Goal: Communication & Community: Answer question/provide support

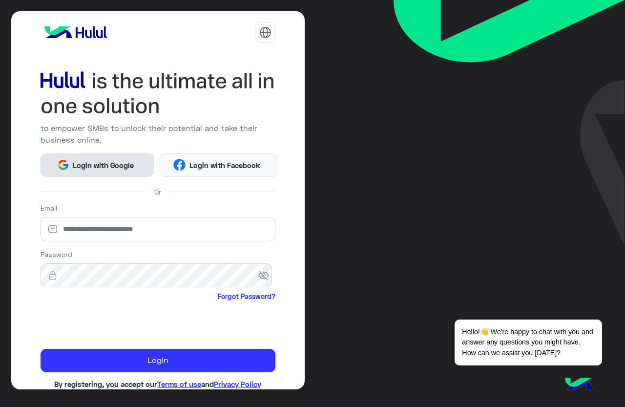
click at [117, 166] on span "Login with Google" at bounding box center [103, 165] width 68 height 11
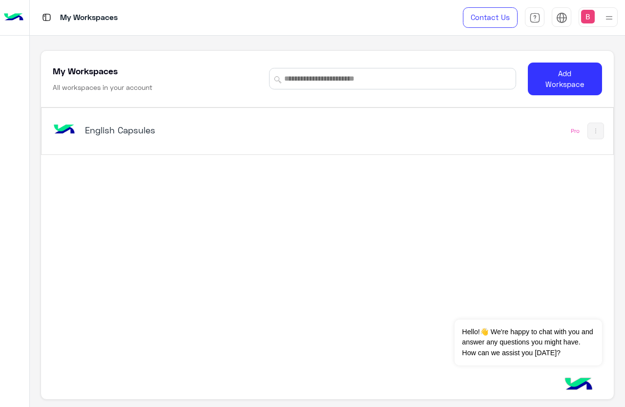
click at [127, 130] on h5 "English Capsules" at bounding box center [184, 130] width 199 height 12
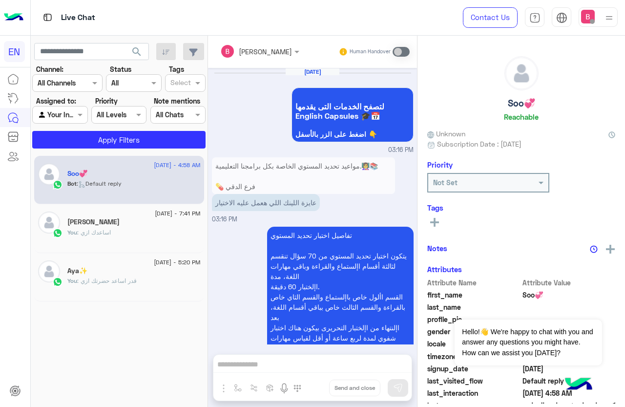
scroll to position [1115, 0]
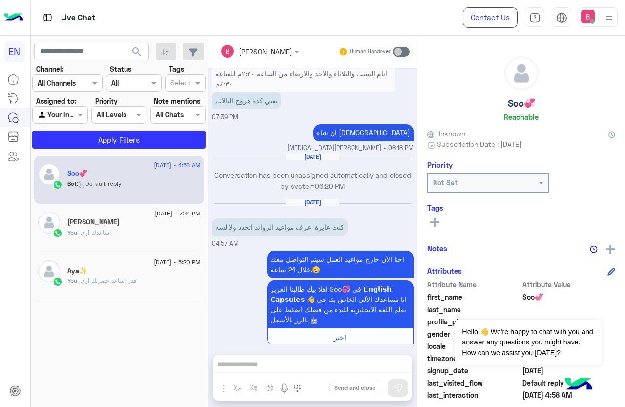
click at [63, 109] on div at bounding box center [60, 114] width 54 height 11
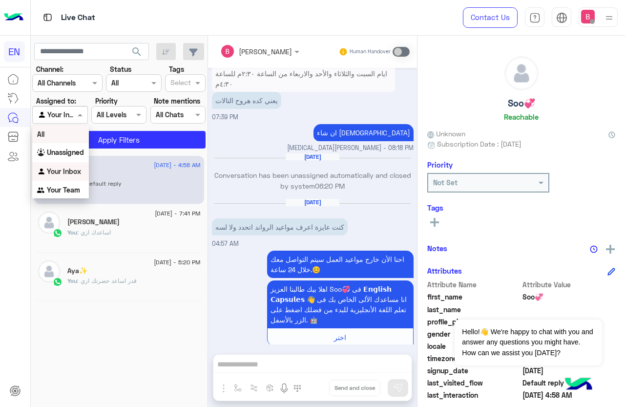
click at [64, 81] on input "text" at bounding box center [56, 83] width 36 height 10
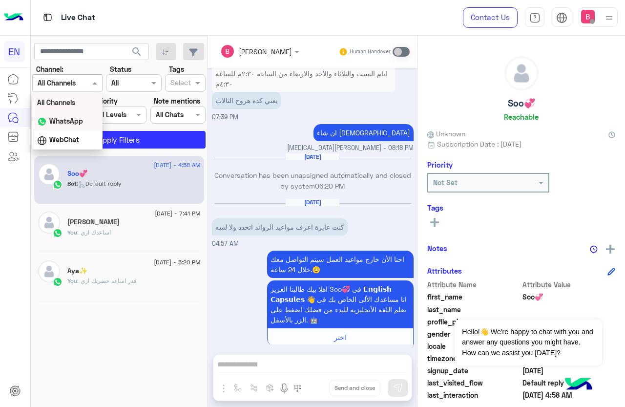
click at [65, 120] on b "WhatsApp" at bounding box center [66, 121] width 34 height 8
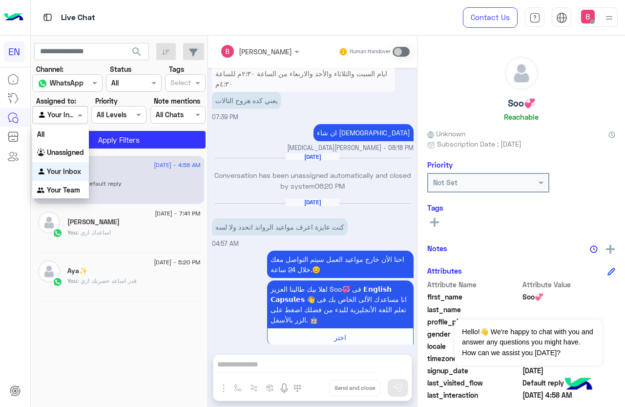
click at [70, 113] on div at bounding box center [60, 114] width 54 height 11
click at [62, 188] on b "Your Team" at bounding box center [63, 190] width 33 height 8
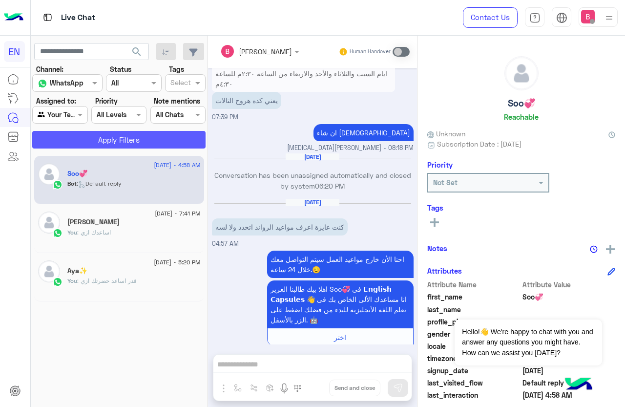
click at [99, 138] on button "Apply Filters" at bounding box center [118, 140] width 173 height 18
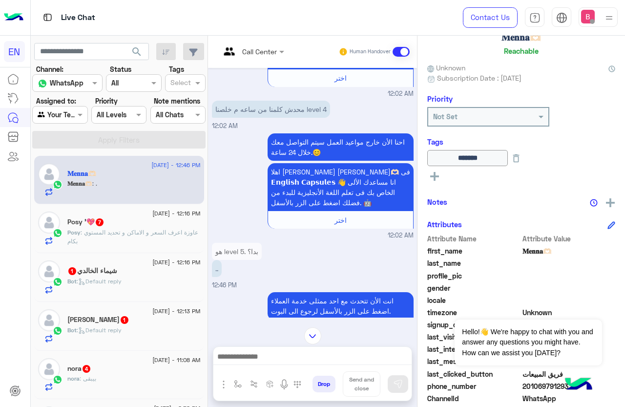
scroll to position [139, 0]
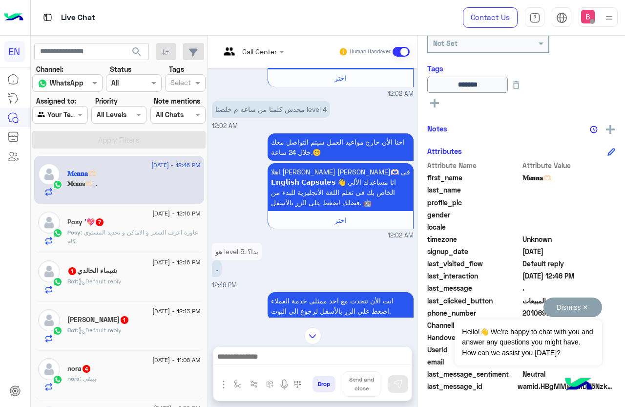
click at [587, 305] on button "Dismiss ✕" at bounding box center [572, 307] width 59 height 20
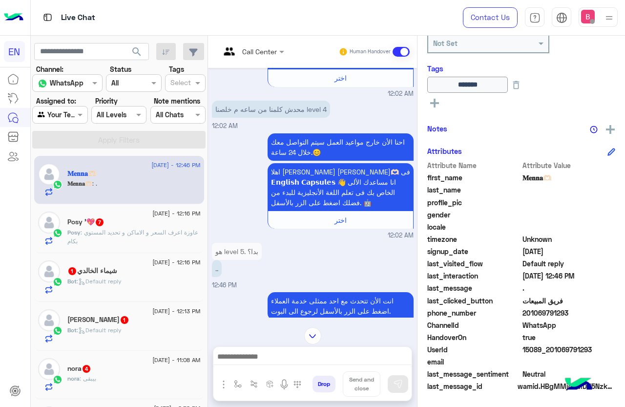
drag, startPoint x: 525, startPoint y: 313, endPoint x: 575, endPoint y: 312, distance: 49.8
click at [576, 313] on span "201069791293" at bounding box center [568, 313] width 93 height 10
copy span "01069791293"
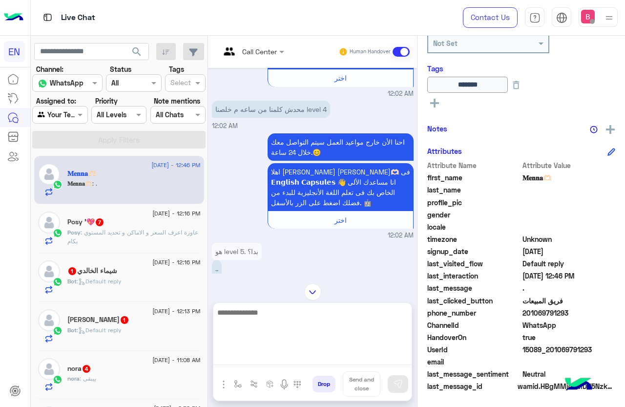
click at [267, 363] on textarea at bounding box center [312, 335] width 198 height 59
type textarea "**********"
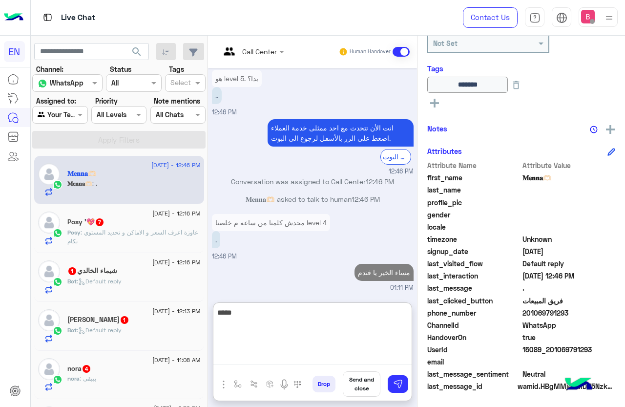
scroll to position [760, 0]
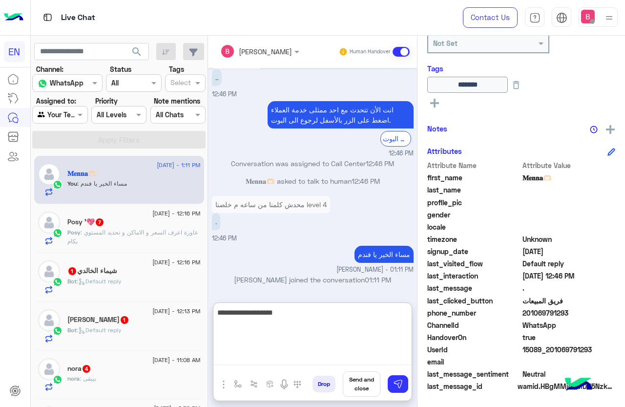
type textarea "**********"
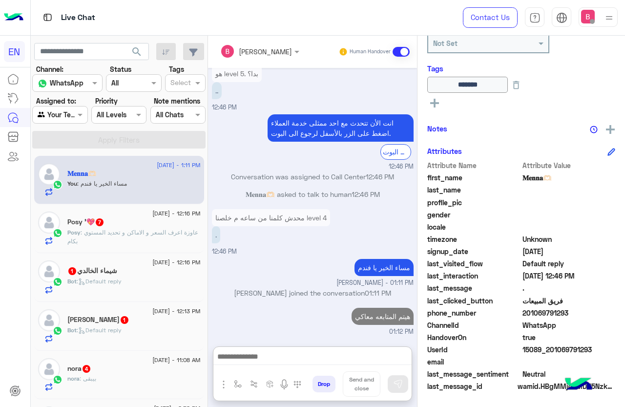
click at [157, 240] on p "Posy : عاوزة اعرف السعر و الاماكن و تحديد المستوي بكام" at bounding box center [133, 237] width 133 height 18
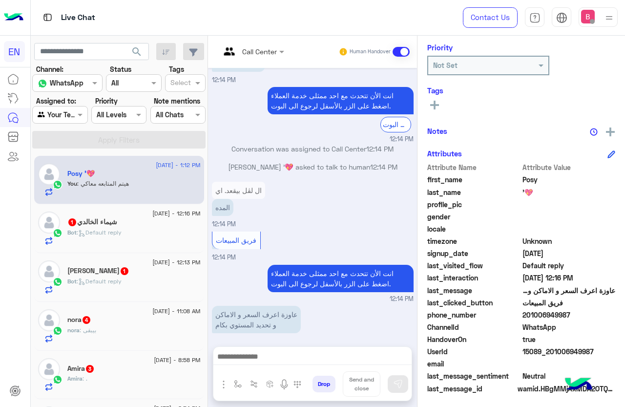
scroll to position [119, 0]
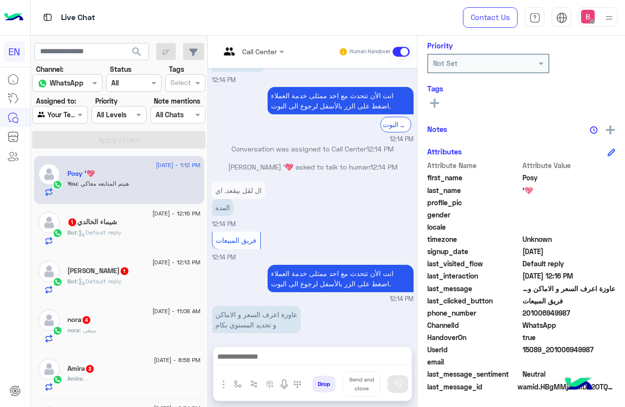
click at [272, 55] on div at bounding box center [252, 50] width 74 height 11
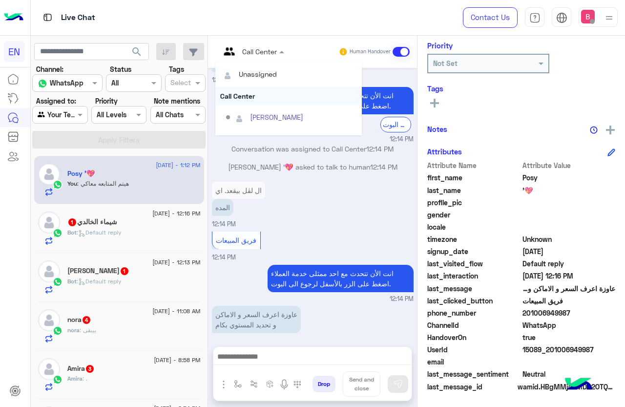
scroll to position [162, 0]
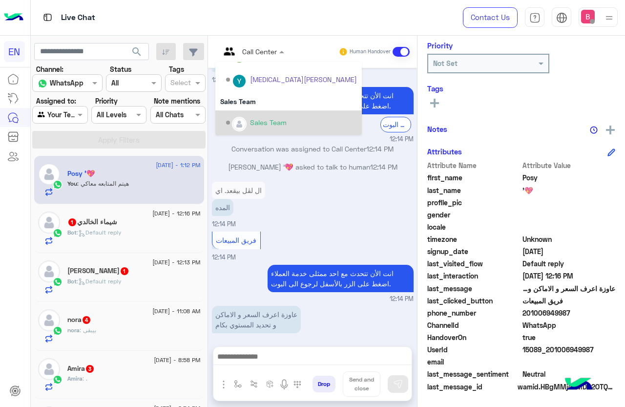
click at [261, 117] on div "Sales Team" at bounding box center [268, 122] width 37 height 10
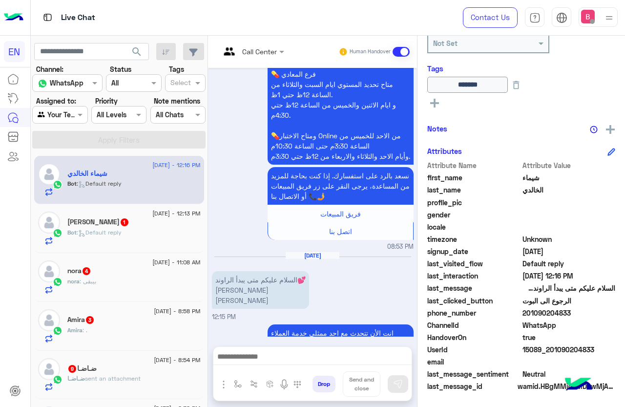
scroll to position [1020, 0]
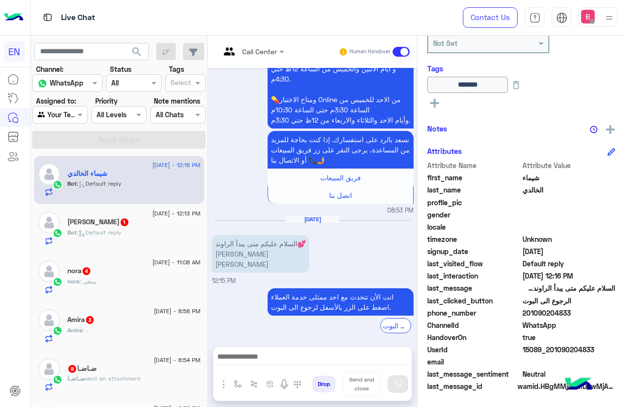
click at [312, 349] on div at bounding box center [312, 359] width 198 height 24
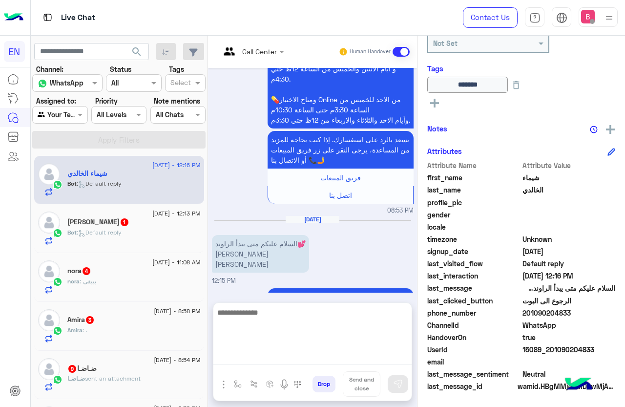
click at [313, 358] on textarea at bounding box center [312, 335] width 198 height 59
type textarea "**********"
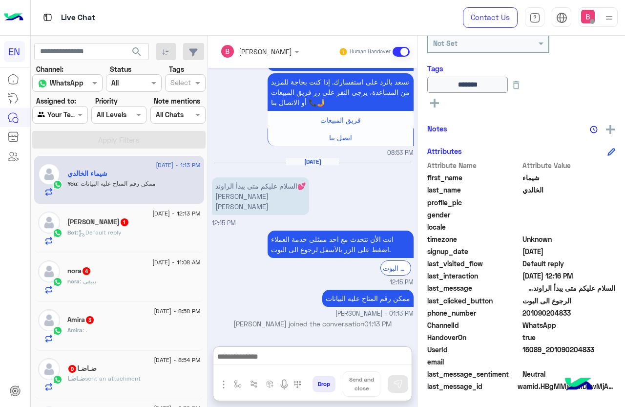
scroll to position [1113, 0]
click at [144, 226] on div "[PERSON_NAME] 1" at bounding box center [133, 223] width 133 height 10
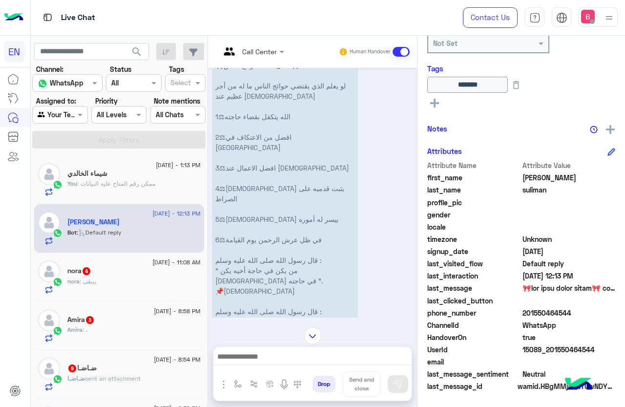
scroll to position [1481, 0]
click at [139, 286] on div "[PERSON_NAME] : بيبقى" at bounding box center [133, 285] width 133 height 17
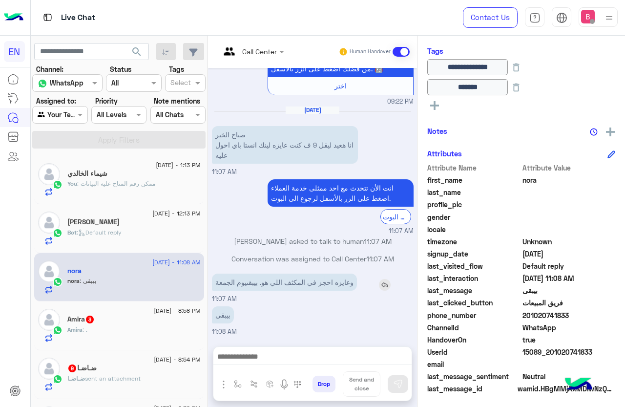
scroll to position [159, 0]
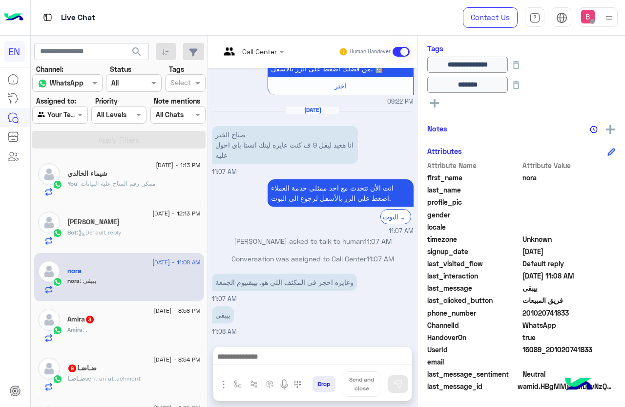
drag, startPoint x: 524, startPoint y: 312, endPoint x: 567, endPoint y: 318, distance: 43.8
click at [579, 319] on div "Attribute Name Attribute Value first_name [PERSON_NAME] last_name profile_pic g…" at bounding box center [521, 276] width 188 height 233
click at [569, 322] on span "WhatsApp" at bounding box center [568, 325] width 93 height 10
drag, startPoint x: 523, startPoint y: 310, endPoint x: 619, endPoint y: 311, distance: 95.2
click at [619, 311] on div "**********" at bounding box center [520, 220] width 207 height 368
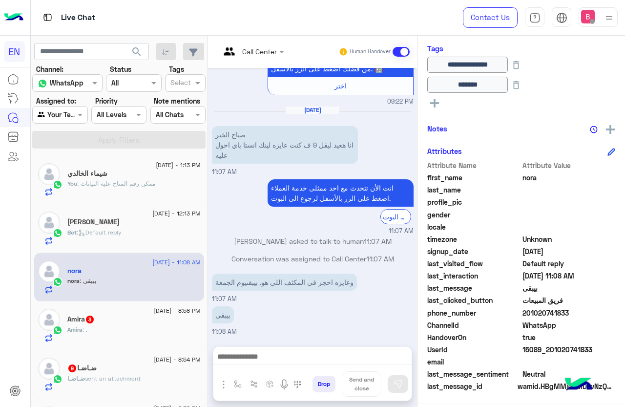
copy span "01020741833"
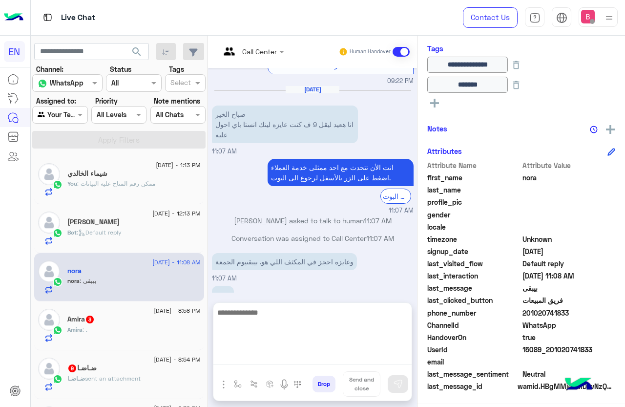
click at [266, 350] on textarea at bounding box center [312, 335] width 198 height 59
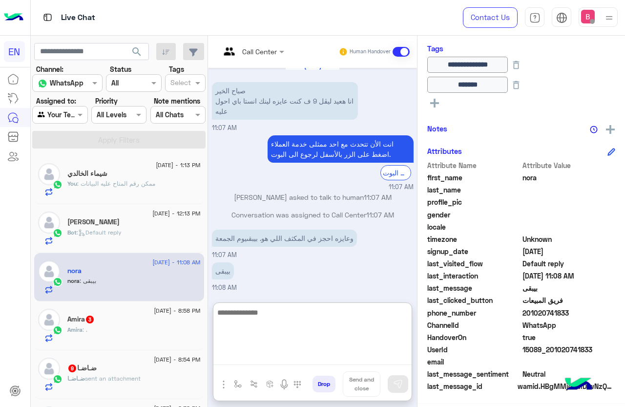
click at [311, 320] on textarea at bounding box center [312, 335] width 198 height 59
type textarea "*"
type textarea "**********"
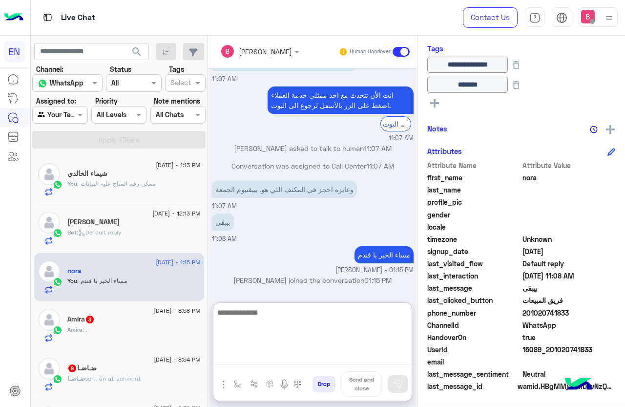
scroll to position [1059, 0]
type textarea "**********"
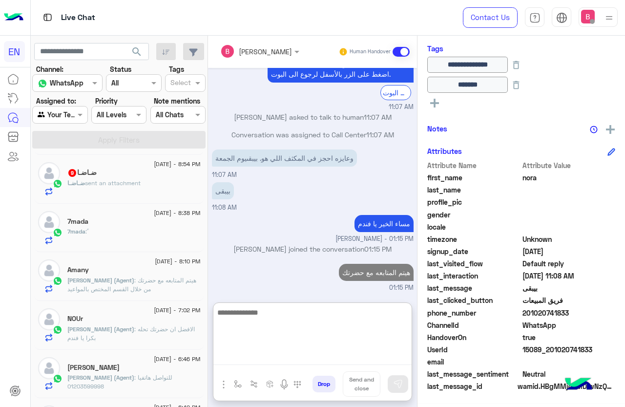
scroll to position [0, 0]
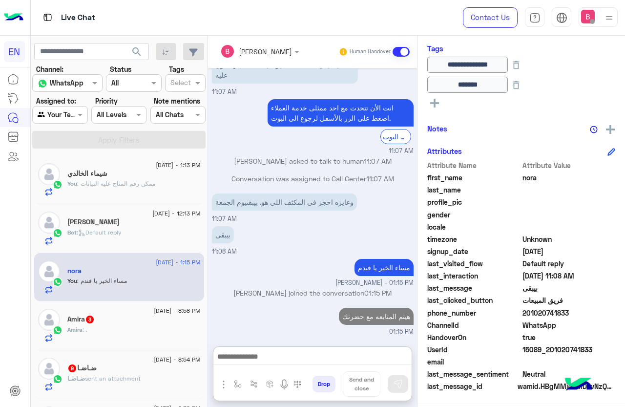
click at [114, 325] on div "Amira : ." at bounding box center [133, 333] width 133 height 17
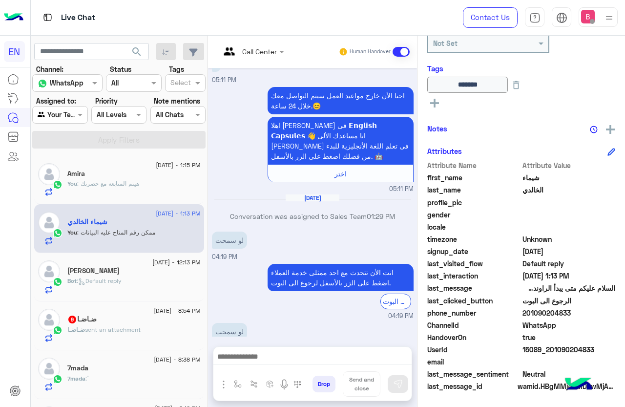
scroll to position [860, 0]
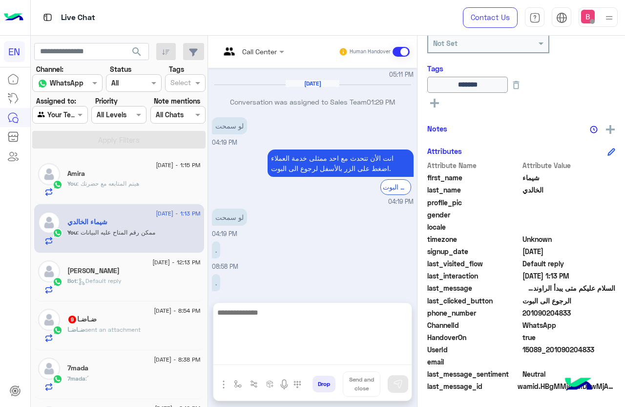
click at [331, 356] on textarea at bounding box center [312, 335] width 198 height 59
type textarea "**********"
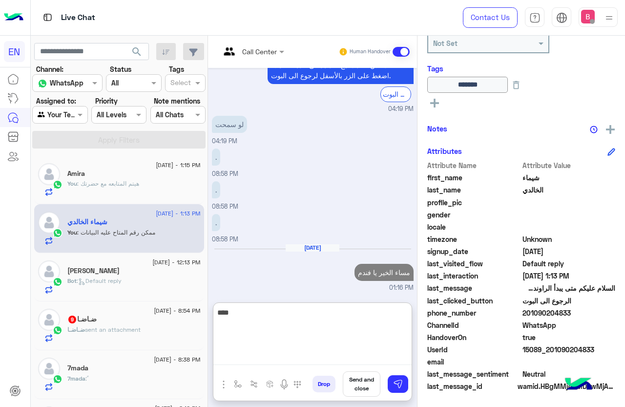
scroll to position [971, 0]
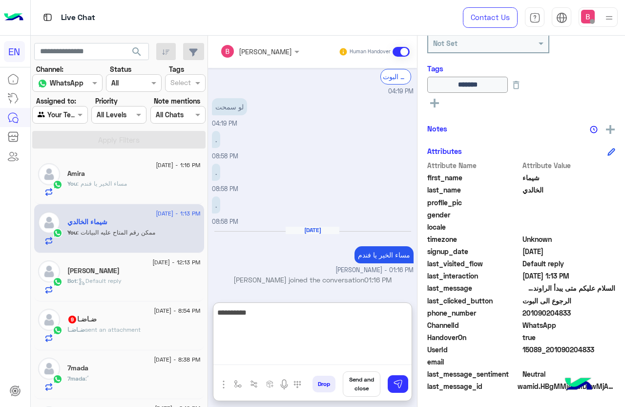
type textarea "**********"
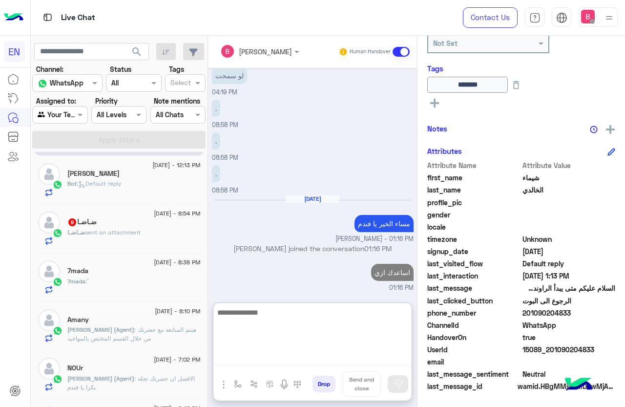
scroll to position [98, 0]
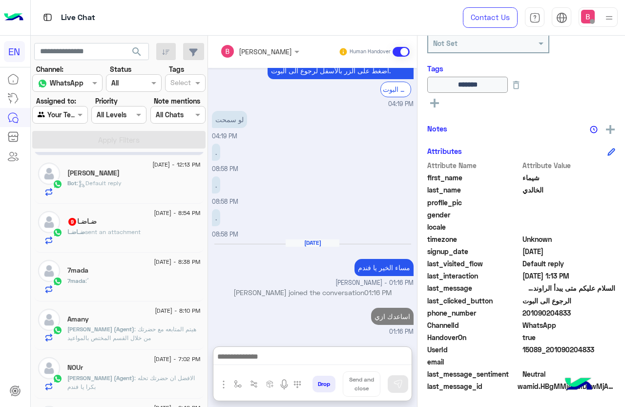
click at [120, 219] on div "ضـاضـا 9" at bounding box center [133, 222] width 133 height 10
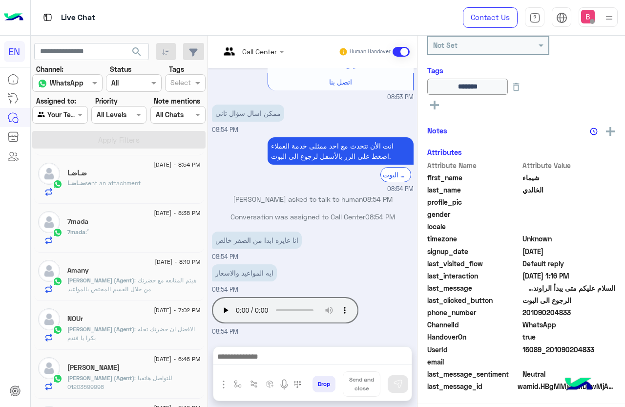
scroll to position [139, 0]
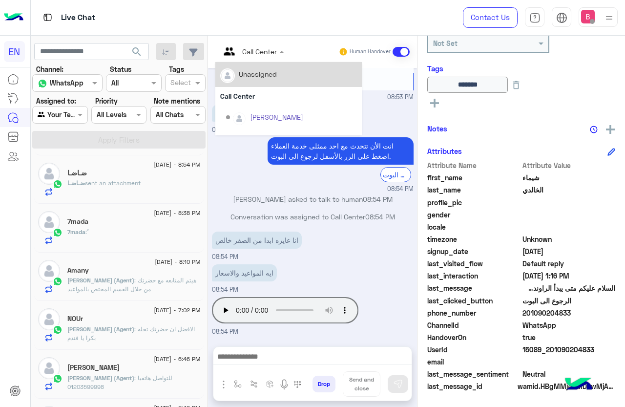
click at [247, 55] on input "text" at bounding box center [240, 51] width 40 height 10
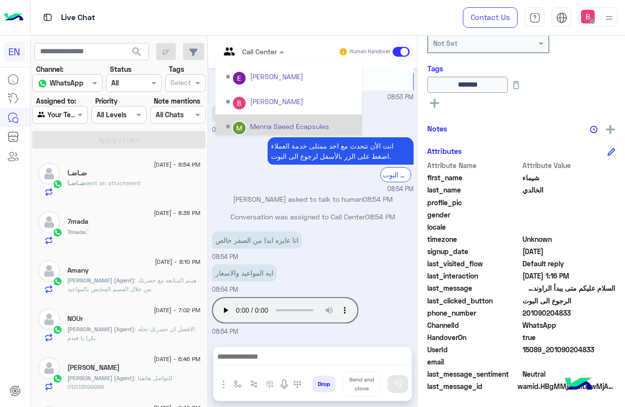
scroll to position [162, 0]
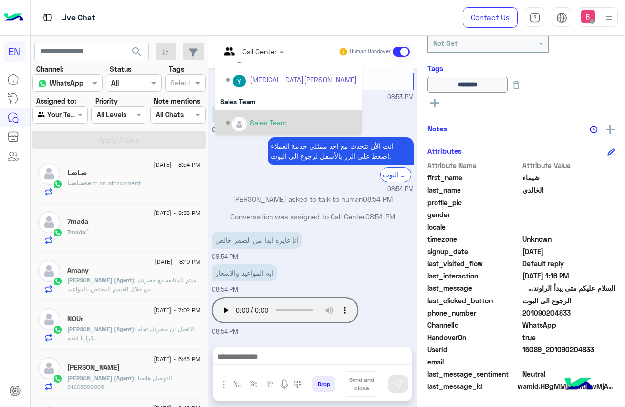
click at [254, 115] on div "Sales Team" at bounding box center [291, 122] width 131 height 17
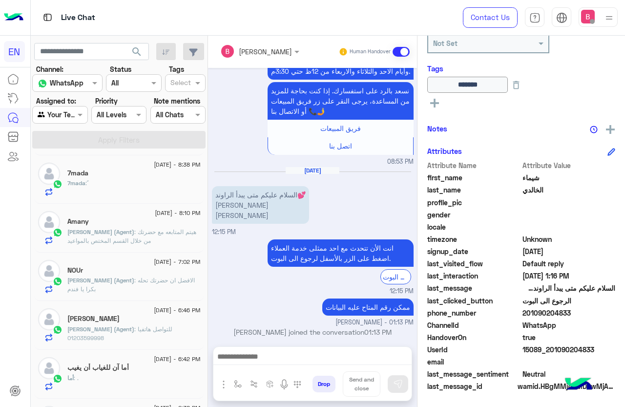
scroll to position [0, 0]
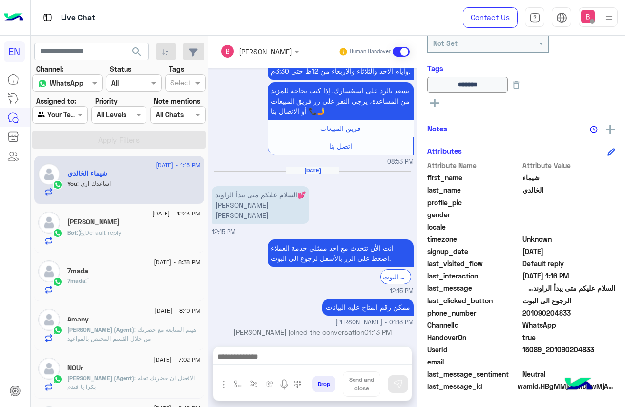
click at [147, 287] on div "7mada : ً" at bounding box center [133, 284] width 133 height 17
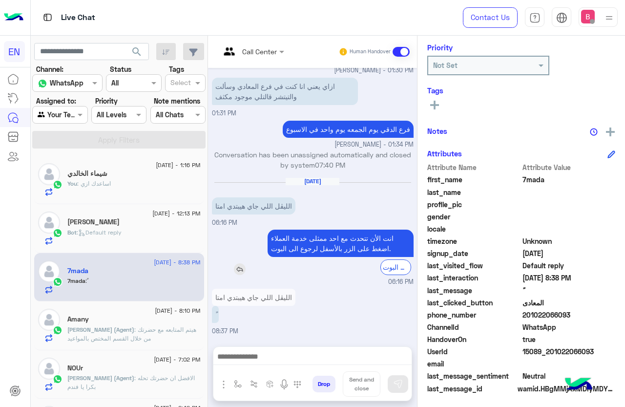
scroll to position [119, 0]
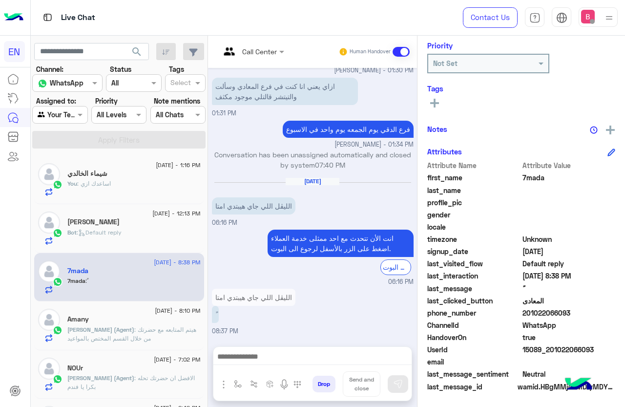
drag, startPoint x: 525, startPoint y: 313, endPoint x: 580, endPoint y: 312, distance: 54.7
click at [580, 312] on span "201022066093" at bounding box center [568, 313] width 93 height 10
drag, startPoint x: 562, startPoint y: 312, endPoint x: 532, endPoint y: 201, distance: 115.2
click at [532, 200] on div "profile_pic" at bounding box center [521, 203] width 188 height 12
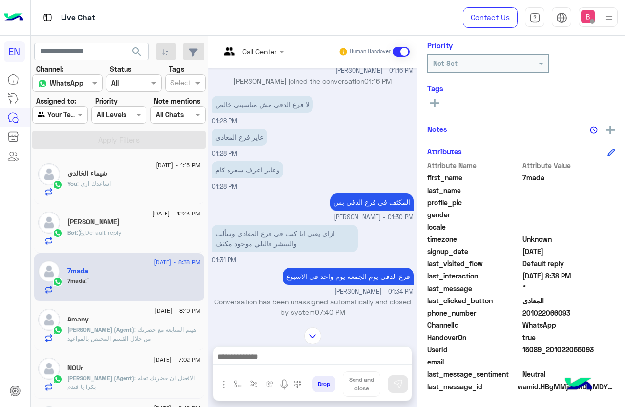
scroll to position [432, 0]
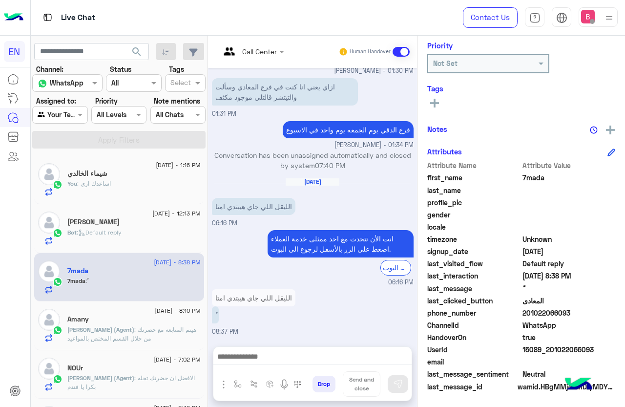
click at [70, 121] on div "Agent Filter Your Team" at bounding box center [59, 115] width 55 height 18
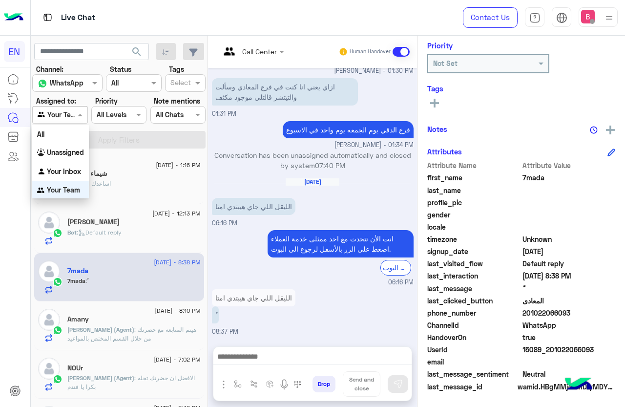
scroll to position [0, 0]
click at [71, 153] on b "Unassigned" at bounding box center [65, 151] width 37 height 8
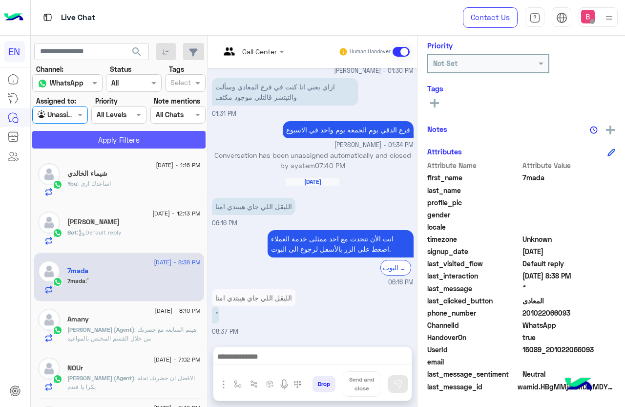
click at [94, 138] on button "Apply Filters" at bounding box center [118, 140] width 173 height 18
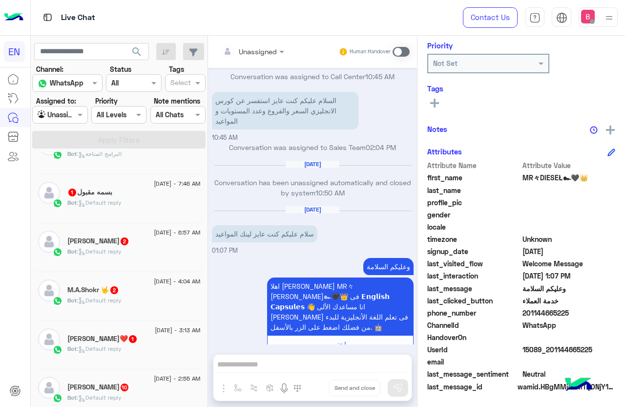
scroll to position [635, 0]
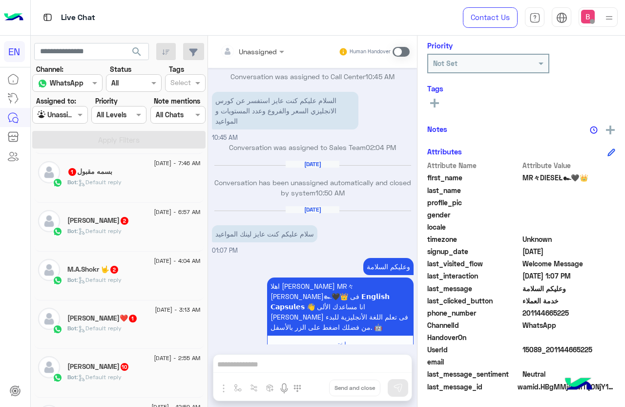
drag, startPoint x: 524, startPoint y: 311, endPoint x: 598, endPoint y: 312, distance: 73.7
click at [598, 312] on span "201144665225" at bounding box center [568, 313] width 93 height 10
copy span "01144665225"
click at [290, 363] on div "Unassigned Human Handover [DATE] السلام عليكم كنت عايز استفسر عن كورس الانجليزي…" at bounding box center [312, 223] width 209 height 375
click at [403, 53] on span at bounding box center [401, 52] width 17 height 10
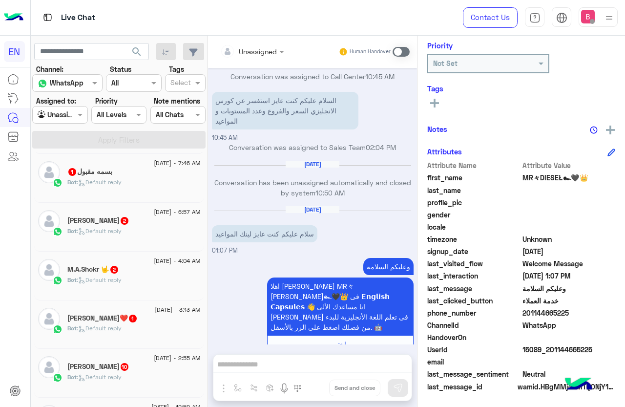
scroll to position [938, 0]
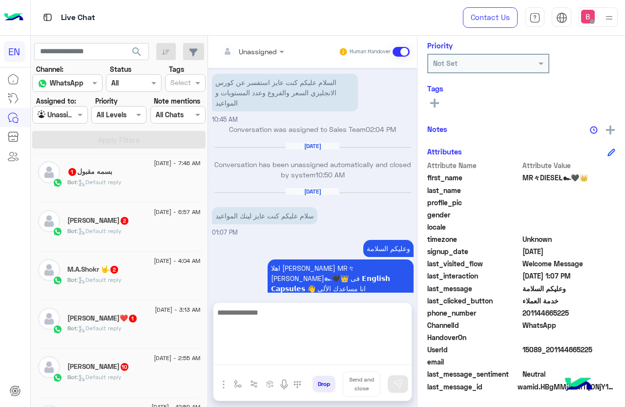
click at [316, 360] on textarea at bounding box center [312, 335] width 198 height 59
type textarea "**********"
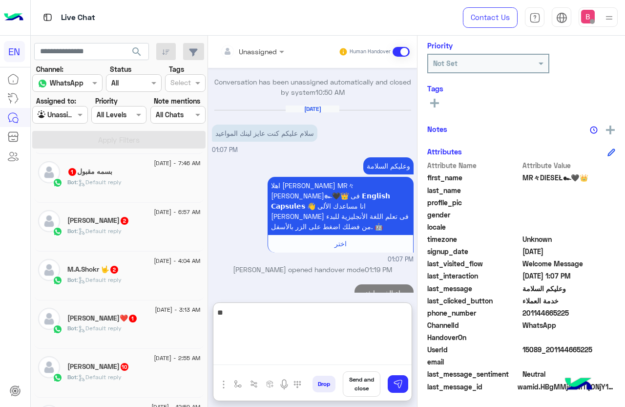
type textarea "***"
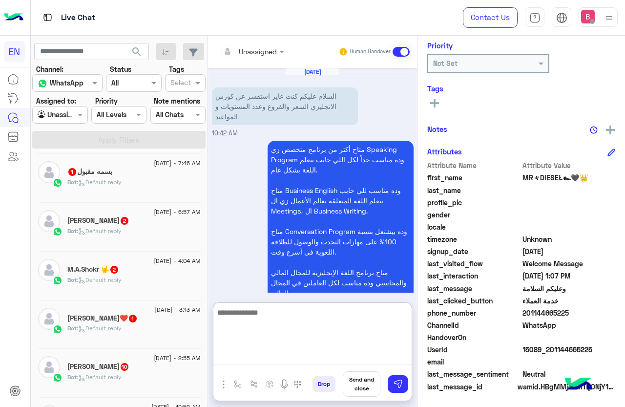
scroll to position [147, 0]
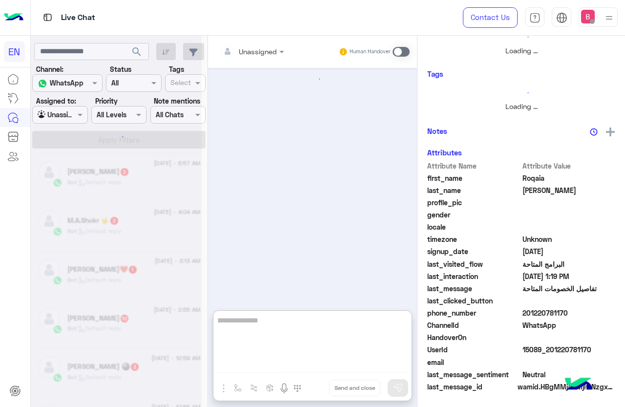
type textarea "*"
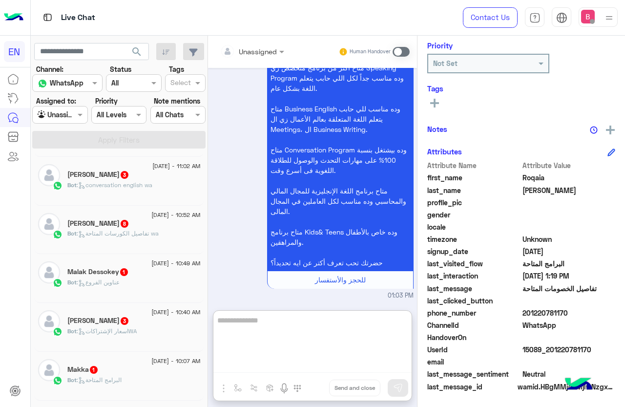
scroll to position [0, 0]
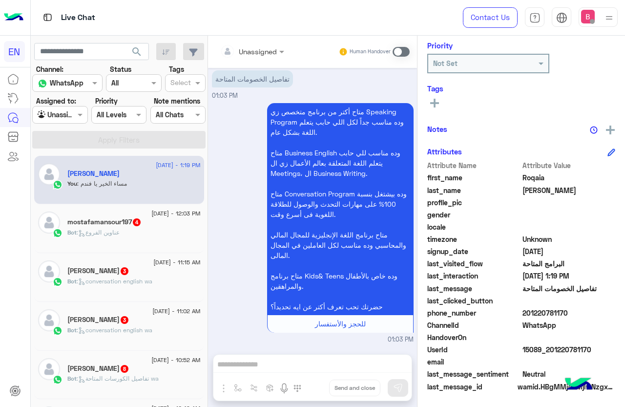
click at [139, 172] on div "[PERSON_NAME]" at bounding box center [133, 174] width 133 height 10
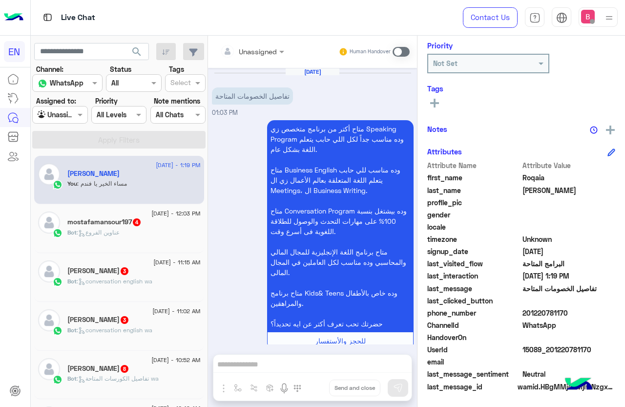
click at [260, 43] on div "Unassigned" at bounding box center [248, 51] width 57 height 20
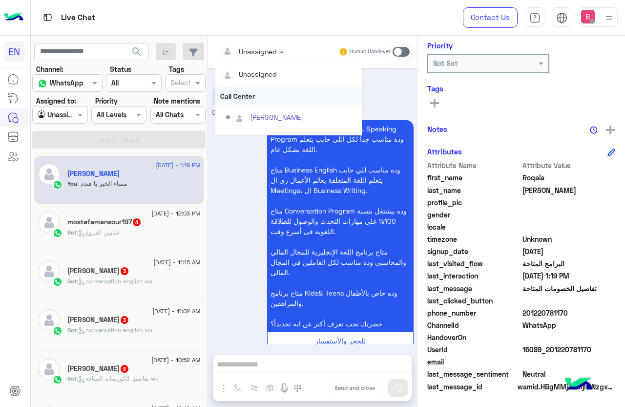
scroll to position [162, 0]
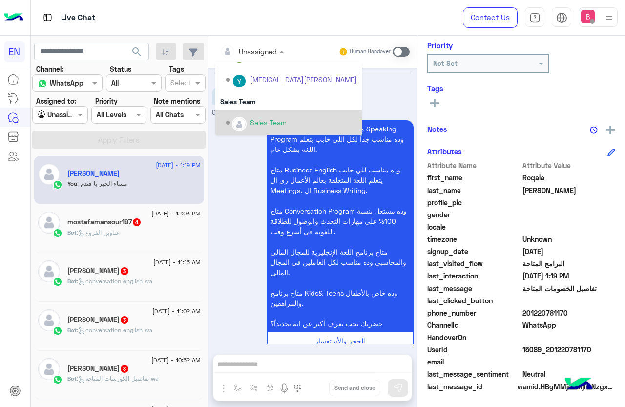
click at [252, 114] on div "Sales Team" at bounding box center [291, 122] width 131 height 17
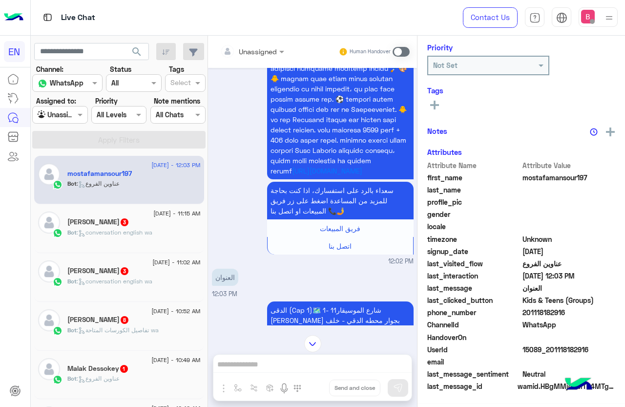
scroll to position [554, 0]
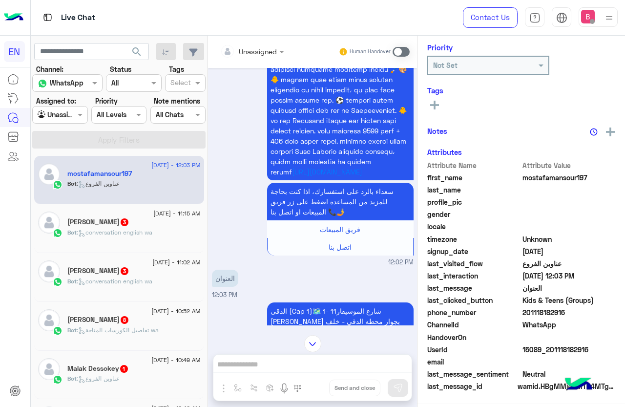
click at [257, 43] on div "Unassigned" at bounding box center [248, 51] width 57 height 20
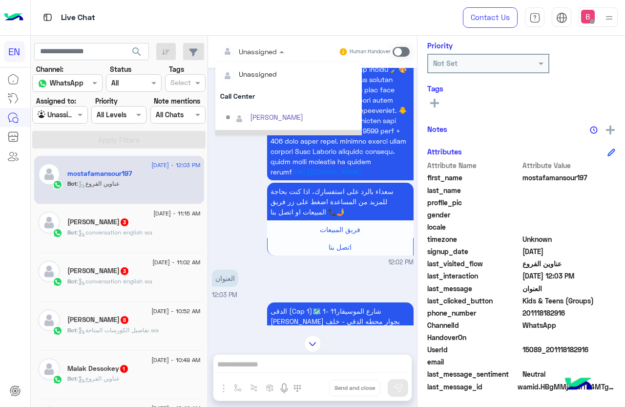
scroll to position [162, 0]
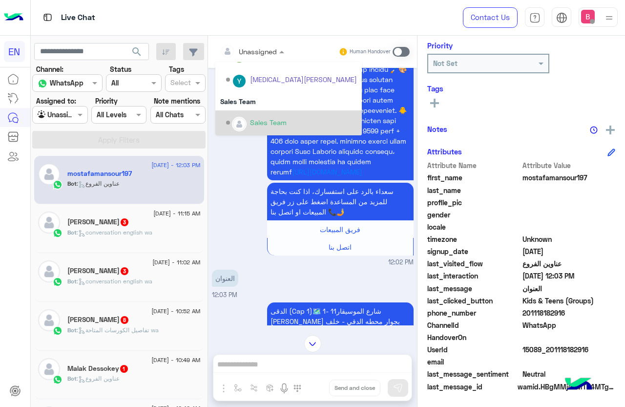
click at [245, 122] on img "Options list" at bounding box center [239, 124] width 13 height 13
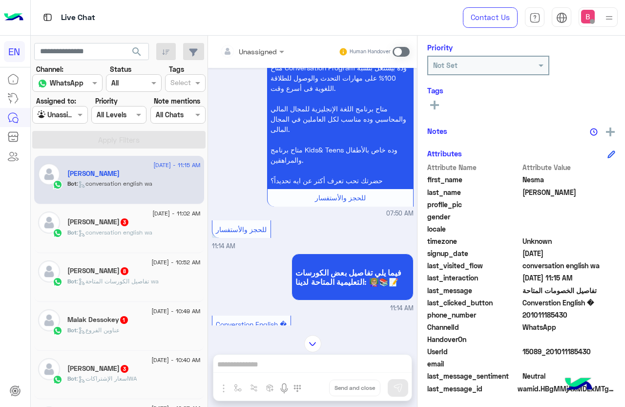
scroll to position [119, 0]
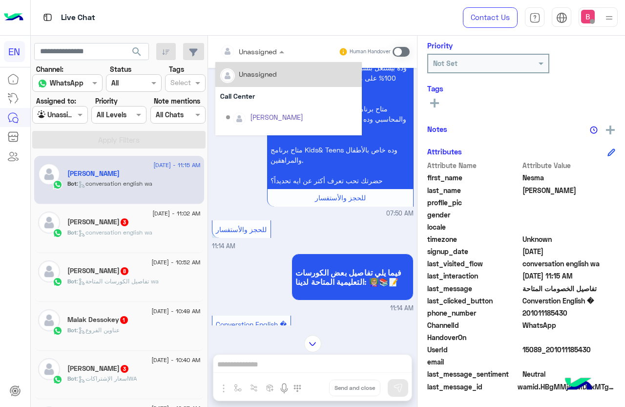
click at [251, 52] on input "text" at bounding box center [240, 51] width 40 height 10
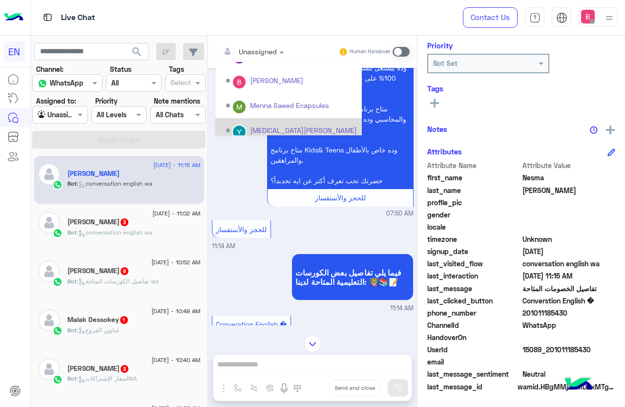
scroll to position [162, 0]
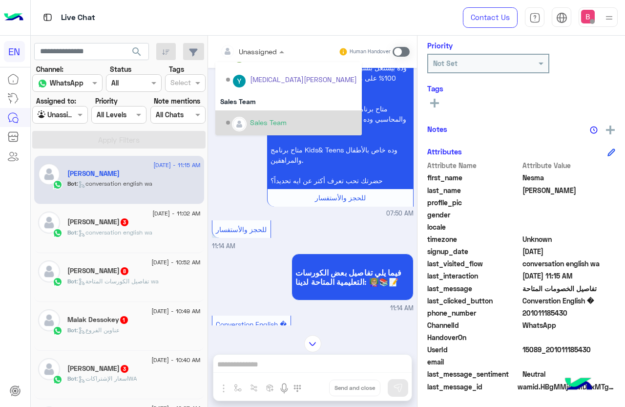
click at [252, 123] on div "Sales Team" at bounding box center [268, 122] width 37 height 10
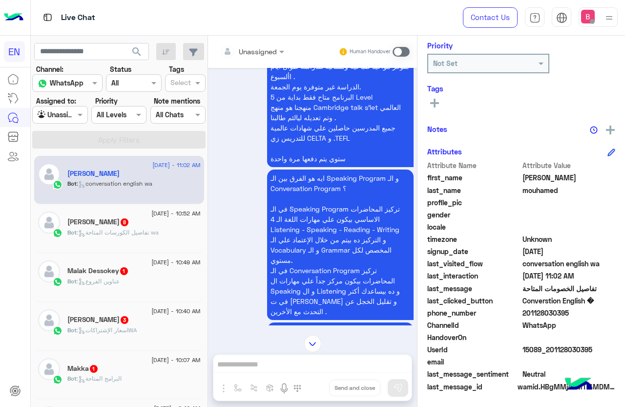
scroll to position [680, 0]
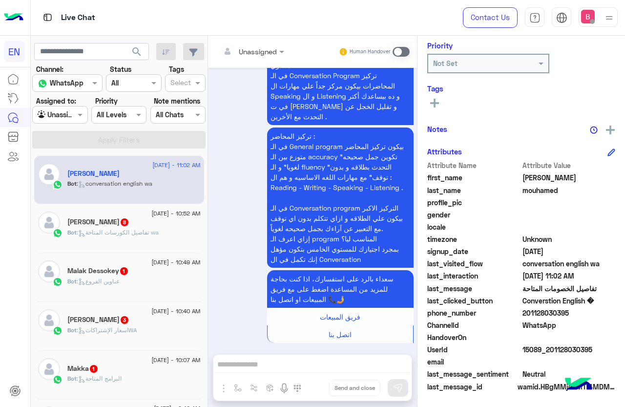
click at [264, 33] on div "Live Chat" at bounding box center [229, 17] width 396 height 35
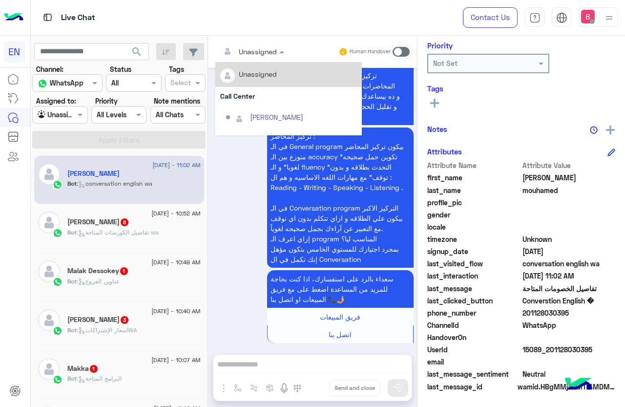
click at [251, 49] on input "text" at bounding box center [240, 51] width 40 height 10
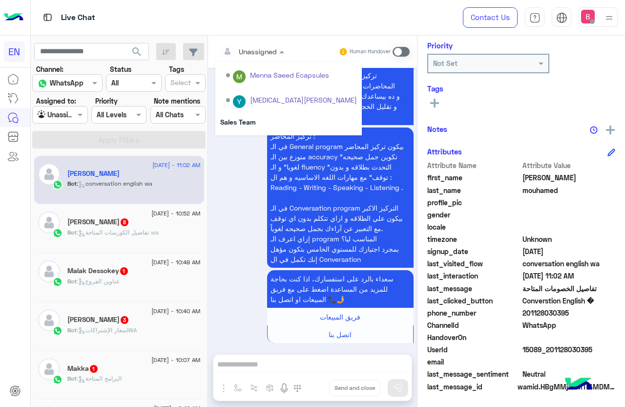
scroll to position [162, 0]
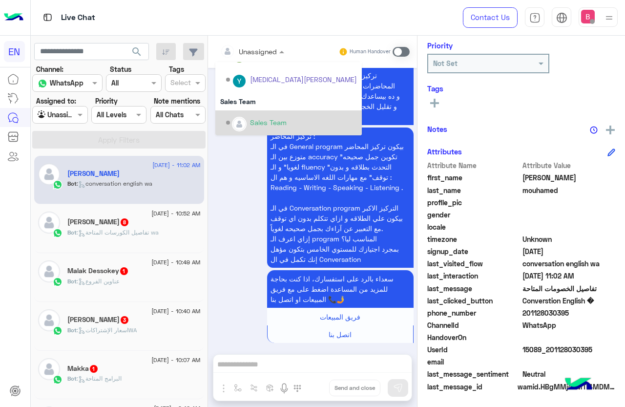
click at [254, 123] on div "Sales Team" at bounding box center [268, 122] width 37 height 10
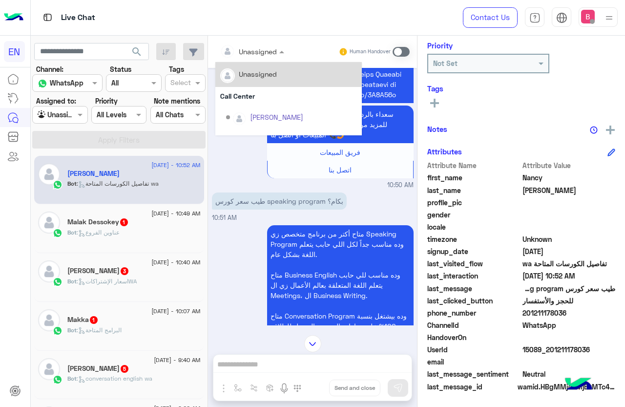
click at [259, 49] on input "text" at bounding box center [240, 51] width 40 height 10
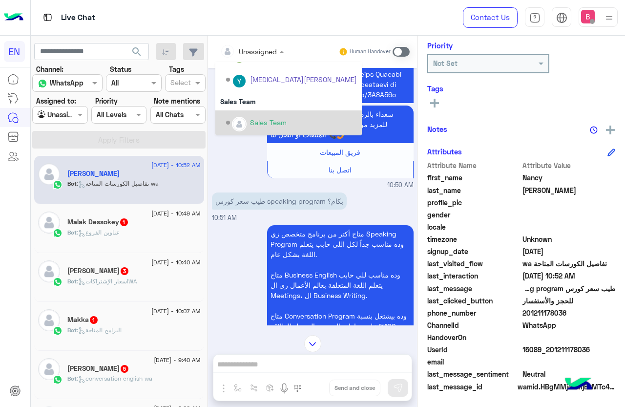
click at [251, 115] on div "Sales Team" at bounding box center [291, 122] width 131 height 17
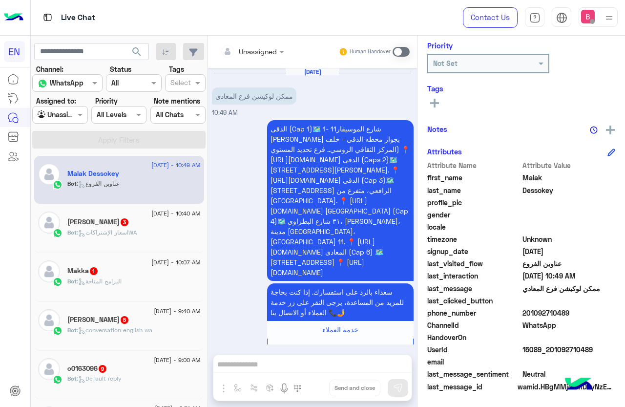
click at [247, 52] on input "text" at bounding box center [240, 51] width 40 height 10
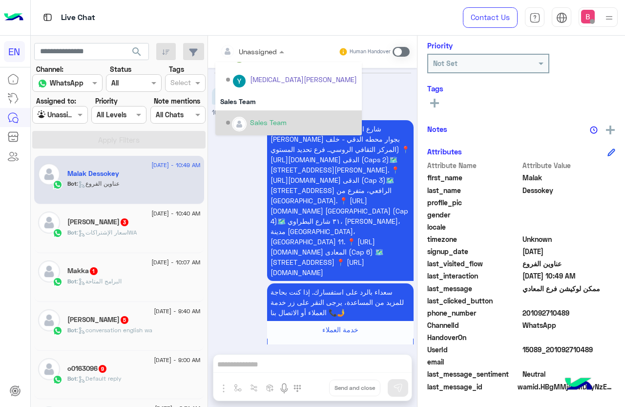
click at [249, 115] on div "Sales Team" at bounding box center [291, 122] width 131 height 17
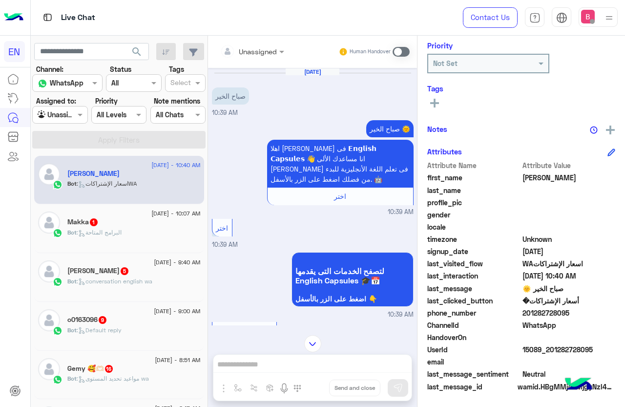
click at [252, 47] on input "text" at bounding box center [240, 51] width 40 height 10
click at [261, 227] on div "اختر 10:39 AM" at bounding box center [313, 232] width 202 height 33
drag, startPoint x: 525, startPoint y: 313, endPoint x: 582, endPoint y: 313, distance: 56.6
click at [582, 313] on span "201282728095" at bounding box center [568, 313] width 93 height 10
copy span "01282728095"
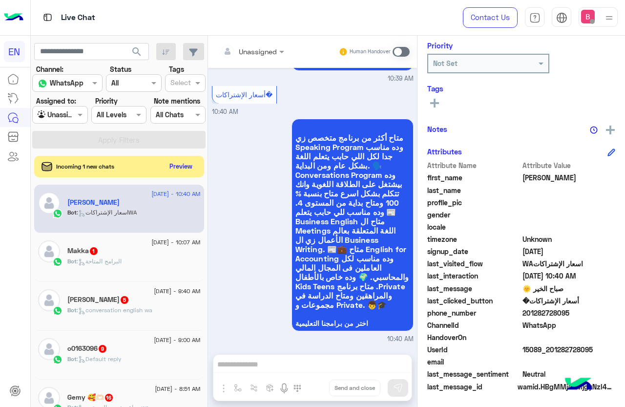
scroll to position [245, 0]
click at [260, 361] on div "Unassigned Human Handover [DATE] صباح الخير 10:39 AM صباح الخير 🌞 اهلا [PERSON_…" at bounding box center [312, 223] width 209 height 375
drag, startPoint x: 406, startPoint y: 51, endPoint x: 403, endPoint y: 87, distance: 35.8
click at [406, 51] on span at bounding box center [401, 52] width 17 height 10
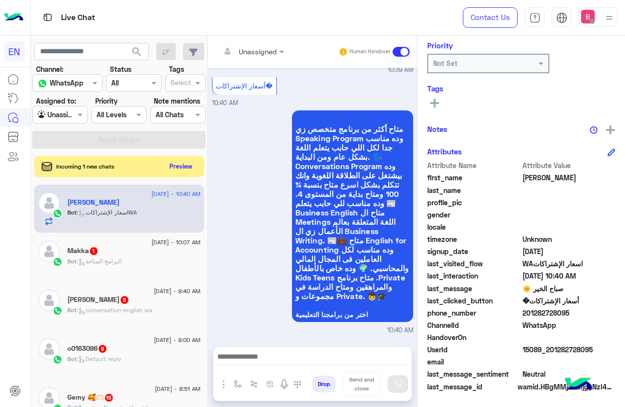
scroll to position [270, 0]
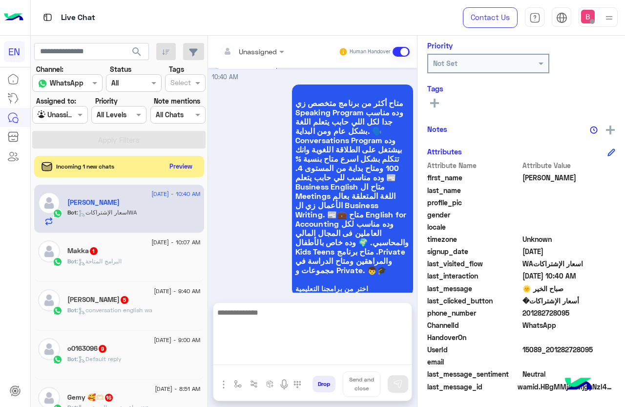
click at [290, 356] on textarea at bounding box center [312, 335] width 198 height 59
type textarea "**********"
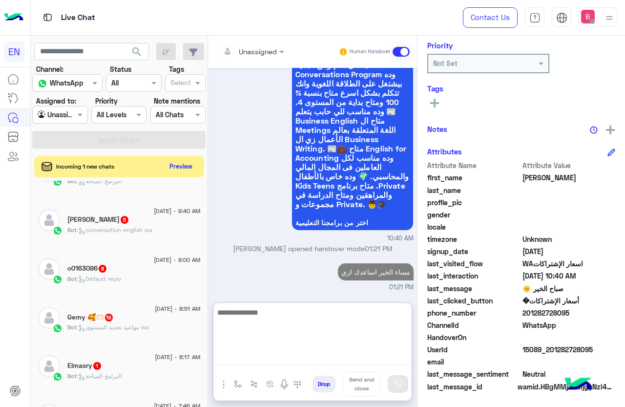
scroll to position [195, 0]
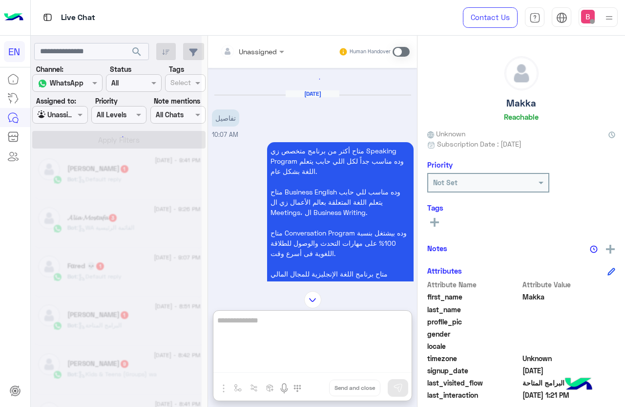
scroll to position [27, 0]
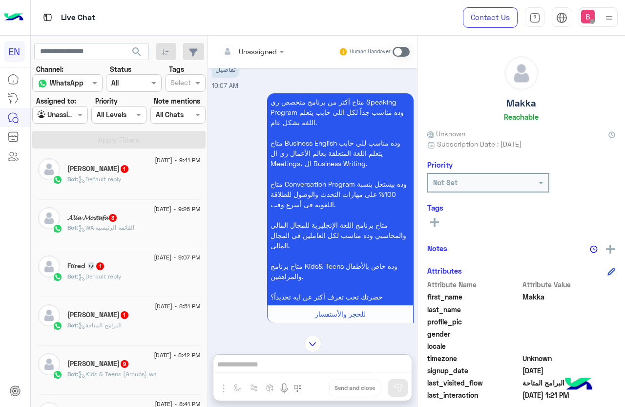
click at [262, 49] on div at bounding box center [252, 50] width 74 height 11
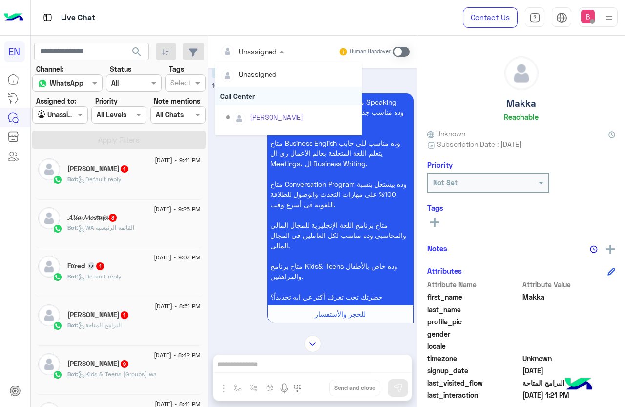
scroll to position [162, 0]
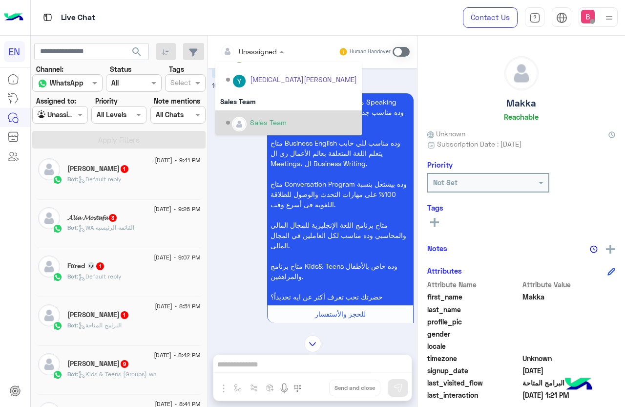
click at [257, 121] on div "Sales Team" at bounding box center [268, 122] width 37 height 10
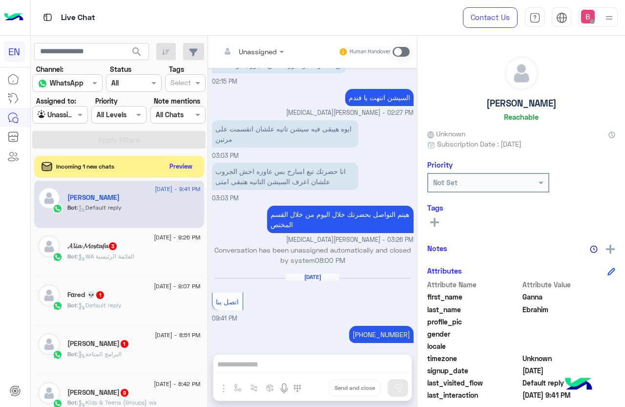
scroll to position [522, 0]
click at [141, 252] on div "Bot : WA القائمة الرئيسية" at bounding box center [133, 260] width 133 height 17
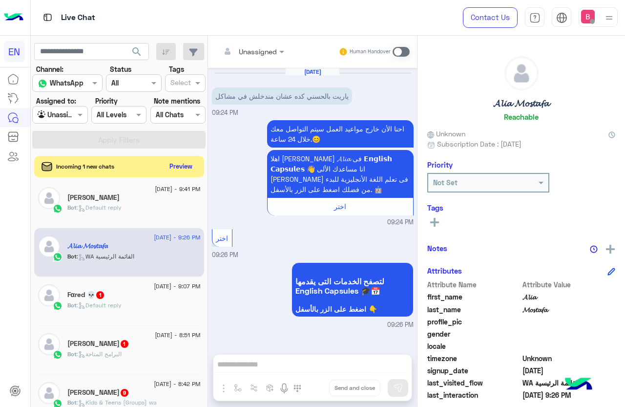
click at [404, 51] on span at bounding box center [401, 52] width 17 height 10
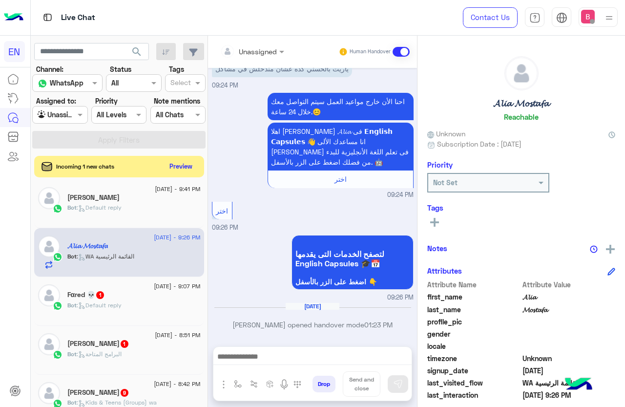
scroll to position [28, 0]
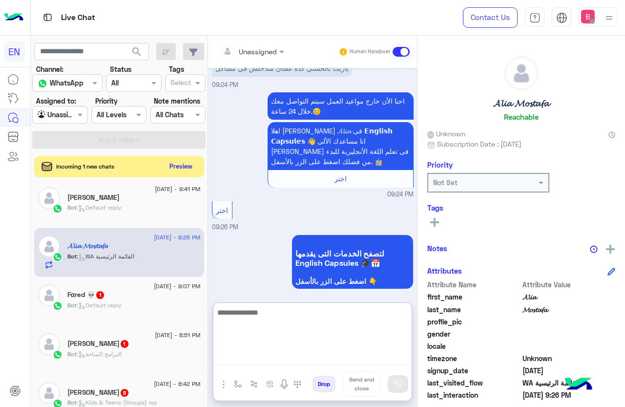
click at [271, 357] on textarea at bounding box center [312, 335] width 198 height 59
type textarea "**********"
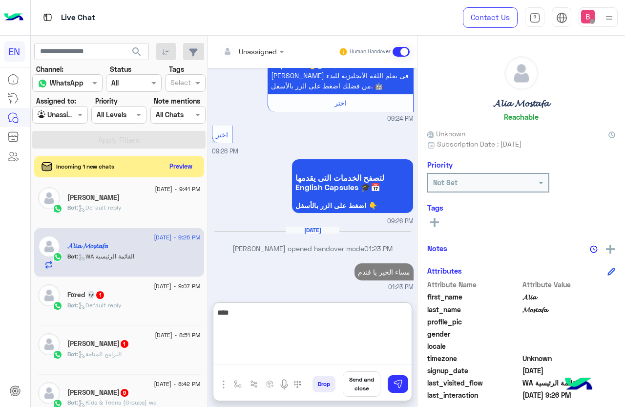
type textarea "*****"
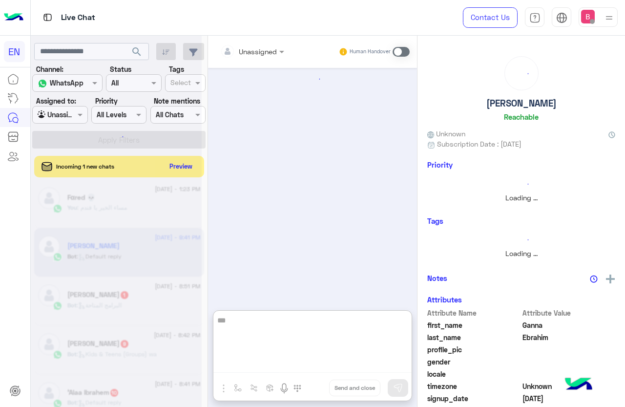
scroll to position [566, 0]
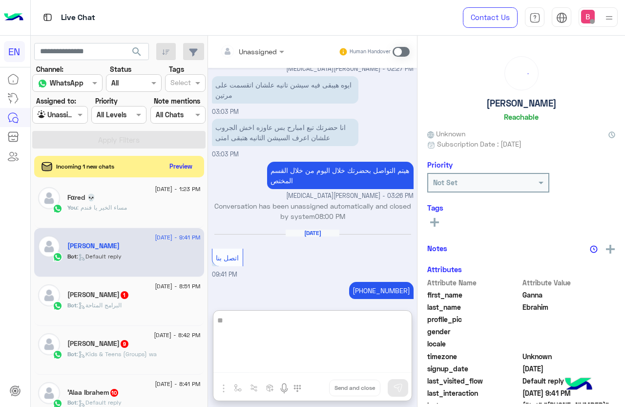
type textarea "*"
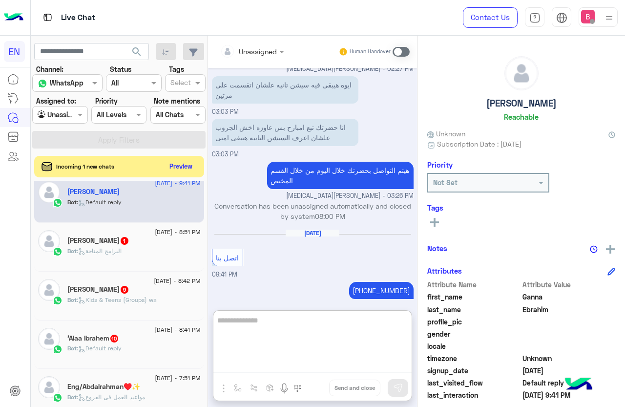
scroll to position [54, 0]
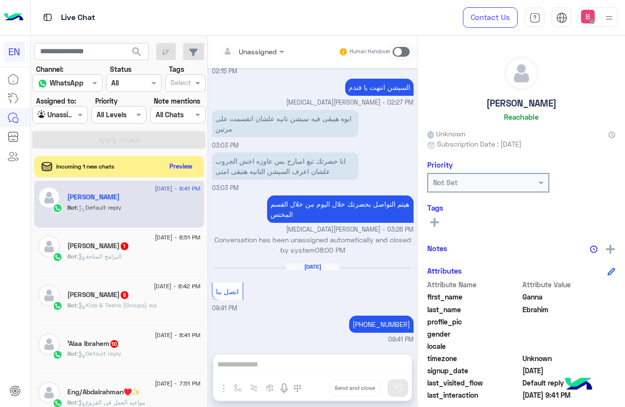
click at [140, 259] on div "Bot : البرامج المتاحة" at bounding box center [133, 260] width 133 height 17
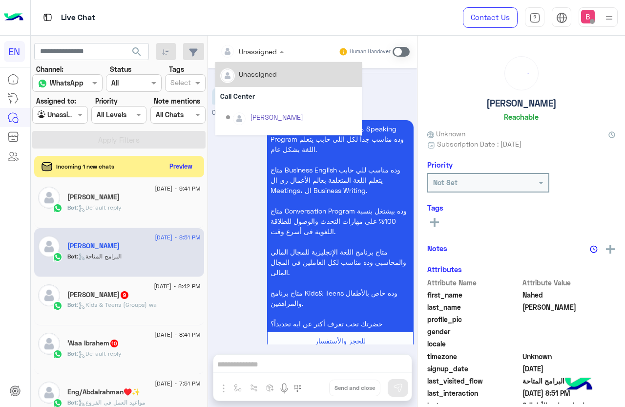
click at [256, 56] on div "Unassigned" at bounding box center [258, 51] width 38 height 10
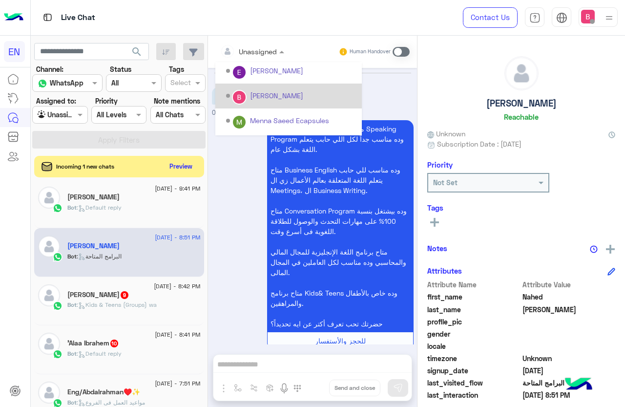
scroll to position [162, 0]
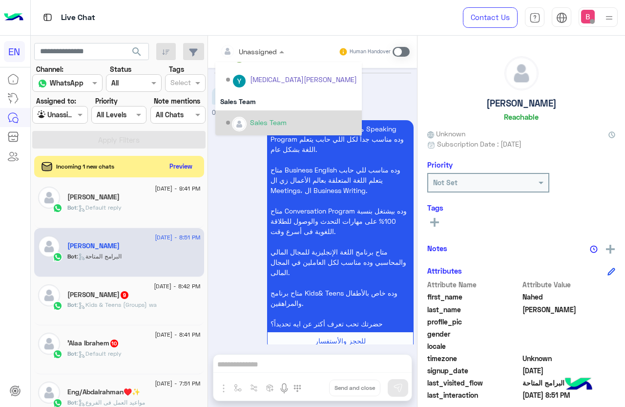
click at [245, 115] on div "Sales Team" at bounding box center [291, 122] width 131 height 17
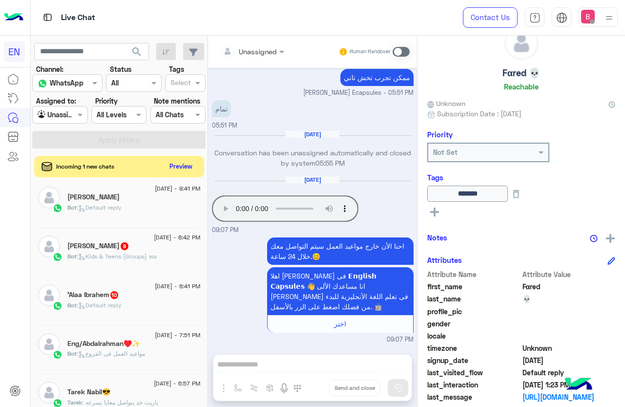
scroll to position [139, 0]
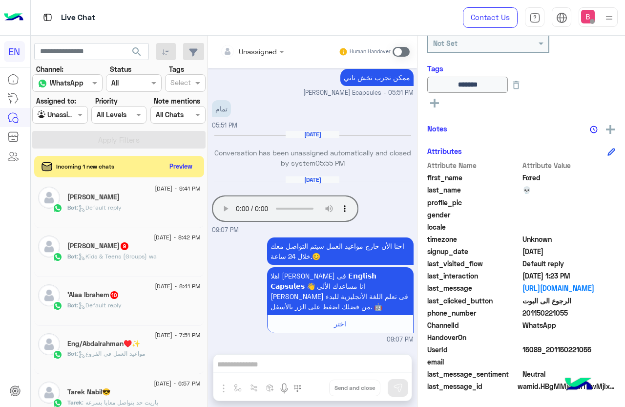
drag, startPoint x: 526, startPoint y: 313, endPoint x: 561, endPoint y: 311, distance: 35.7
click at [574, 317] on span "201150221055" at bounding box center [568, 313] width 93 height 10
copy span "01150221055"
click at [272, 366] on div "Unassigned Human Handover [DATE] مش عارف ادخل ع الاختبار 05:41 PM تفاصيل اختبار…" at bounding box center [312, 223] width 209 height 375
drag, startPoint x: 404, startPoint y: 50, endPoint x: 415, endPoint y: 245, distance: 194.6
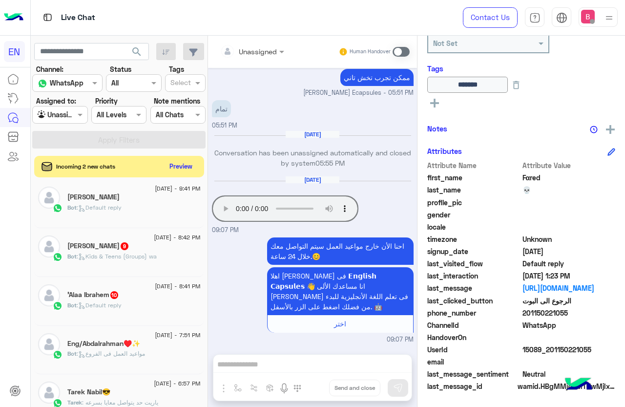
click at [404, 51] on span at bounding box center [401, 52] width 17 height 10
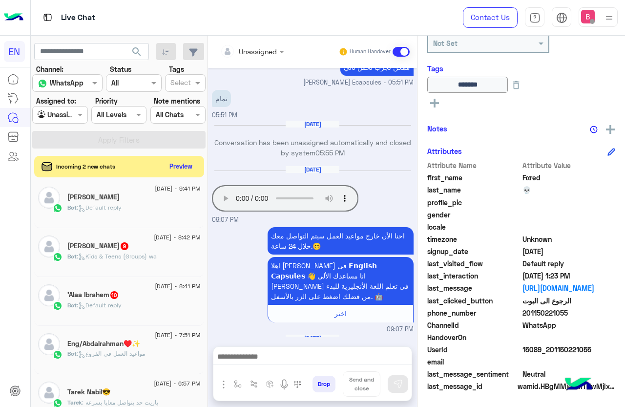
scroll to position [805, 0]
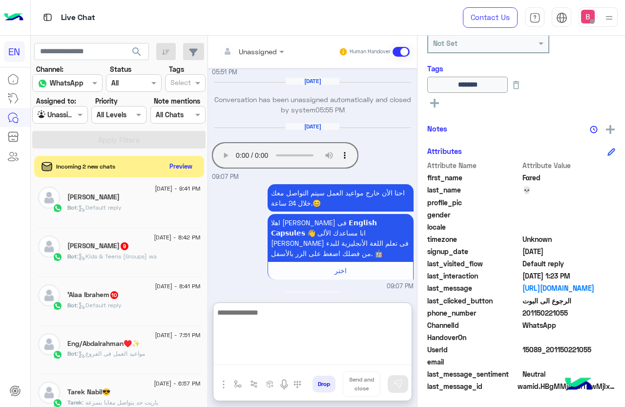
drag, startPoint x: 306, startPoint y: 353, endPoint x: 312, endPoint y: 364, distance: 12.5
click at [306, 354] on textarea at bounding box center [312, 335] width 198 height 59
type textarea "**********"
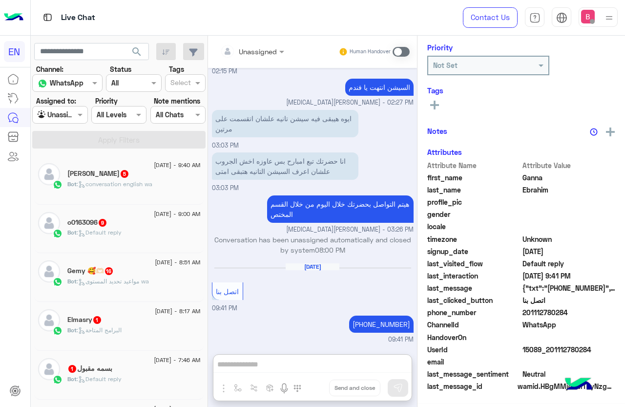
click at [119, 188] on div "Bot : conversation english wa" at bounding box center [133, 188] width 133 height 17
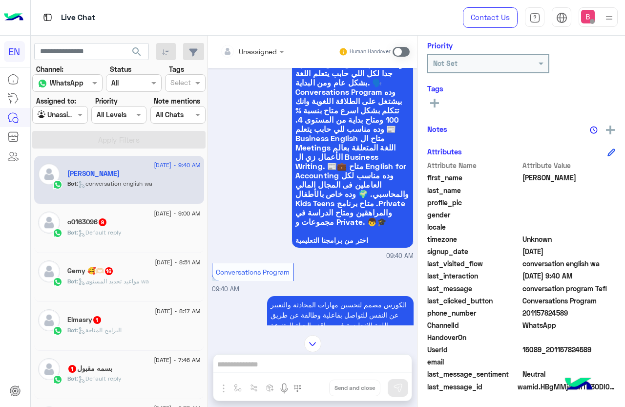
scroll to position [523, 0]
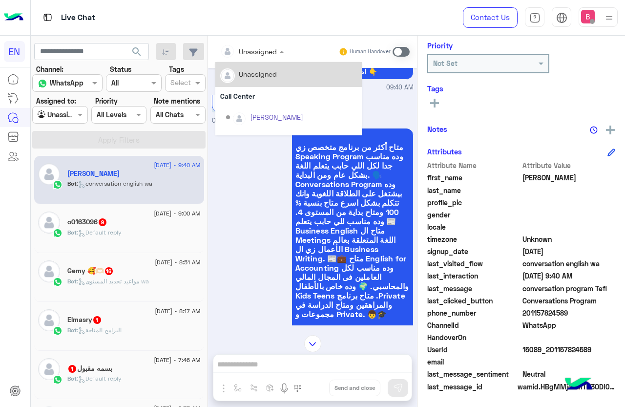
click at [259, 50] on input "text" at bounding box center [240, 51] width 40 height 10
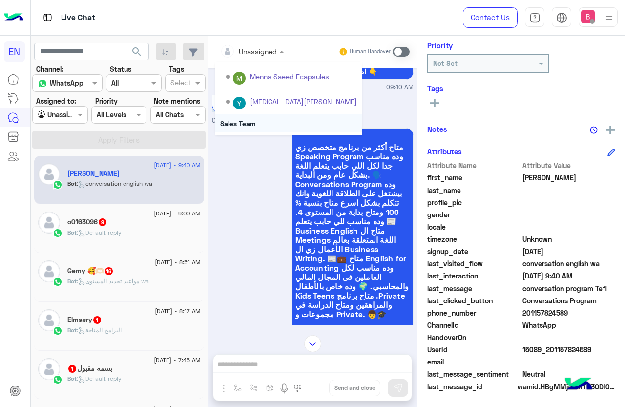
scroll to position [162, 0]
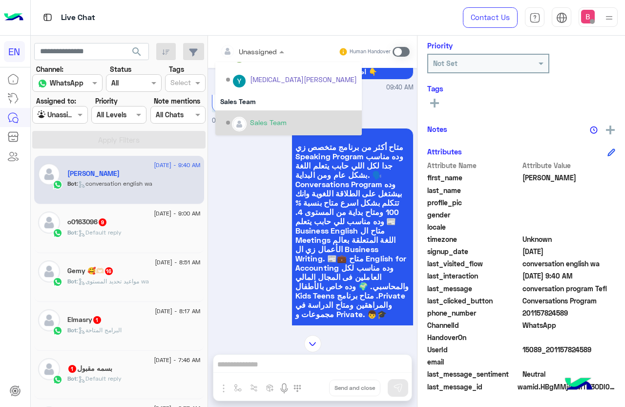
click at [247, 122] on div "Sales Team" at bounding box center [291, 122] width 131 height 17
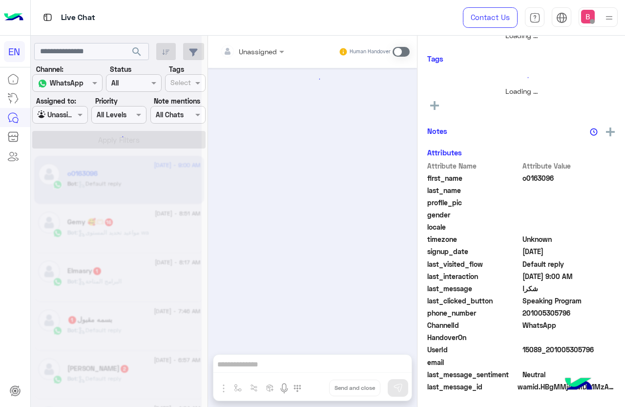
scroll to position [117, 0]
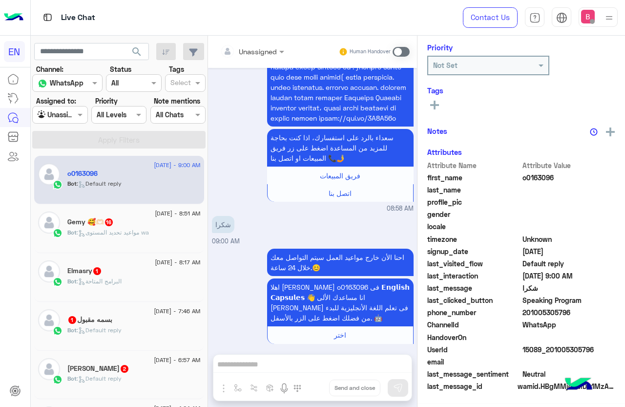
click at [253, 55] on input "text" at bounding box center [240, 51] width 40 height 10
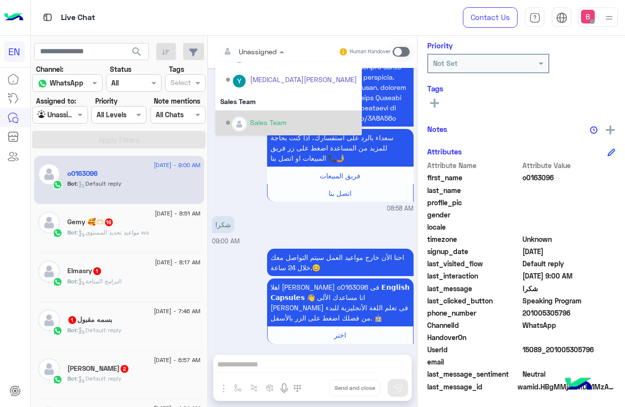
click at [254, 117] on div "Sales Team" at bounding box center [268, 122] width 37 height 10
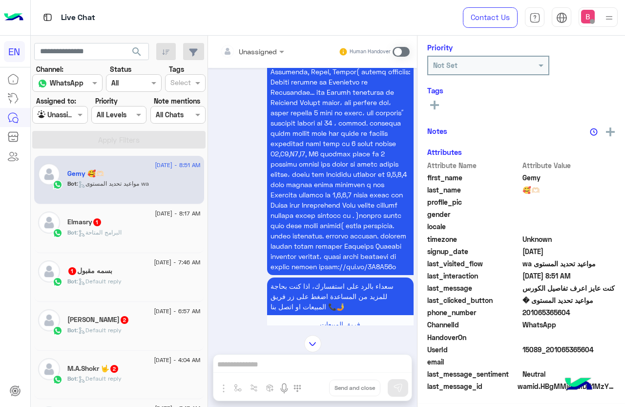
click at [253, 57] on div "Unassigned" at bounding box center [248, 51] width 57 height 20
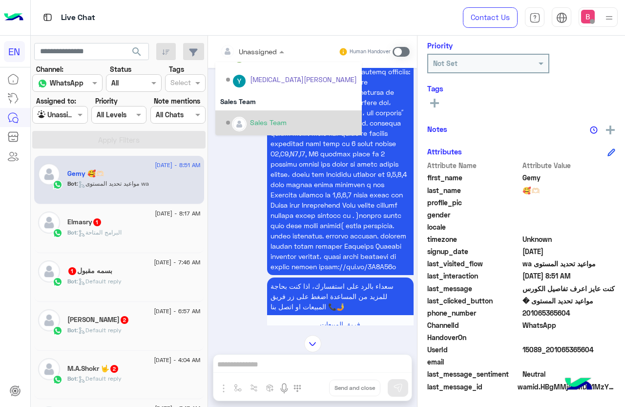
click at [254, 118] on div "Sales Team" at bounding box center [268, 122] width 37 height 10
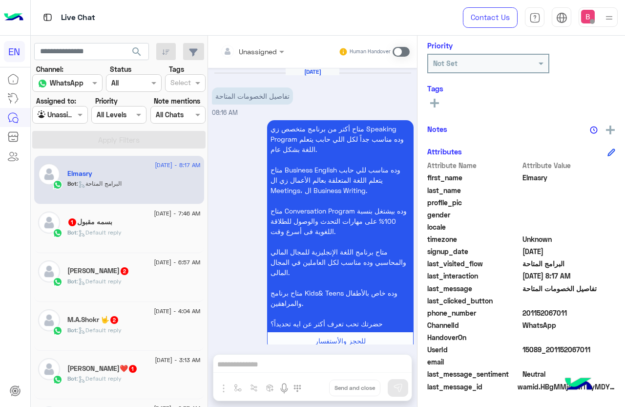
click at [260, 48] on div at bounding box center [252, 50] width 74 height 11
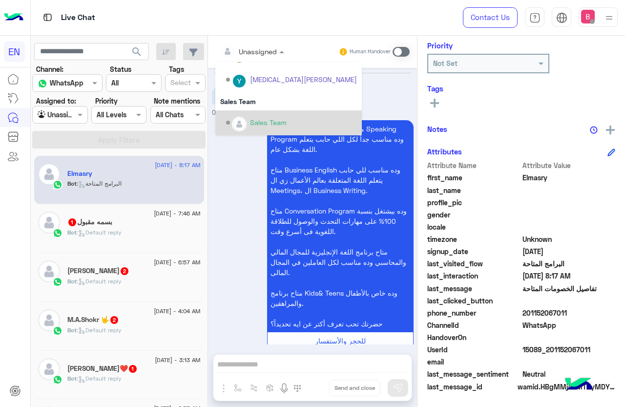
click at [262, 124] on div "Sales Team" at bounding box center [268, 122] width 37 height 10
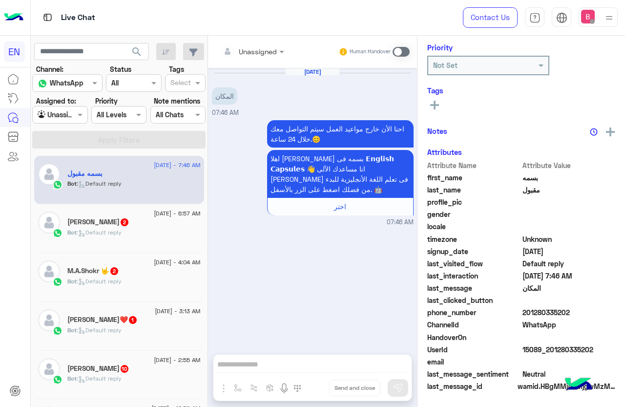
click at [256, 56] on div "Unassigned" at bounding box center [258, 51] width 38 height 10
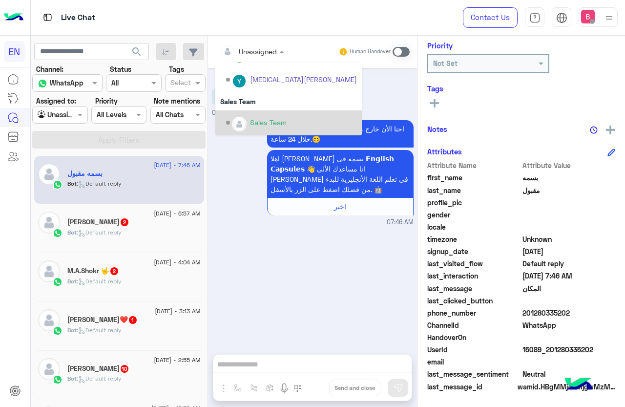
click at [267, 119] on div "Sales Team" at bounding box center [268, 122] width 37 height 10
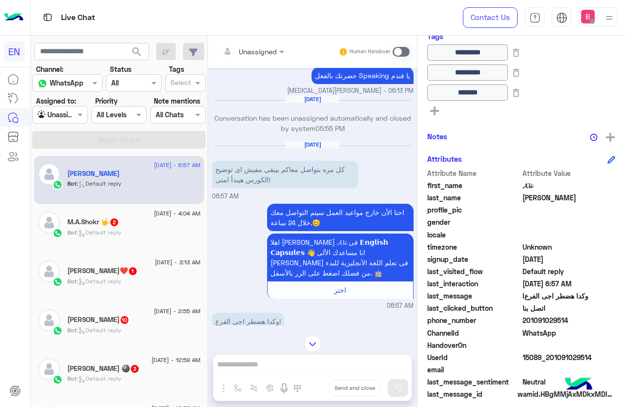
drag, startPoint x: 523, startPoint y: 320, endPoint x: 578, endPoint y: 325, distance: 54.9
click at [578, 325] on span "201091029514" at bounding box center [568, 320] width 93 height 10
copy span "01091029514"
click at [261, 364] on div "Unassigned Human Handover [DATE] تم التواصل ولم يتم الرد Rahma ECapsules - 01:4…" at bounding box center [312, 223] width 209 height 375
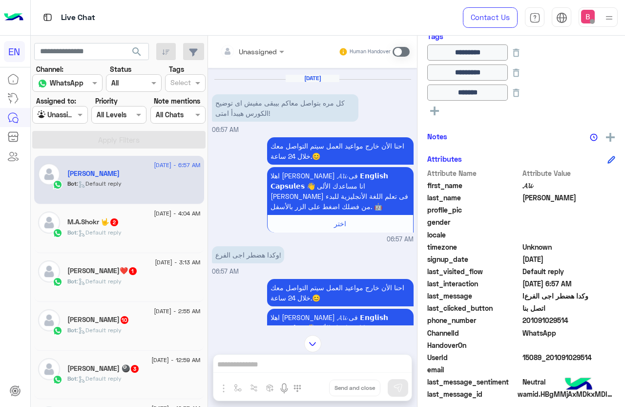
scroll to position [579, 0]
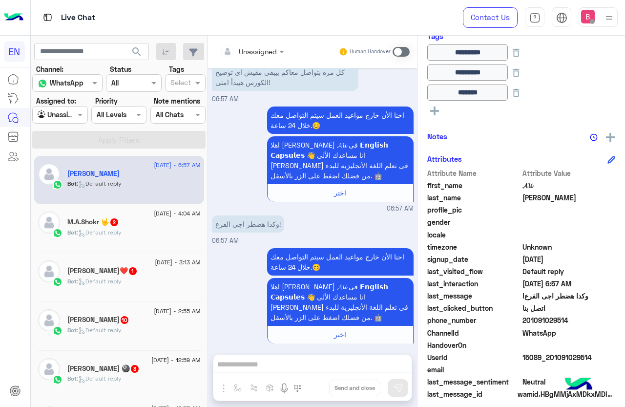
click at [397, 53] on span at bounding box center [401, 52] width 17 height 10
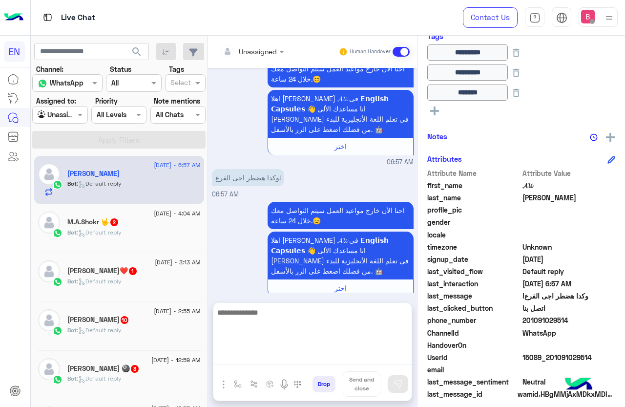
click at [323, 355] on textarea at bounding box center [312, 335] width 198 height 59
type textarea "**********"
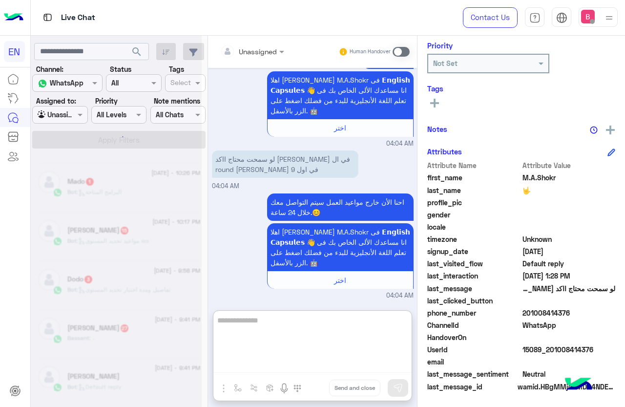
scroll to position [5, 0]
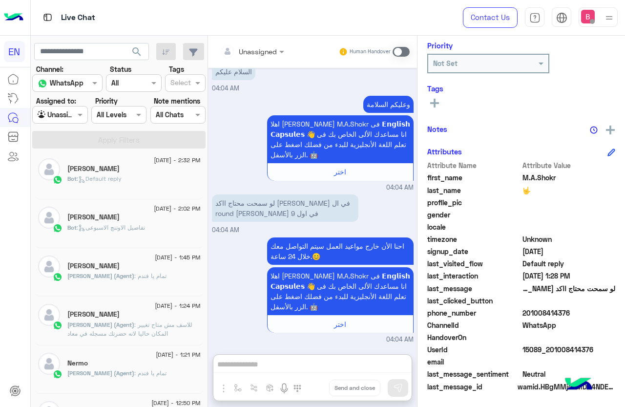
click at [61, 114] on div at bounding box center [60, 114] width 54 height 11
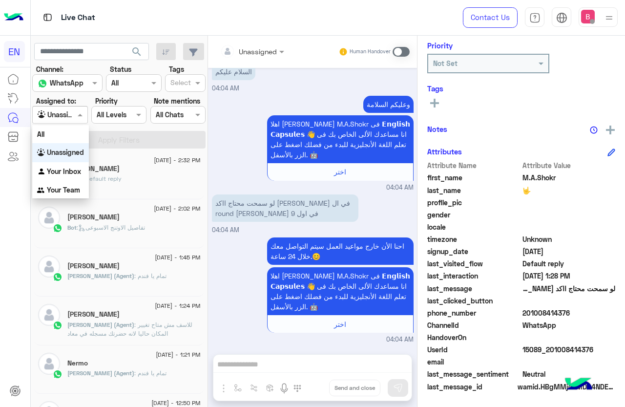
scroll to position [24, 0]
click at [68, 171] on b "Your Inbox" at bounding box center [64, 171] width 34 height 8
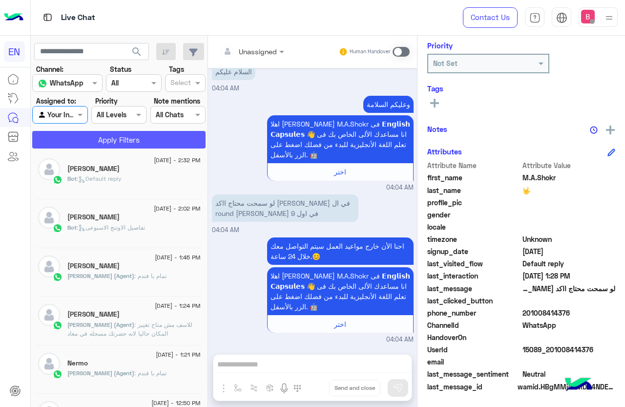
click at [88, 139] on button "Apply Filters" at bounding box center [118, 140] width 173 height 18
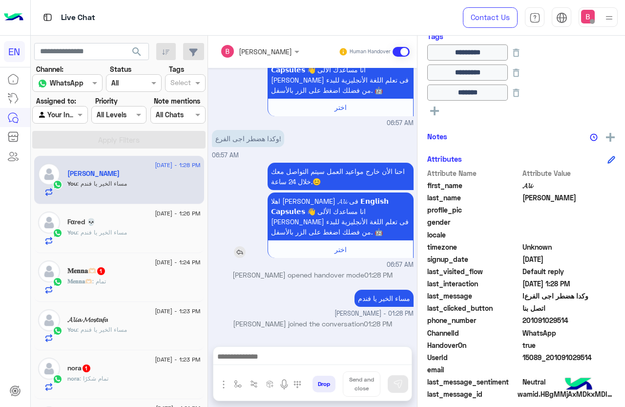
scroll to position [593, 0]
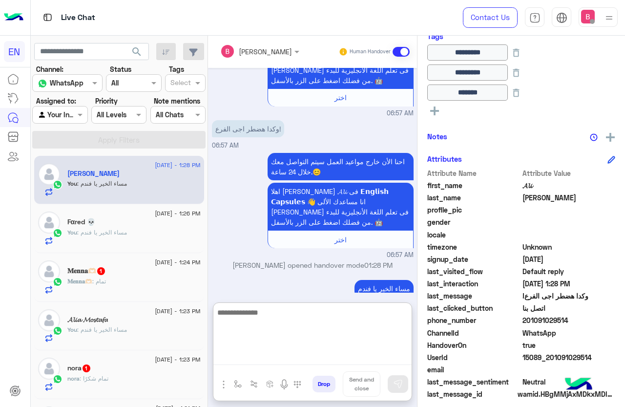
click at [302, 361] on textarea at bounding box center [312, 335] width 198 height 59
type textarea "**********"
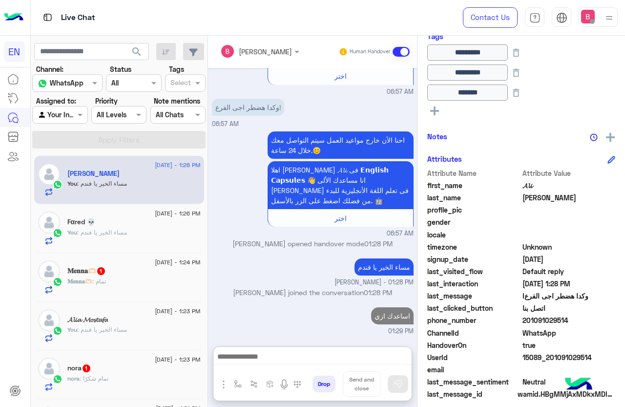
click at [140, 235] on div "You : مساء الخير يا فندم" at bounding box center [133, 236] width 133 height 17
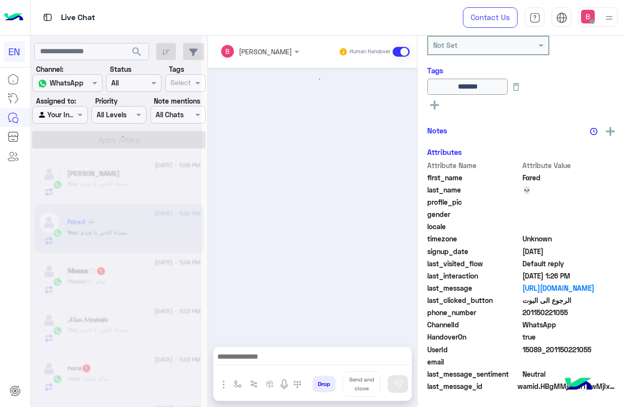
scroll to position [548, 0]
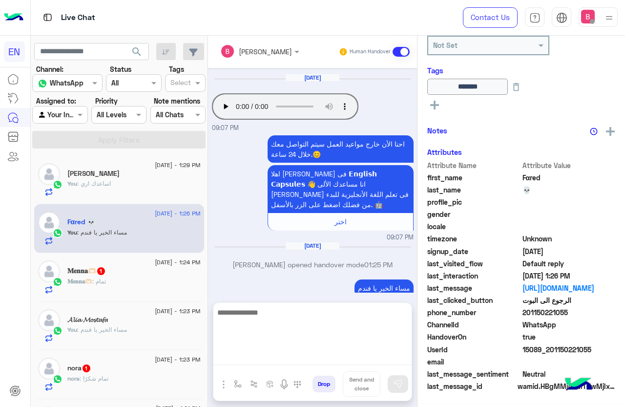
click at [294, 358] on textarea at bounding box center [312, 335] width 198 height 59
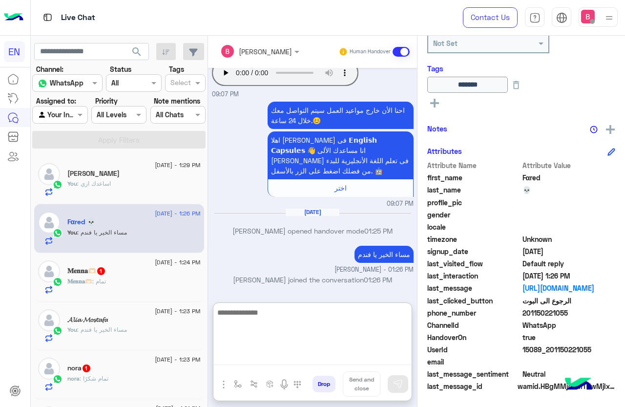
scroll to position [592, 0]
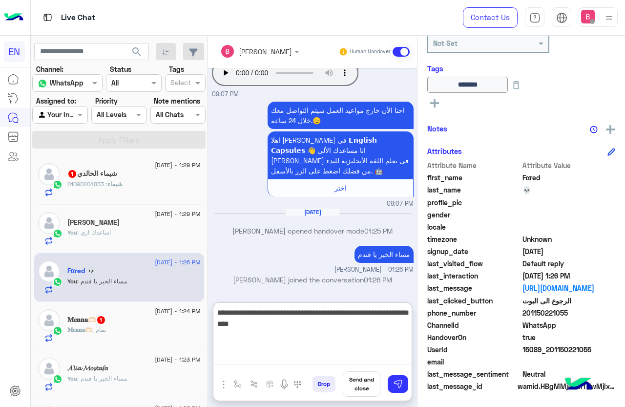
type textarea "**********"
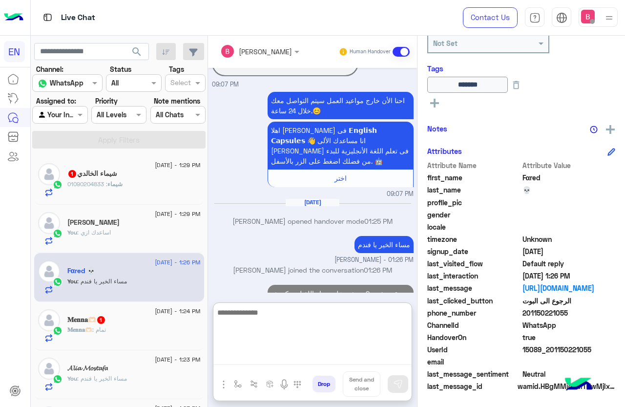
scroll to position [633, 0]
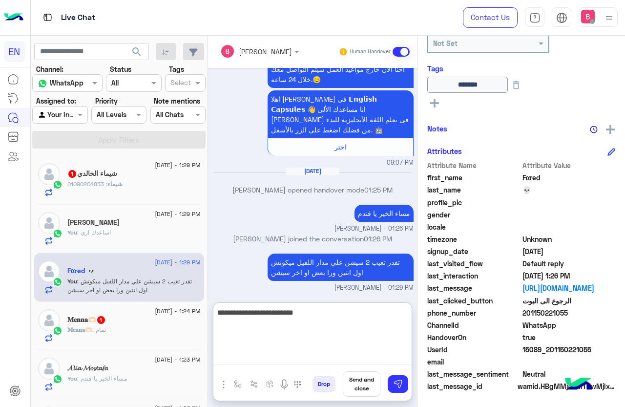
type textarea "**********"
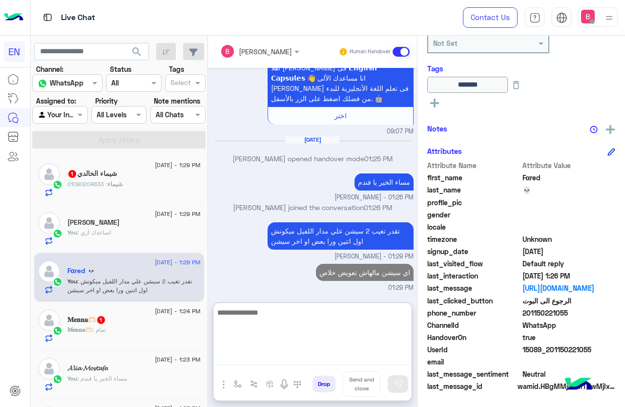
scroll to position [98, 0]
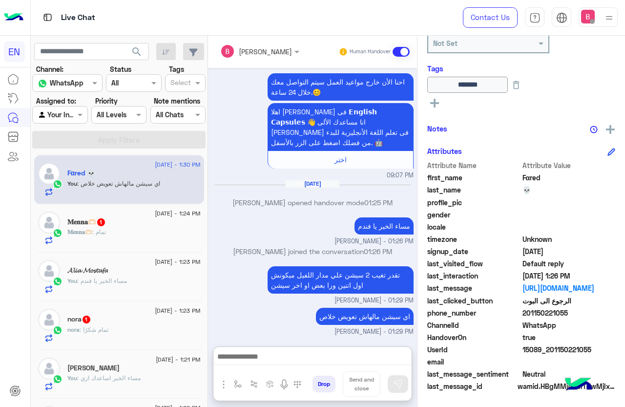
click at [139, 329] on div "[PERSON_NAME] : تمام شكرًا" at bounding box center [133, 333] width 133 height 17
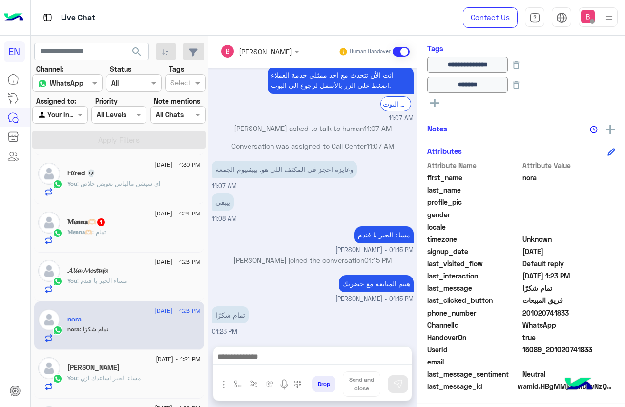
scroll to position [49, 0]
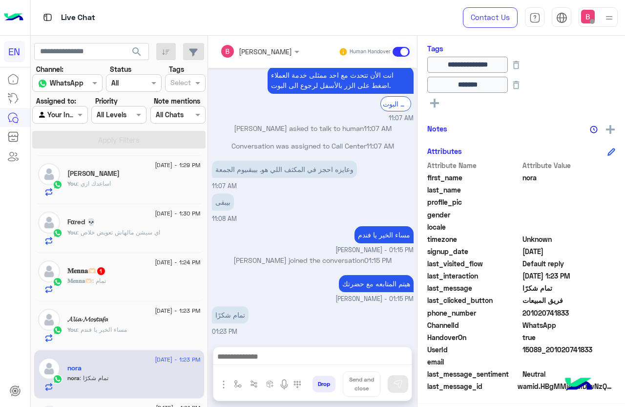
click at [134, 282] on div "[PERSON_NAME]🫶🏻 : تمام" at bounding box center [133, 284] width 133 height 17
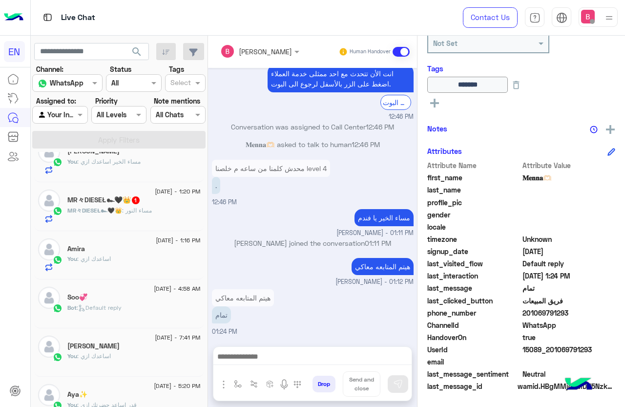
scroll to position [332, 0]
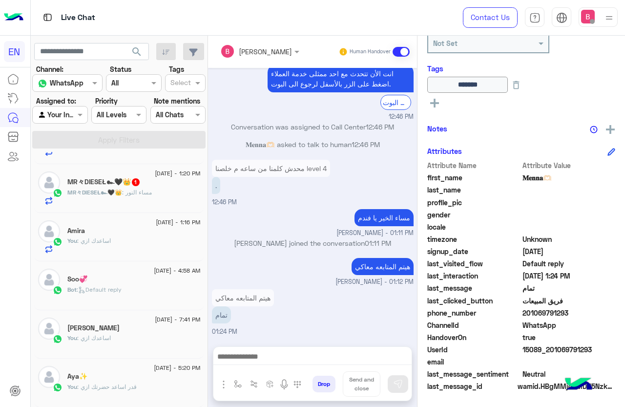
click at [167, 198] on div "MR々DIESEŁ๛🖤👑 : مساء النور" at bounding box center [133, 196] width 133 height 17
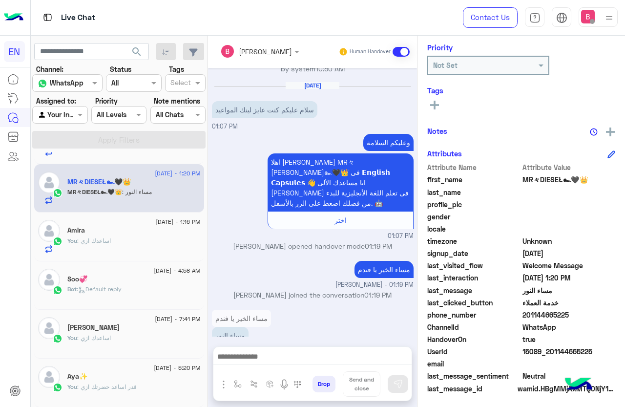
scroll to position [119, 0]
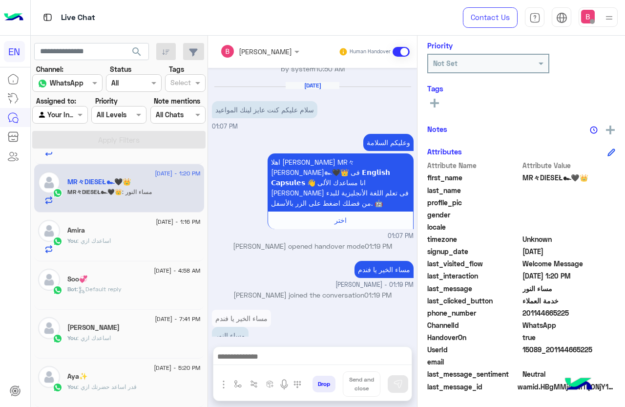
drag, startPoint x: 523, startPoint y: 311, endPoint x: 580, endPoint y: 312, distance: 56.6
click at [580, 312] on span "201144665225" at bounding box center [568, 313] width 93 height 10
copy span "01144665225"
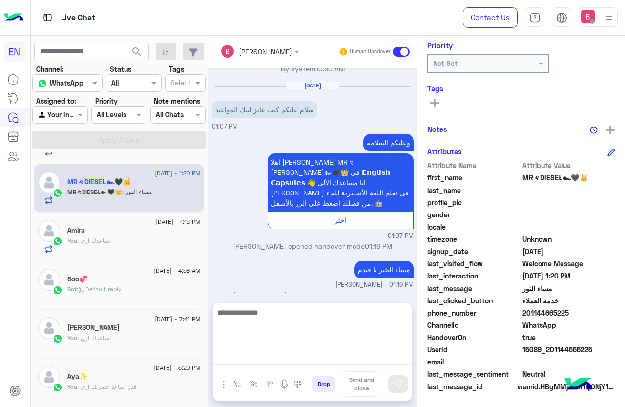
click at [297, 352] on textarea at bounding box center [312, 335] width 198 height 59
type textarea "**********"
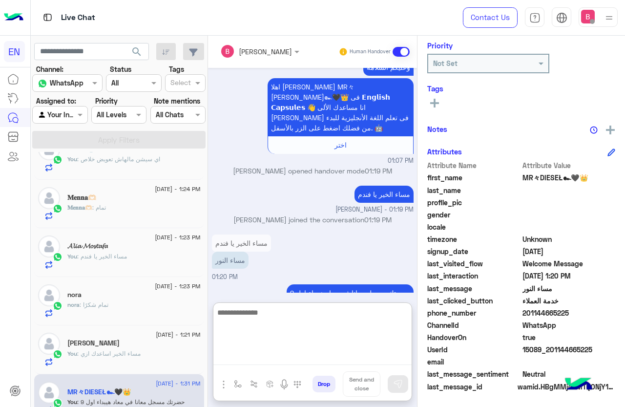
scroll to position [0, 0]
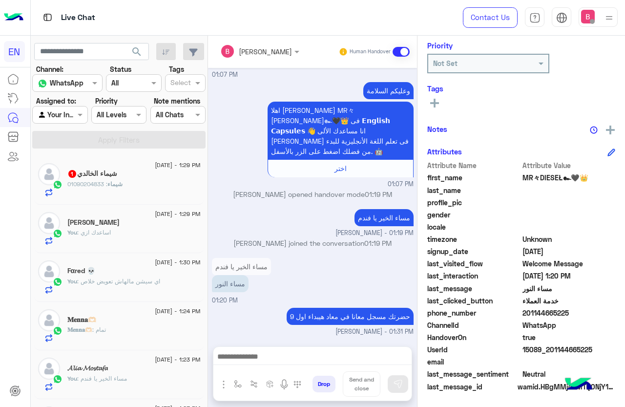
click at [137, 180] on div "شيماء : 01090204833" at bounding box center [133, 188] width 133 height 17
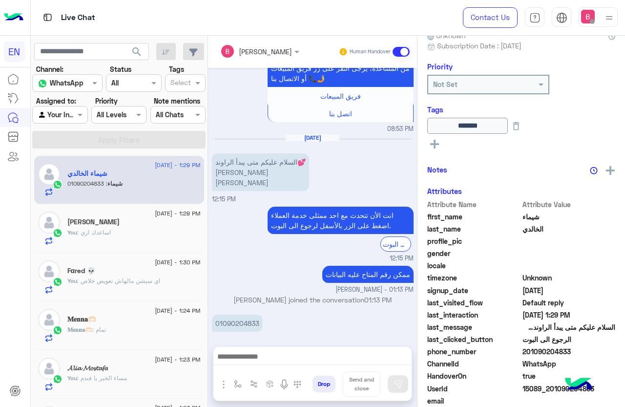
scroll to position [119, 0]
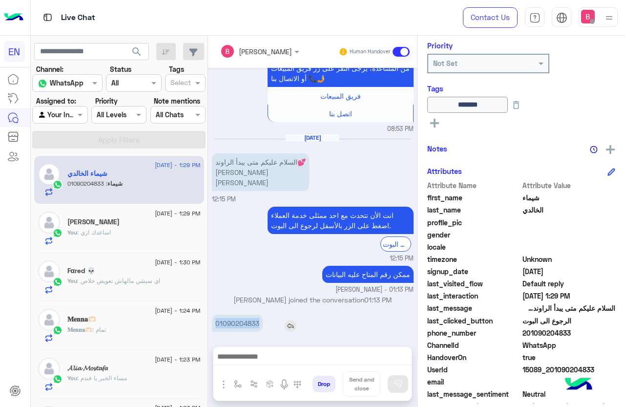
drag, startPoint x: 212, startPoint y: 314, endPoint x: 262, endPoint y: 316, distance: 49.4
click at [262, 316] on p "01090204833" at bounding box center [237, 322] width 51 height 17
copy p "01090204833"
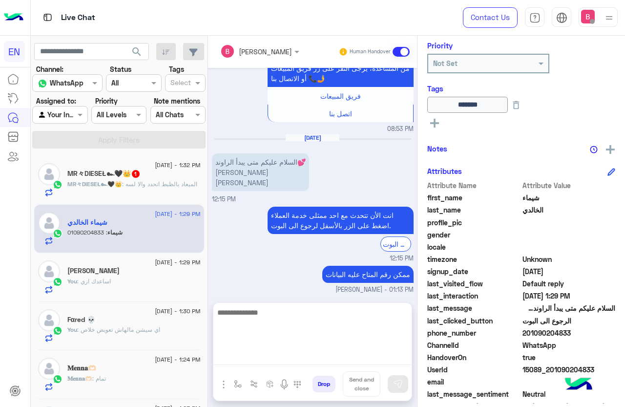
click at [242, 352] on textarea at bounding box center [312, 335] width 198 height 59
type textarea "**********"
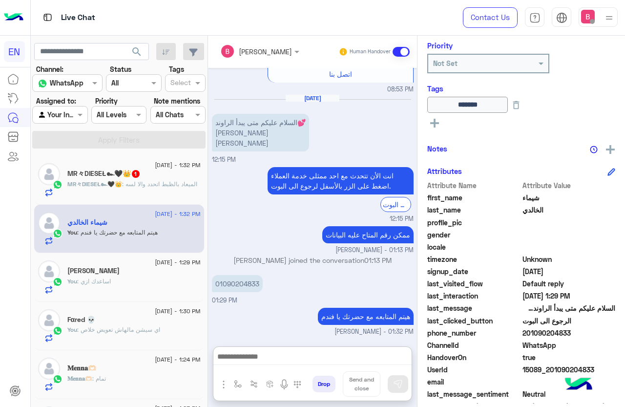
click at [150, 183] on span ": الميعاد بالظبط اتحدد والا لسه" at bounding box center [159, 183] width 75 height 7
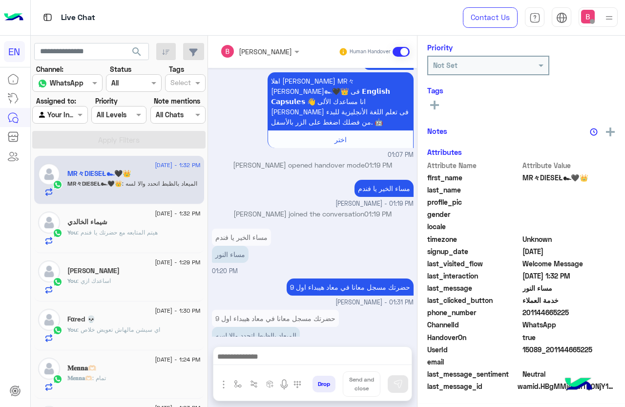
scroll to position [119, 0]
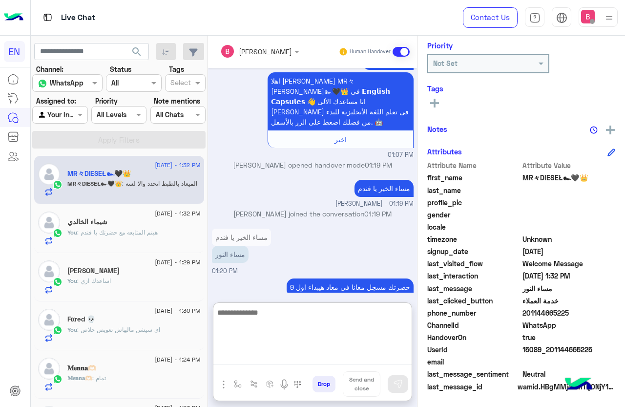
click at [278, 357] on textarea at bounding box center [312, 335] width 198 height 59
type textarea "*********"
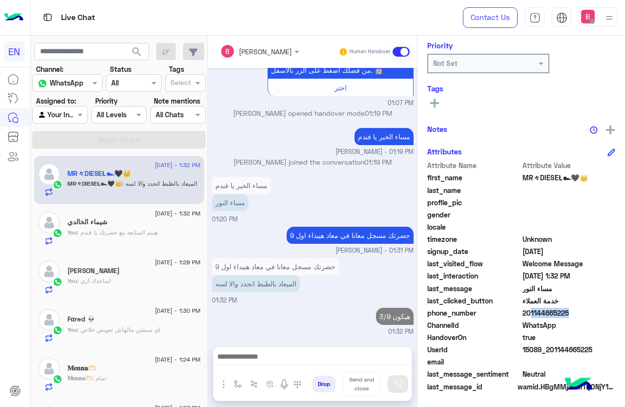
scroll to position [1103, 0]
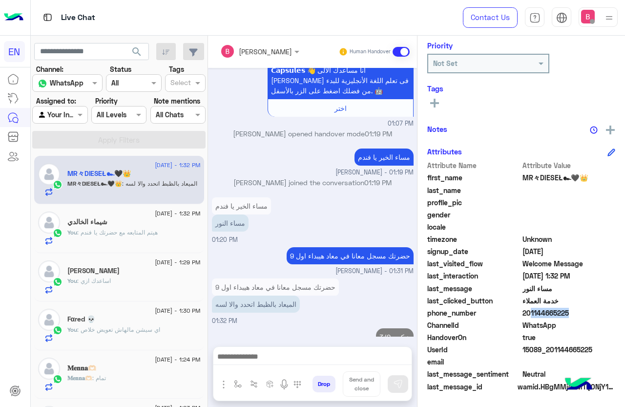
drag, startPoint x: 524, startPoint y: 312, endPoint x: 590, endPoint y: 315, distance: 65.5
click at [590, 315] on span "201144665225" at bounding box center [568, 313] width 93 height 10
copy span "01144665225"
click at [315, 367] on div at bounding box center [312, 359] width 198 height 24
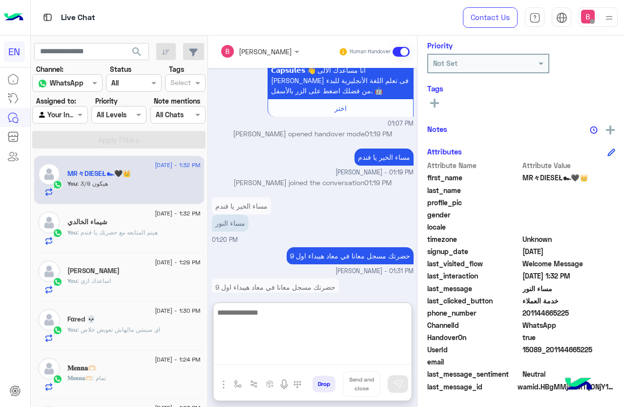
click at [319, 356] on textarea at bounding box center [312, 335] width 198 height 59
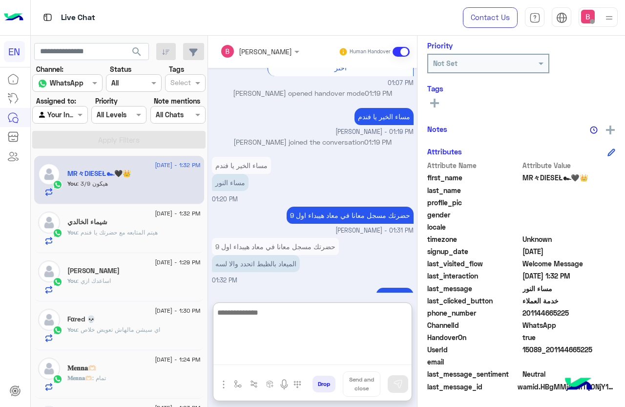
scroll to position [1147, 0]
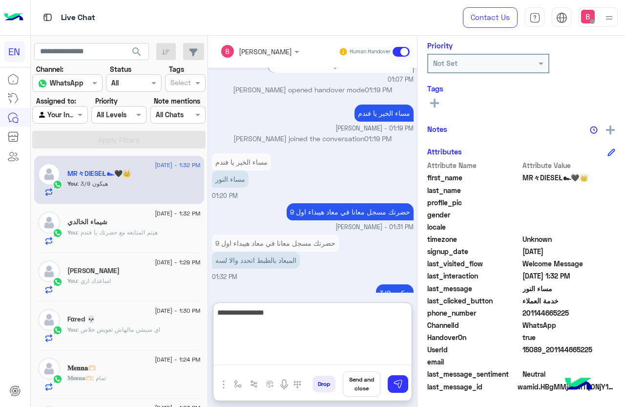
type textarea "**********"
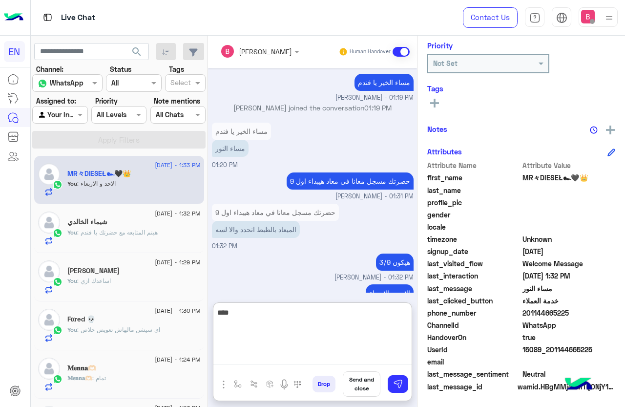
type textarea "****"
click at [273, 315] on textarea "****" at bounding box center [312, 335] width 198 height 59
paste textarea "**********"
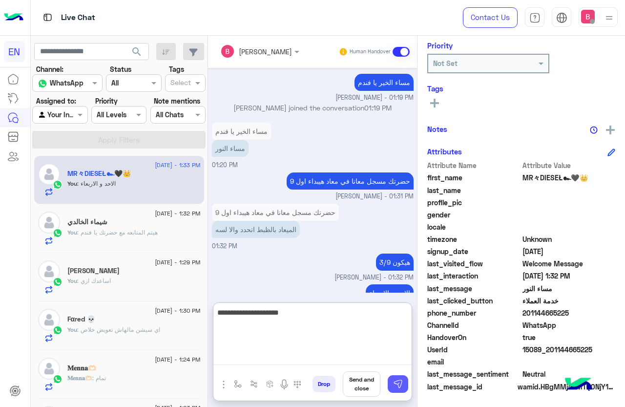
type textarea "**********"
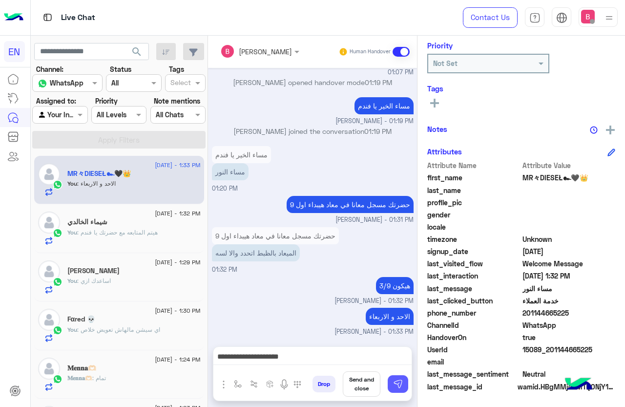
click at [400, 386] on img at bounding box center [398, 384] width 10 height 10
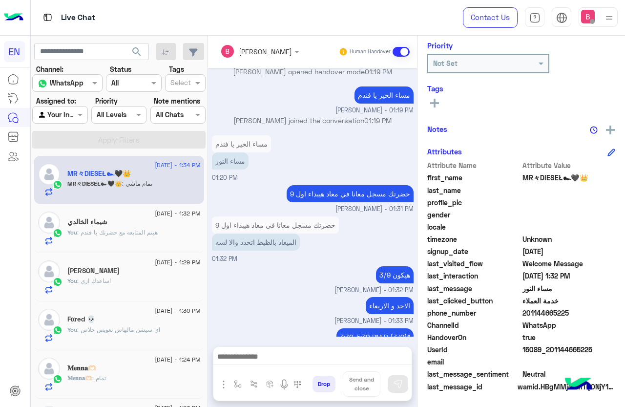
scroll to position [1198, 0]
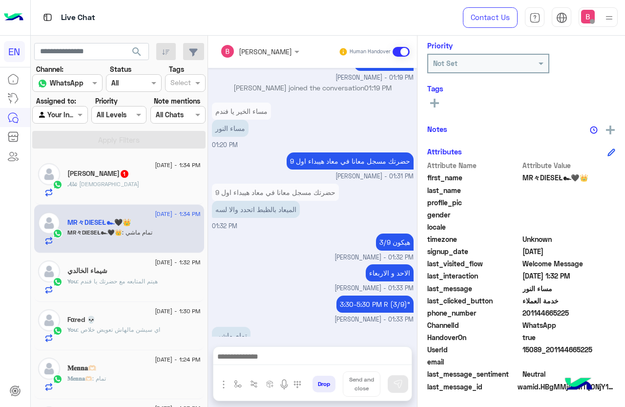
click at [139, 194] on div "𝓐𝓵𝓲 : [DEMOGRAPHIC_DATA]" at bounding box center [133, 188] width 133 height 17
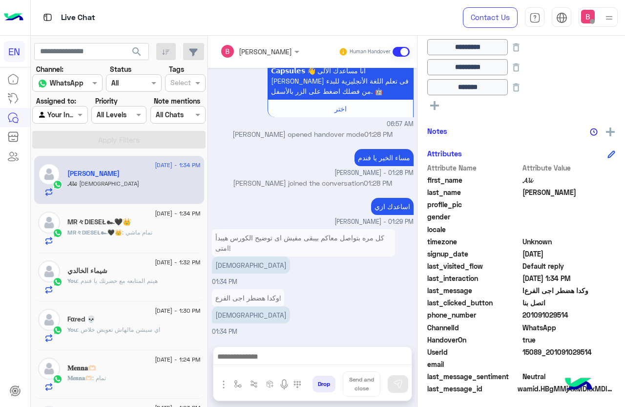
scroll to position [179, 0]
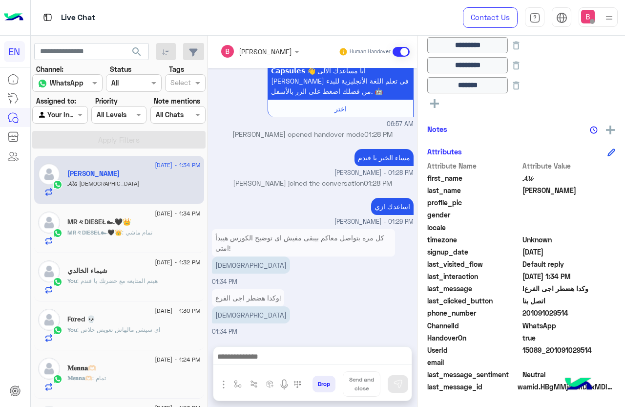
drag, startPoint x: 523, startPoint y: 313, endPoint x: 556, endPoint y: 314, distance: 32.2
click at [576, 317] on span "201091029514" at bounding box center [568, 313] width 93 height 10
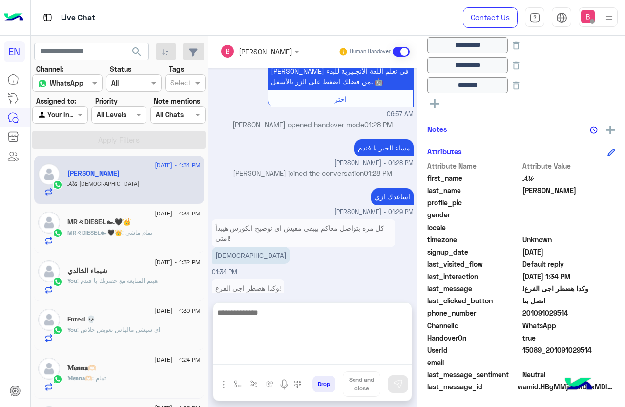
click at [291, 354] on textarea at bounding box center [312, 335] width 198 height 59
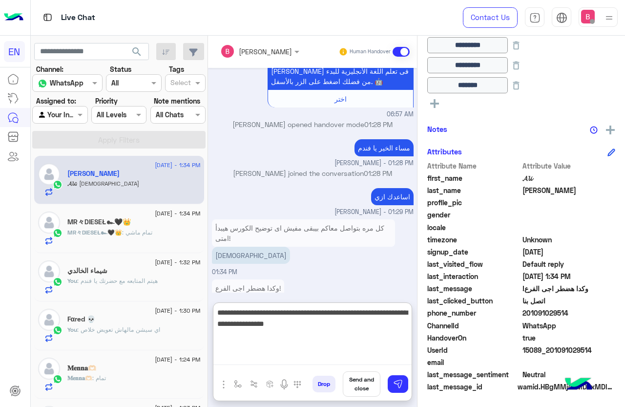
type textarea "**********"
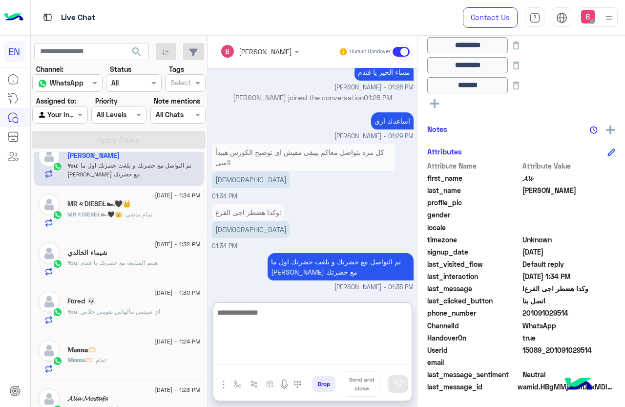
scroll to position [0, 0]
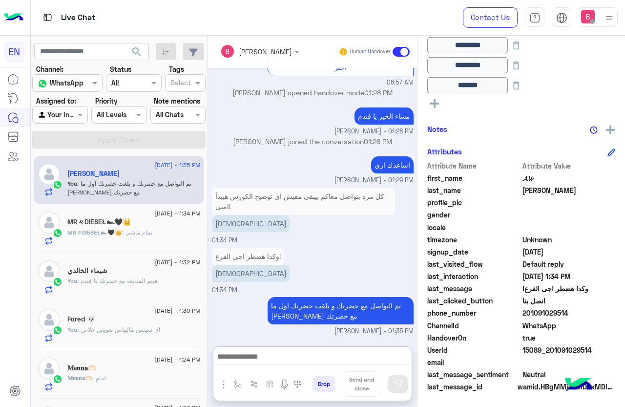
click at [76, 120] on div "Agent Filter Your Inbox" at bounding box center [59, 115] width 55 height 18
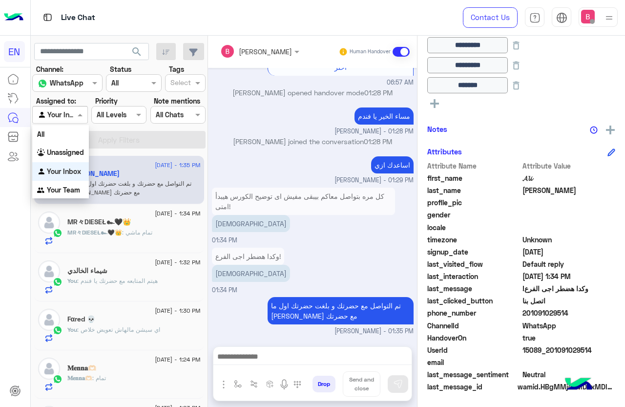
scroll to position [726, 0]
click at [63, 190] on b "Your Team" at bounding box center [63, 190] width 33 height 8
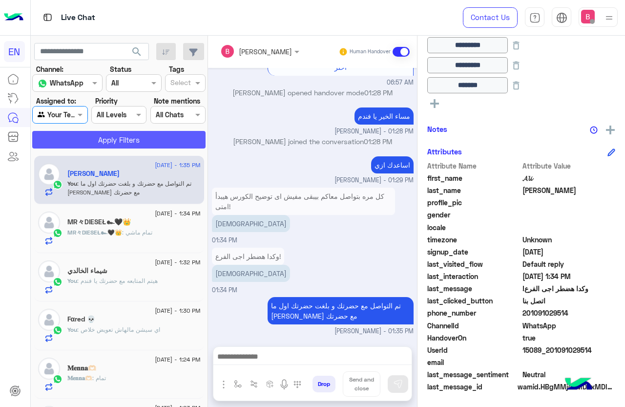
click at [83, 136] on button "Apply Filters" at bounding box center [118, 140] width 173 height 18
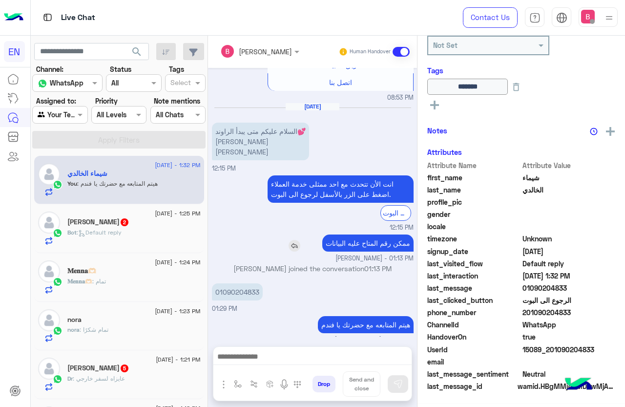
scroll to position [139, 0]
drag, startPoint x: 212, startPoint y: 286, endPoint x: 246, endPoint y: 289, distance: 33.8
click at [246, 289] on p "01090204833" at bounding box center [237, 291] width 51 height 17
click at [262, 324] on div "هيتم المتابعه مع حضرتك يا فندم" at bounding box center [337, 324] width 151 height 17
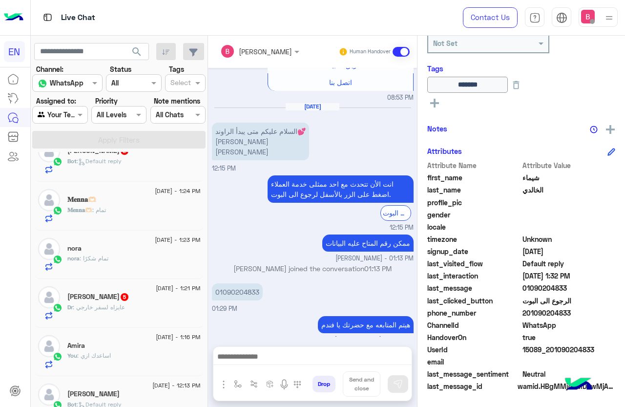
scroll to position [146, 0]
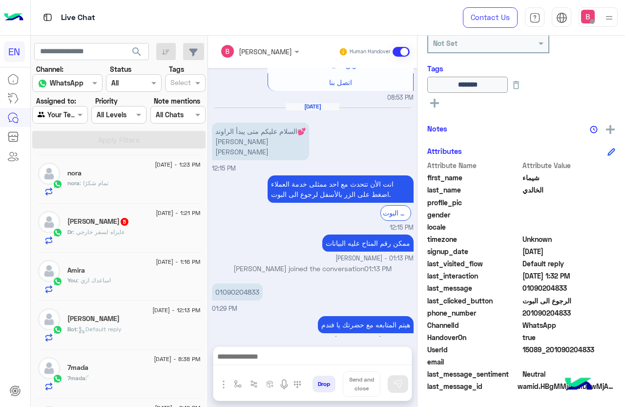
click at [179, 227] on div "[PERSON_NAME] 5" at bounding box center [133, 222] width 133 height 10
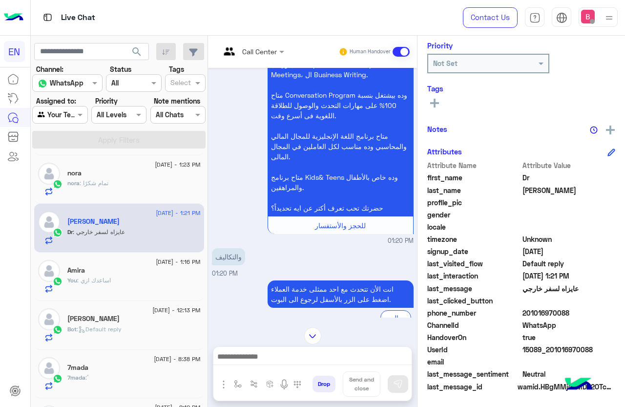
scroll to position [151, 0]
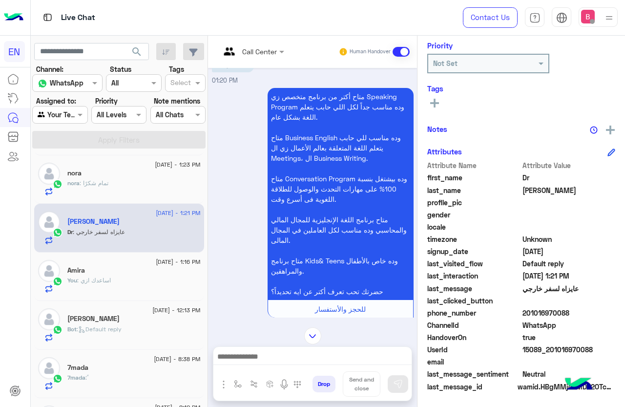
click at [244, 50] on input "text" at bounding box center [240, 51] width 40 height 10
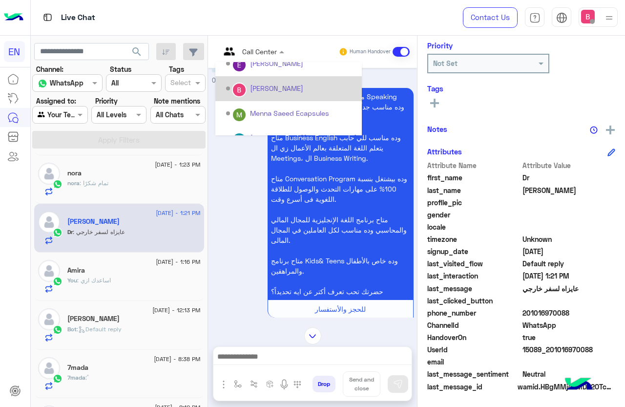
scroll to position [162, 0]
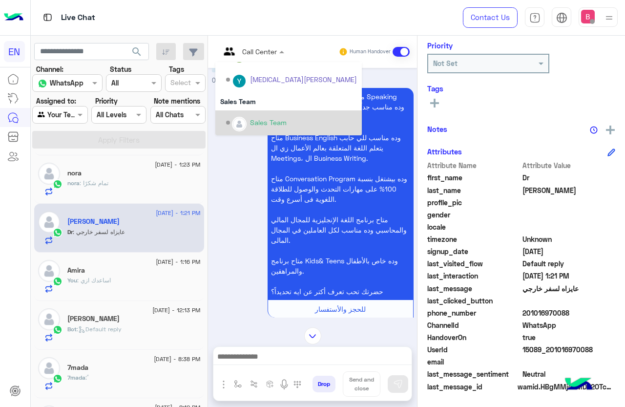
click at [248, 111] on div "Sales Team" at bounding box center [288, 122] width 146 height 25
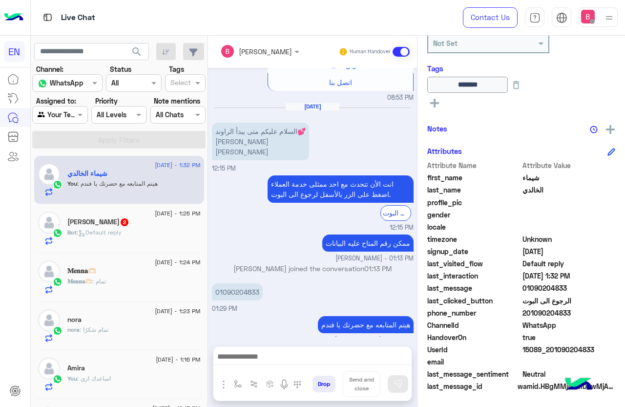
click at [145, 235] on div "Bot : Default reply" at bounding box center [133, 236] width 133 height 17
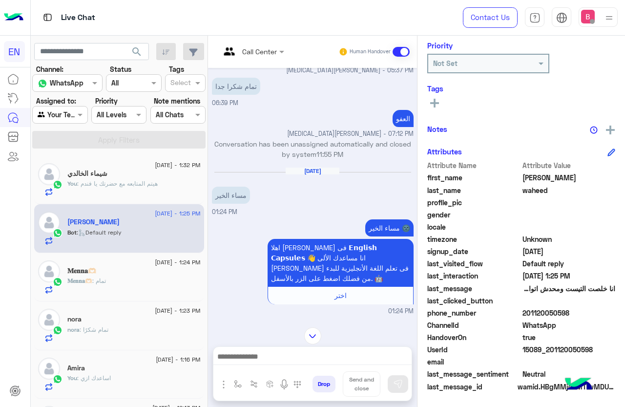
scroll to position [341, 0]
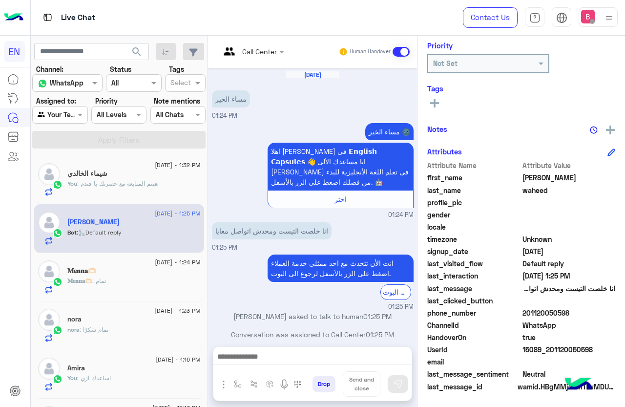
drag, startPoint x: 525, startPoint y: 311, endPoint x: 591, endPoint y: 316, distance: 66.1
click at [599, 317] on span "201120050598" at bounding box center [568, 313] width 93 height 10
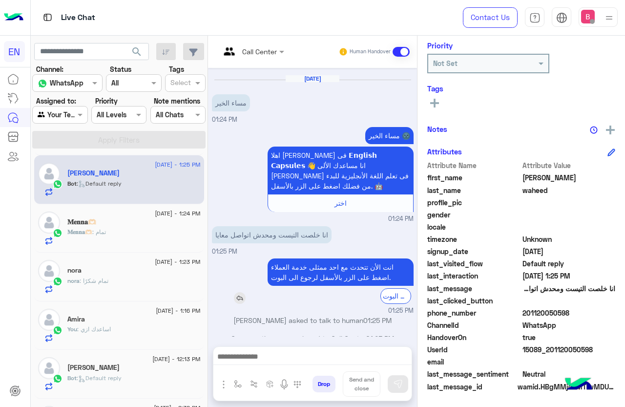
scroll to position [536, 0]
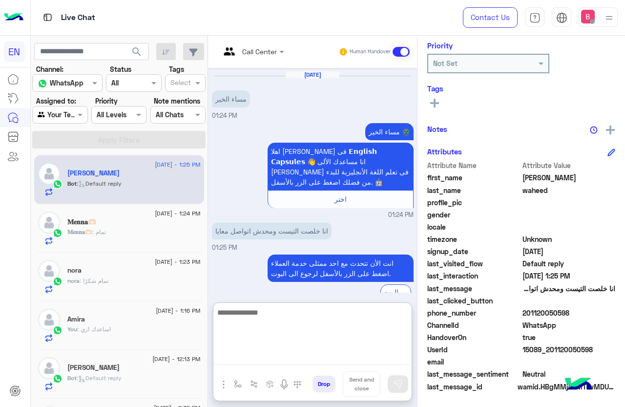
click at [252, 358] on textarea at bounding box center [312, 335] width 198 height 59
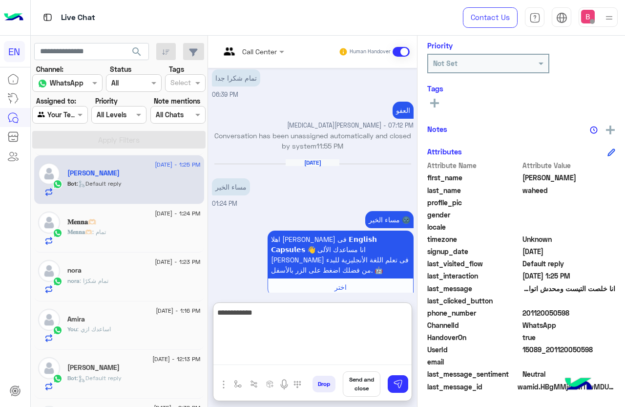
scroll to position [580, 0]
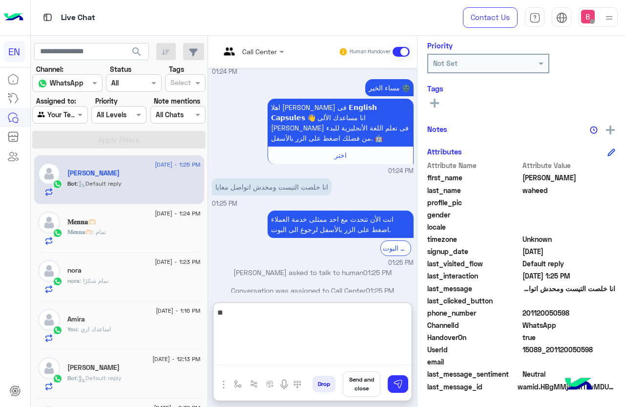
type textarea "*"
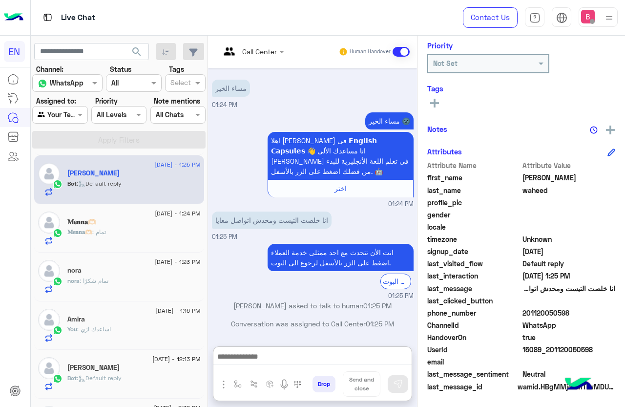
click at [63, 113] on div at bounding box center [60, 114] width 54 height 11
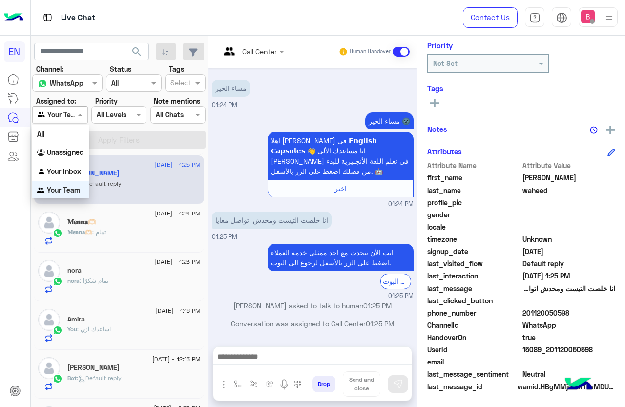
scroll to position [0, 0]
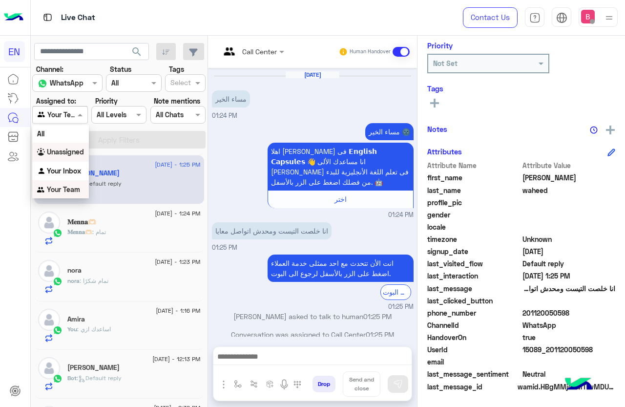
click at [51, 150] on b "Unassigned" at bounding box center [65, 151] width 37 height 8
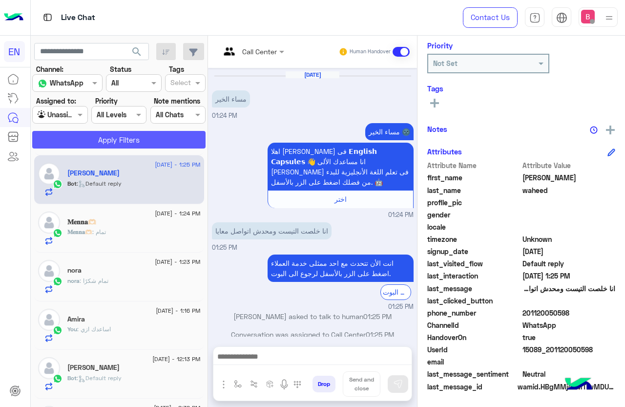
click at [78, 136] on button "Apply Filters" at bounding box center [118, 140] width 173 height 18
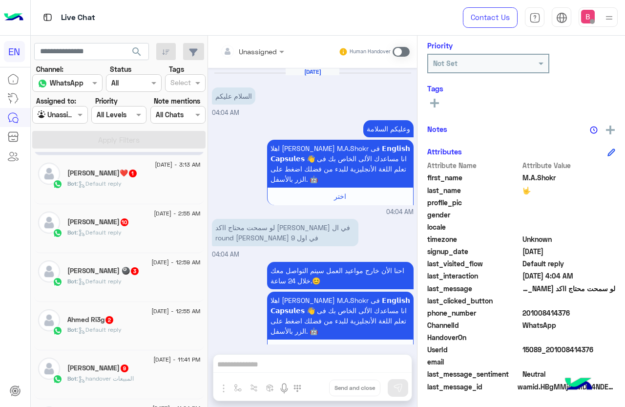
drag, startPoint x: 524, startPoint y: 311, endPoint x: 570, endPoint y: 310, distance: 45.9
click at [584, 312] on span "201008414376" at bounding box center [568, 313] width 93 height 10
click at [249, 364] on div "Unassigned Human Handover [DATE] السلام عليكم 04:04 AM وعليكم السلامة اهلا [PER…" at bounding box center [312, 223] width 209 height 375
click at [400, 52] on span at bounding box center [401, 52] width 17 height 10
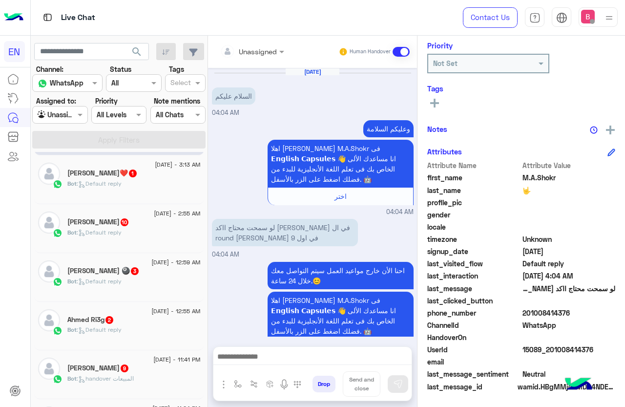
scroll to position [42, 0]
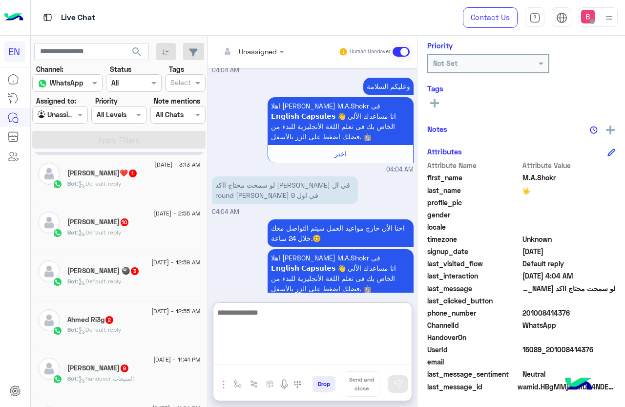
click at [322, 362] on textarea at bounding box center [312, 335] width 198 height 59
type textarea "**********"
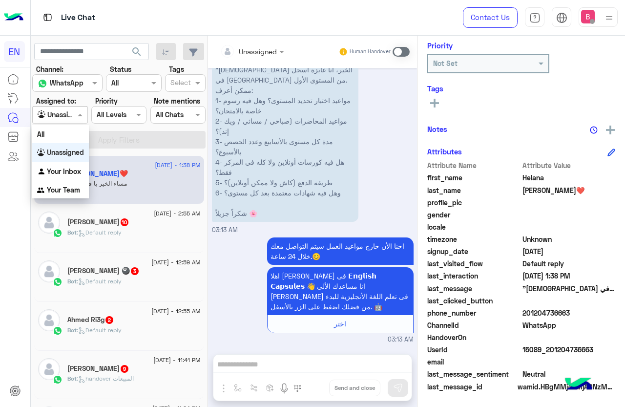
click at [59, 120] on div "Unassigned" at bounding box center [56, 114] width 37 height 11
click at [61, 168] on b "Your Inbox" at bounding box center [64, 171] width 34 height 8
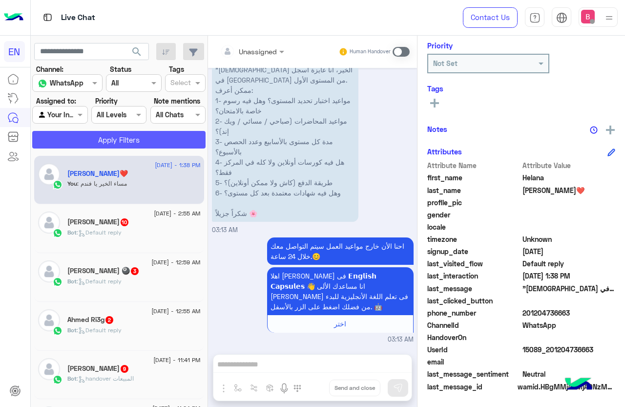
click at [85, 145] on button "Apply Filters" at bounding box center [118, 140] width 173 height 18
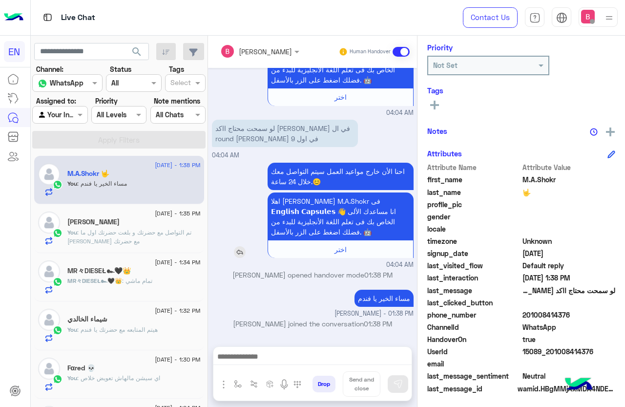
scroll to position [119, 0]
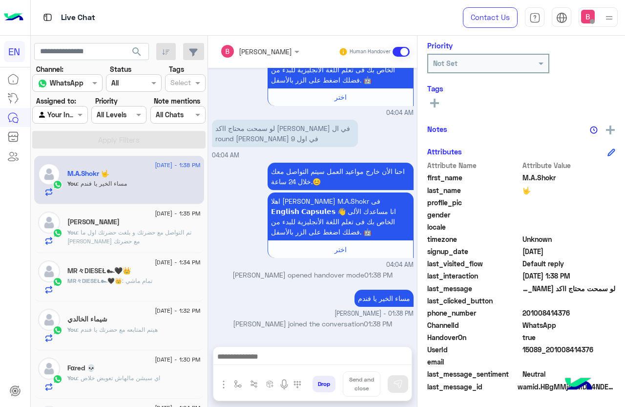
drag, startPoint x: 257, startPoint y: 367, endPoint x: 260, endPoint y: 362, distance: 6.0
click at [257, 366] on div at bounding box center [312, 359] width 198 height 24
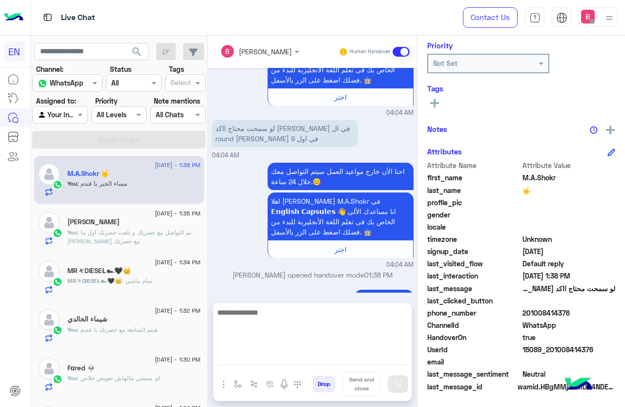
click at [263, 355] on textarea at bounding box center [312, 335] width 198 height 59
type textarea "**********"
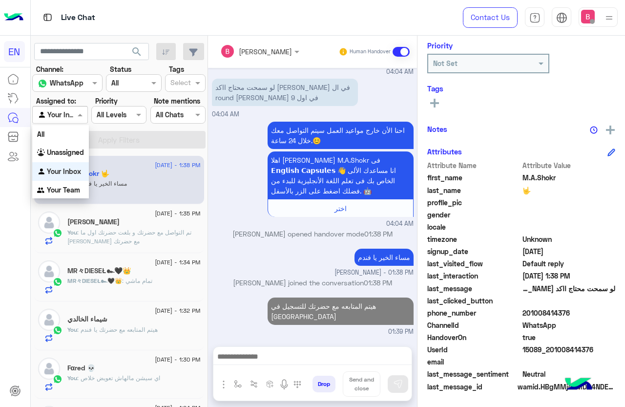
click at [58, 112] on input "text" at bounding box center [49, 115] width 22 height 10
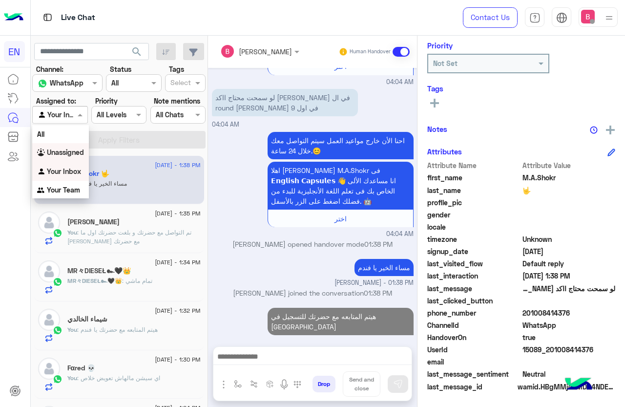
click at [60, 151] on b "Unassigned" at bounding box center [65, 152] width 37 height 8
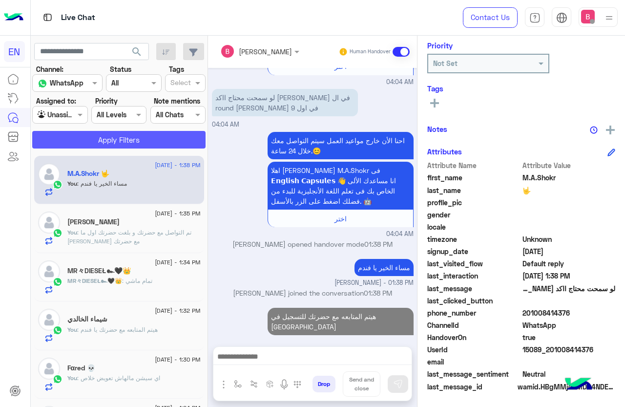
click at [91, 144] on button "Apply Filters" at bounding box center [118, 140] width 173 height 18
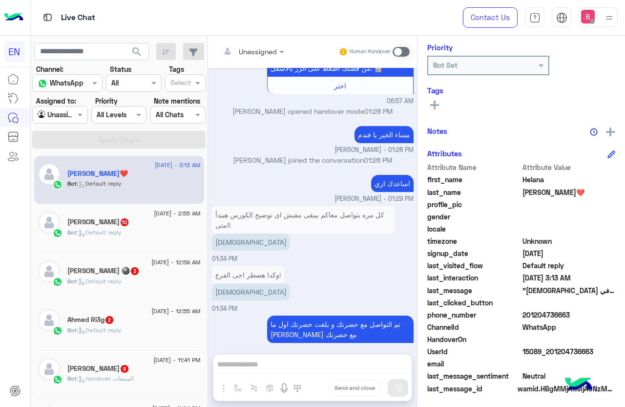
scroll to position [119, 0]
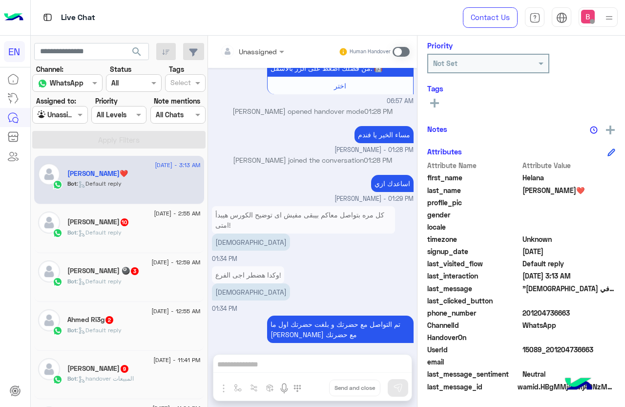
click at [134, 218] on div "[PERSON_NAME] 10" at bounding box center [133, 223] width 133 height 10
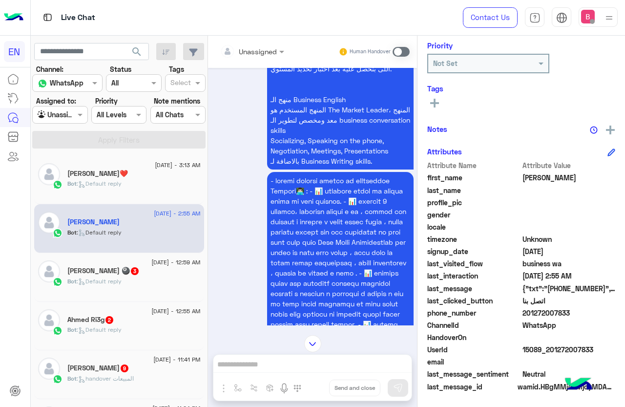
scroll to position [1939, 0]
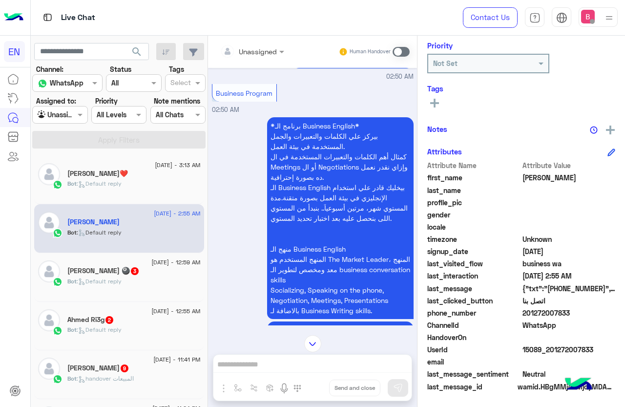
click at [264, 42] on div "Unassigned" at bounding box center [248, 51] width 57 height 20
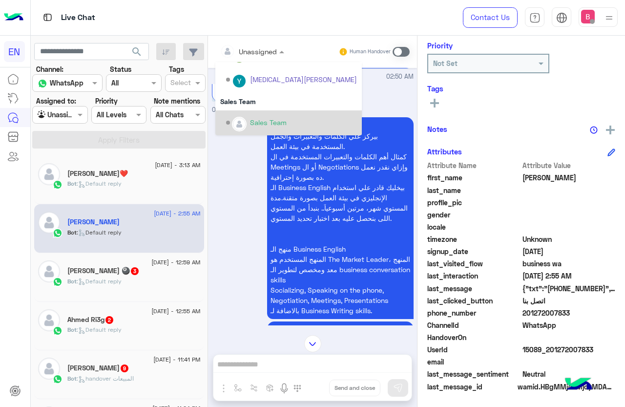
click at [247, 115] on div "Sales Team" at bounding box center [291, 122] width 131 height 17
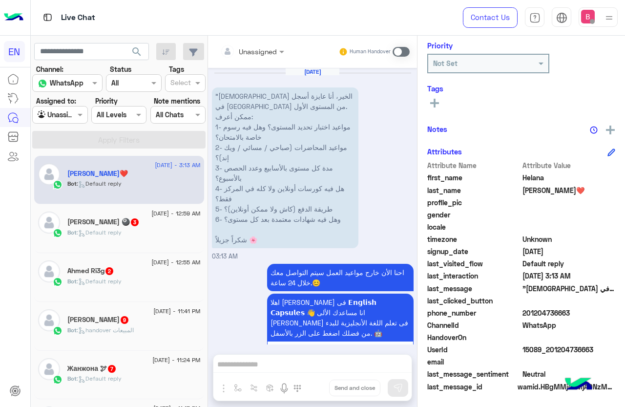
click at [255, 61] on div "Unassigned Human Handover" at bounding box center [312, 52] width 209 height 32
click at [255, 50] on input "text" at bounding box center [240, 51] width 40 height 10
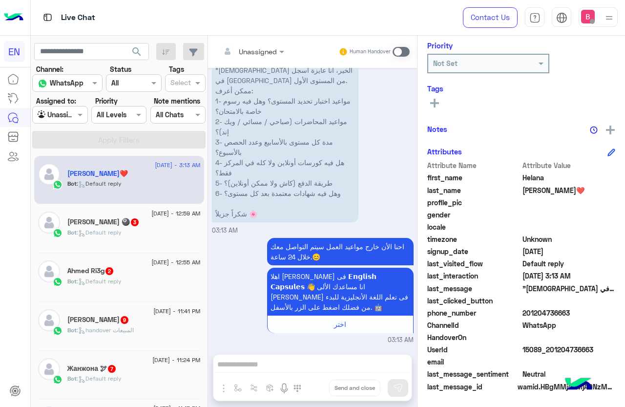
click at [127, 228] on div "[PERSON_NAME] 🎱 3" at bounding box center [133, 223] width 133 height 10
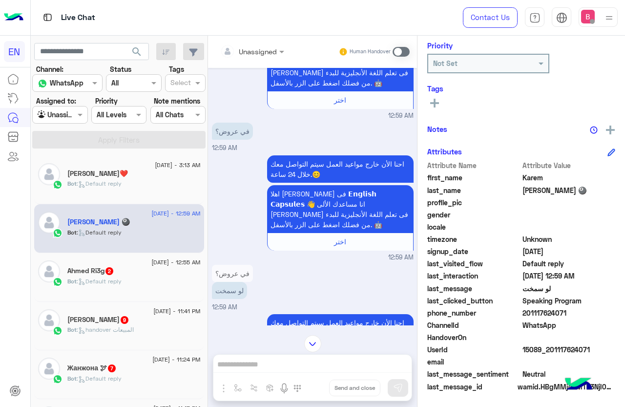
click at [257, 53] on input "text" at bounding box center [240, 51] width 40 height 10
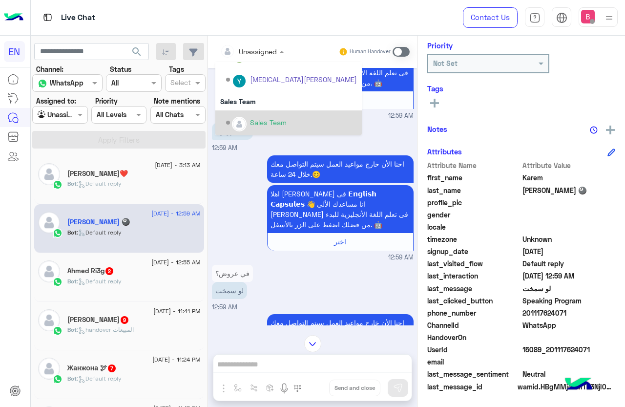
click at [243, 118] on div "Options list" at bounding box center [239, 124] width 15 height 15
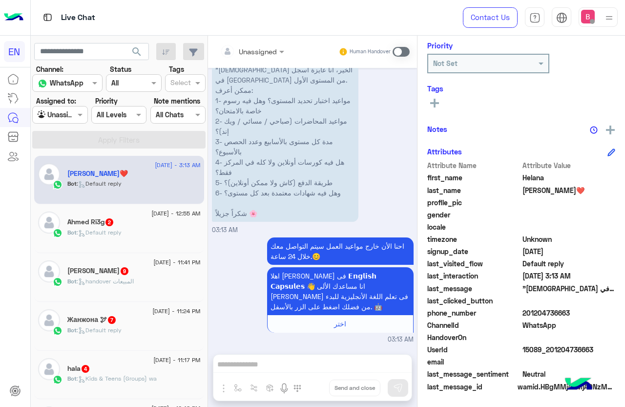
click at [156, 223] on div "Ahmed Ri3g 2" at bounding box center [133, 223] width 133 height 10
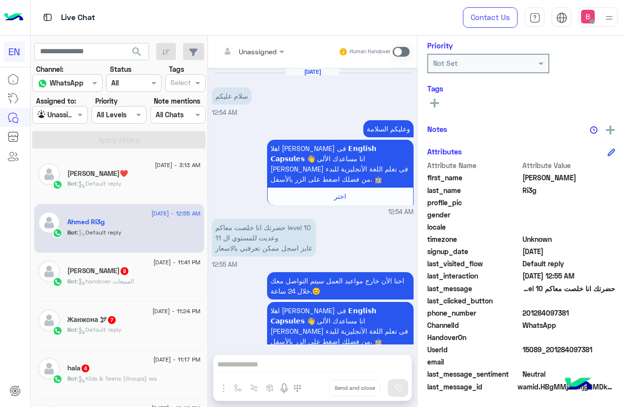
drag, startPoint x: 524, startPoint y: 313, endPoint x: 570, endPoint y: 314, distance: 45.9
click at [575, 315] on span "201284097381" at bounding box center [568, 313] width 93 height 10
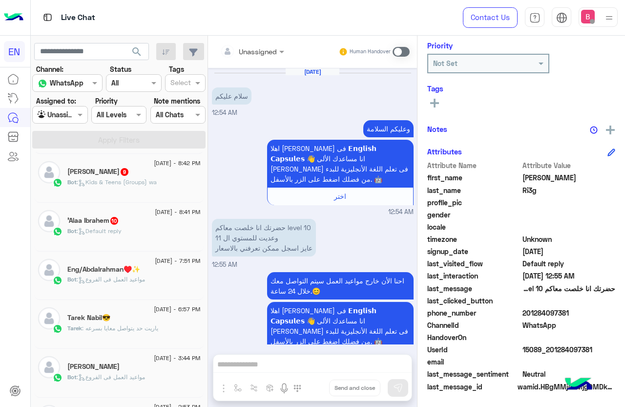
drag, startPoint x: 400, startPoint y: 48, endPoint x: 485, endPoint y: 116, distance: 108.7
click at [401, 48] on span at bounding box center [401, 52] width 17 height 10
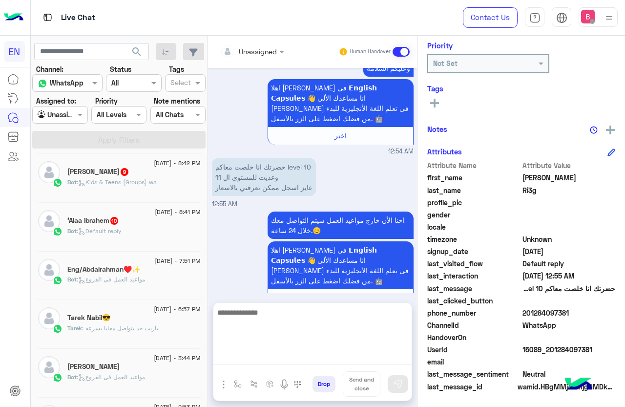
click at [259, 355] on textarea at bounding box center [312, 335] width 198 height 59
type textarea "**********"
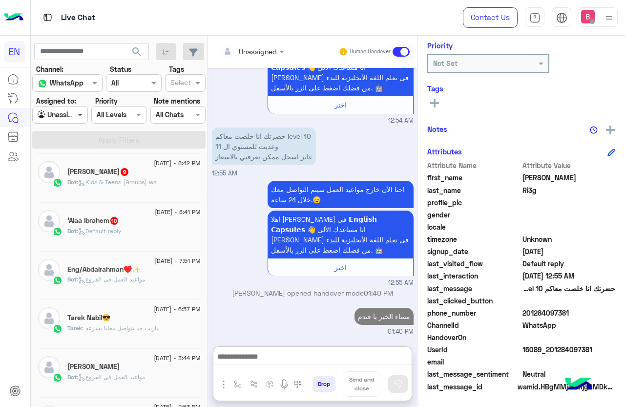
click at [77, 114] on span at bounding box center [81, 114] width 12 height 10
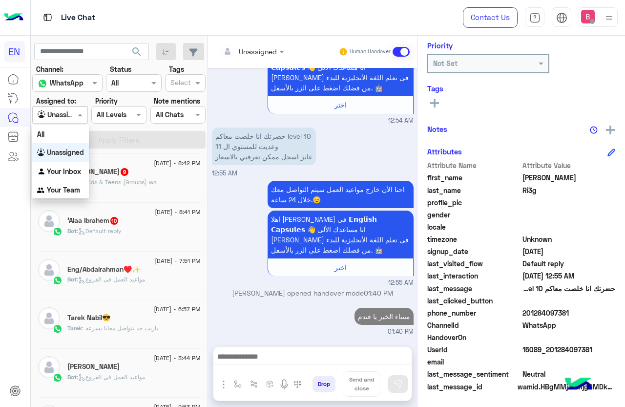
scroll to position [91, 0]
click at [60, 187] on b "Your Team" at bounding box center [63, 190] width 33 height 8
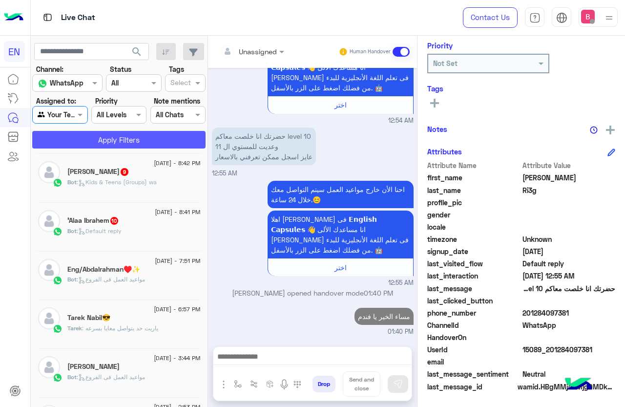
click at [102, 140] on button "Apply Filters" at bounding box center [118, 140] width 173 height 18
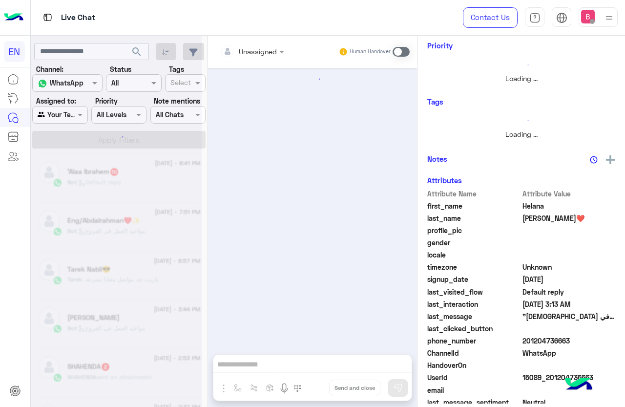
scroll to position [147, 0]
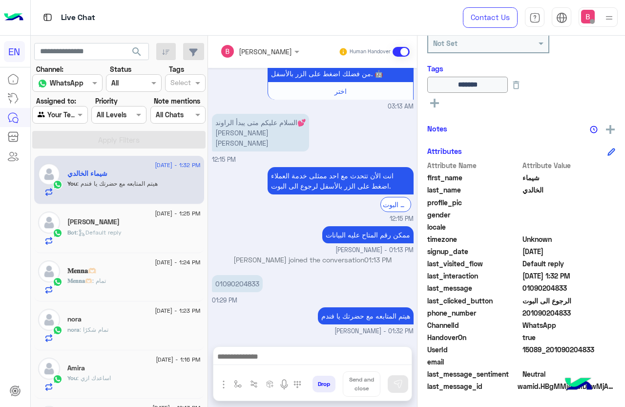
click at [129, 225] on div "[PERSON_NAME]" at bounding box center [133, 223] width 133 height 10
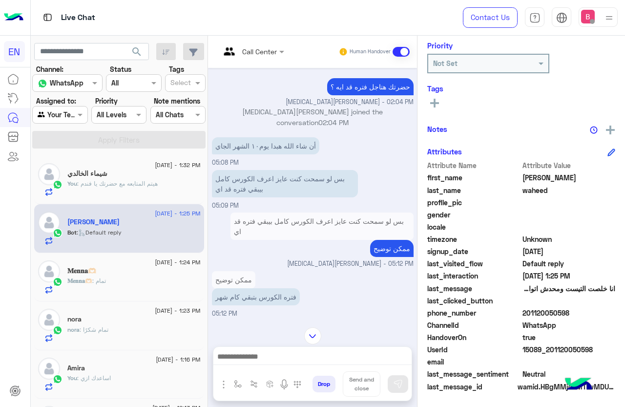
scroll to position [690, 0]
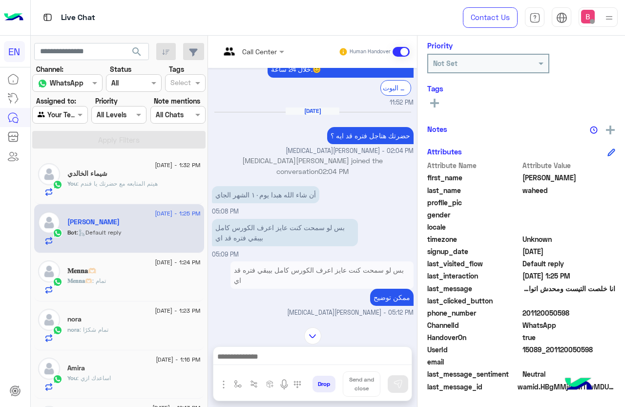
click at [38, 112] on input "text" at bounding box center [49, 115] width 22 height 10
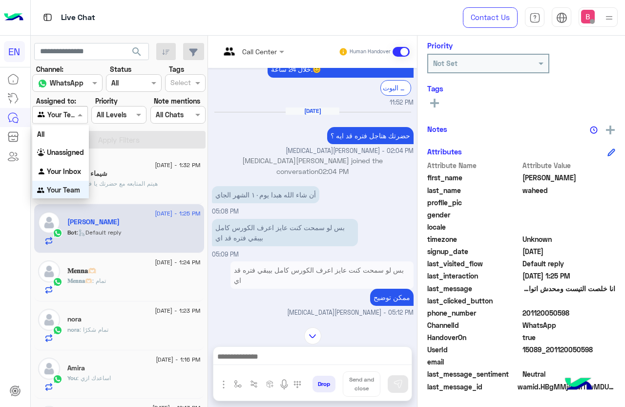
scroll to position [0, 0]
click at [59, 150] on b "Unassigned" at bounding box center [65, 151] width 37 height 8
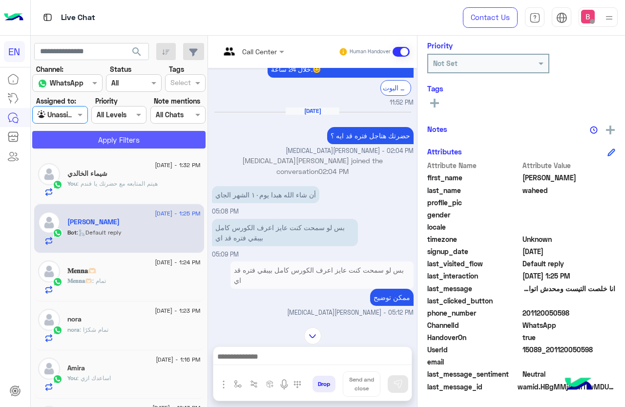
click at [80, 135] on button "Apply Filters" at bounding box center [118, 140] width 173 height 18
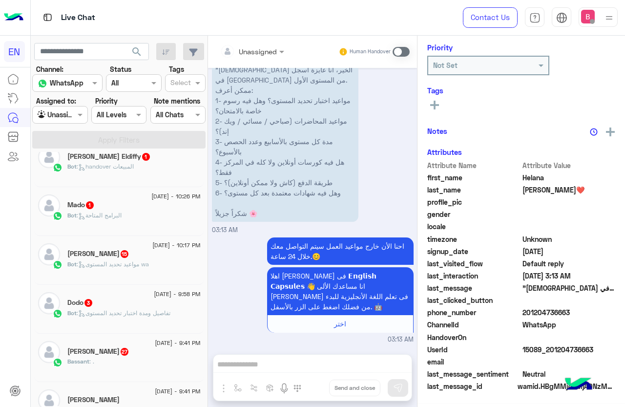
scroll to position [119, 0]
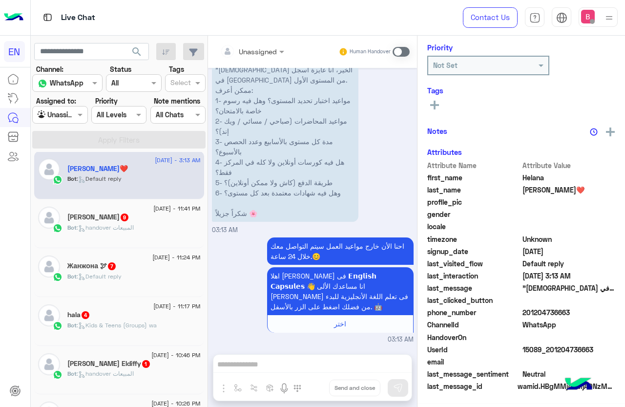
click at [158, 166] on div "[PERSON_NAME]❤️" at bounding box center [133, 170] width 133 height 10
click at [123, 223] on div "[PERSON_NAME] 9" at bounding box center [133, 218] width 133 height 10
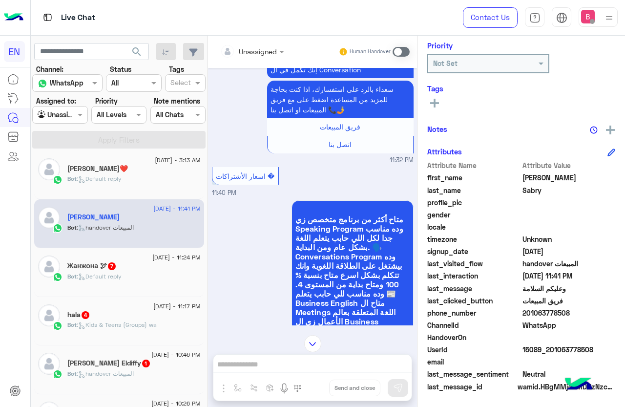
click at [261, 40] on div "Unassigned Human Handover" at bounding box center [312, 52] width 209 height 32
click at [254, 50] on input "text" at bounding box center [240, 51] width 40 height 10
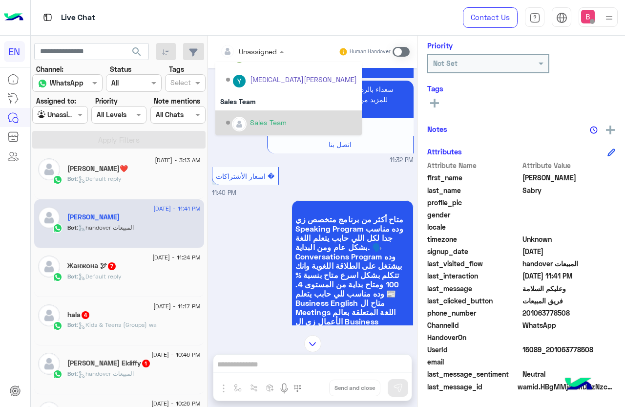
click at [246, 121] on div "Options list" at bounding box center [239, 124] width 15 height 15
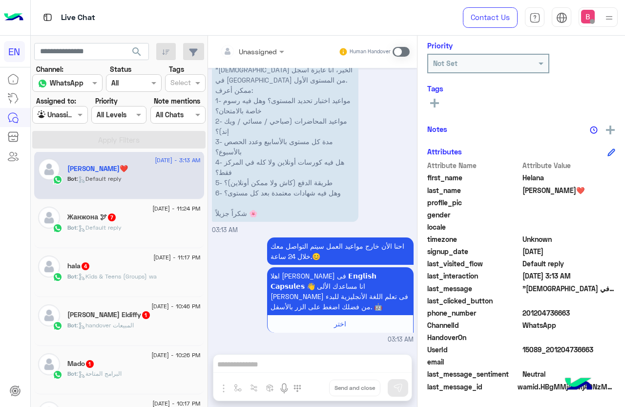
click at [124, 234] on div "Bot : Default reply" at bounding box center [133, 231] width 133 height 17
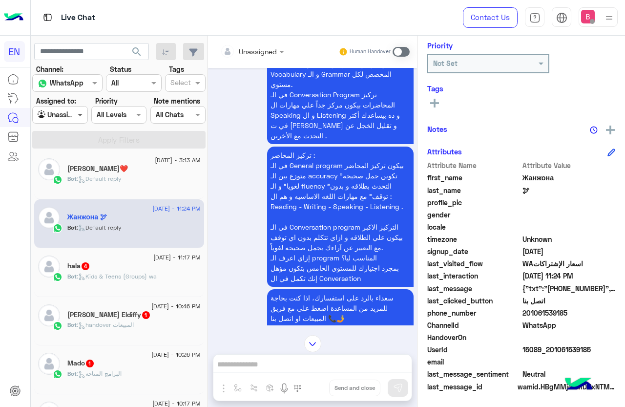
click at [78, 112] on span at bounding box center [81, 114] width 12 height 10
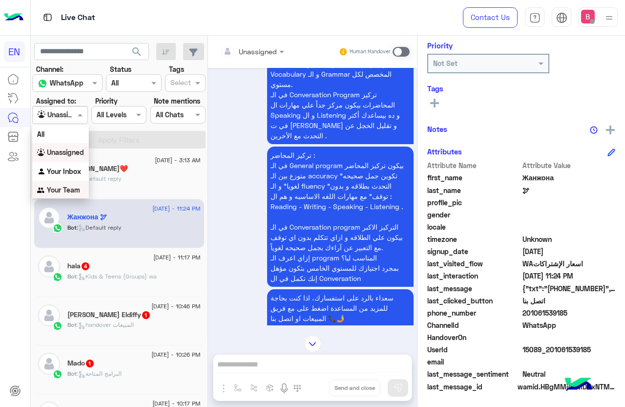
click at [65, 187] on b "Your Team" at bounding box center [63, 190] width 33 height 8
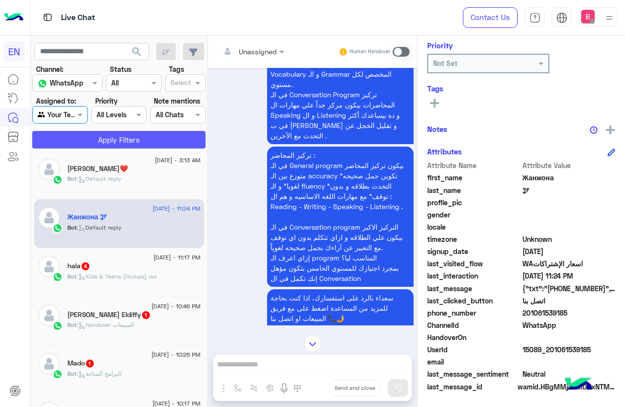
click at [98, 133] on button "Apply Filters" at bounding box center [118, 140] width 173 height 18
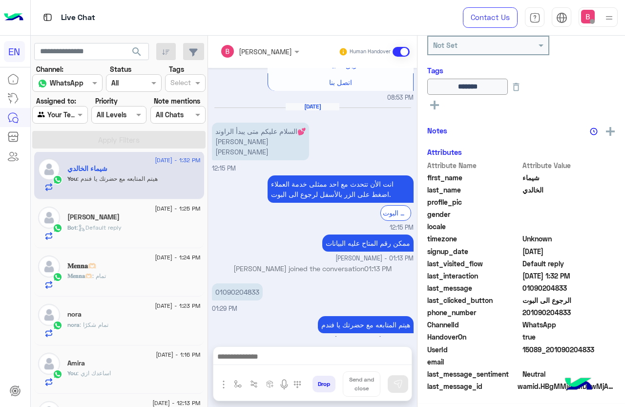
click at [94, 211] on div "[DATE] - 1:25 PM" at bounding box center [133, 210] width 133 height 6
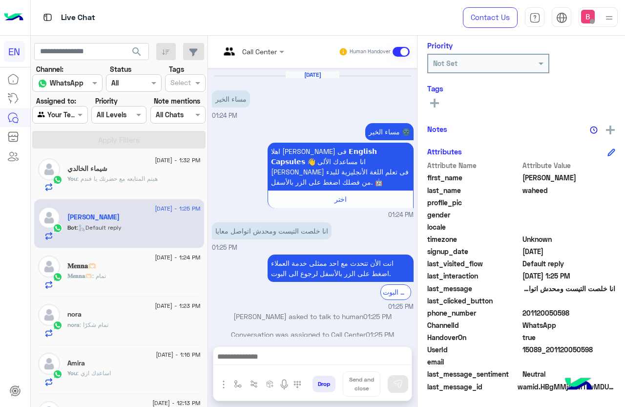
drag, startPoint x: 524, startPoint y: 311, endPoint x: 592, endPoint y: 311, distance: 68.4
click at [595, 311] on span "201120050598" at bounding box center [568, 313] width 93 height 10
click at [43, 115] on input "text" at bounding box center [49, 115] width 22 height 10
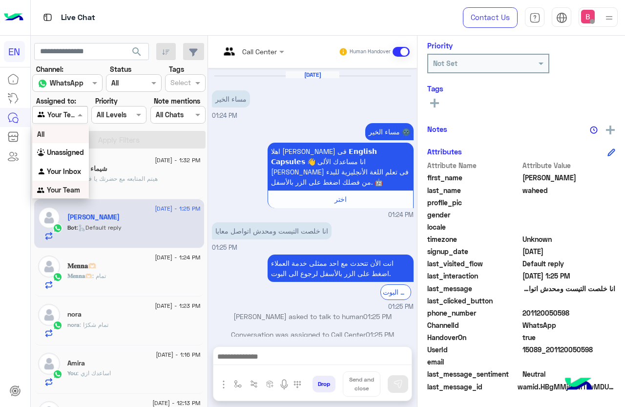
scroll to position [0, 0]
click at [47, 145] on div "Unassigned" at bounding box center [60, 152] width 57 height 19
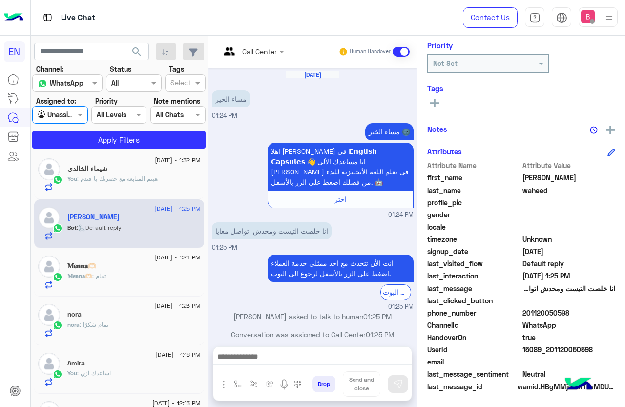
click at [98, 127] on section "Channel: Channel WhatsApp Status Channel All Tags Select Assigned to: Agent Fil…" at bounding box center [119, 106] width 163 height 84
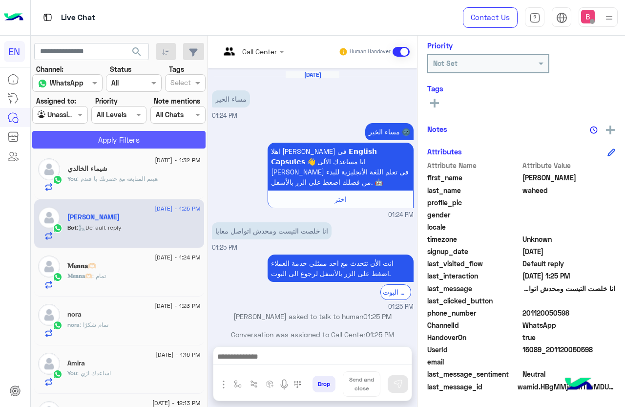
click at [95, 134] on button "Apply Filters" at bounding box center [118, 140] width 173 height 18
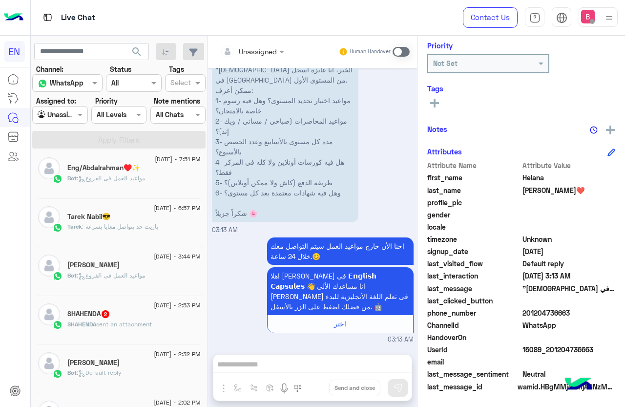
scroll to position [542, 0]
click at [143, 324] on span "sent an attachment" at bounding box center [124, 322] width 56 height 7
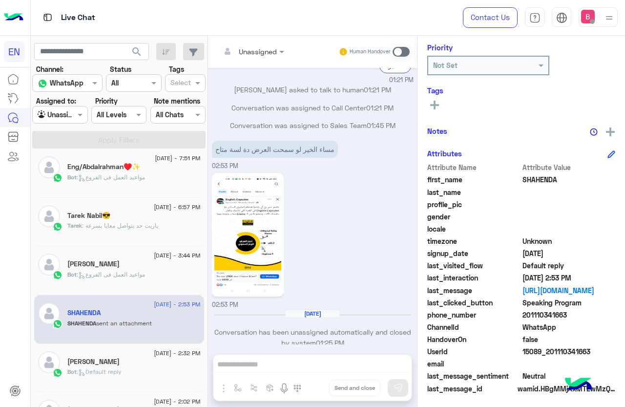
scroll to position [119, 0]
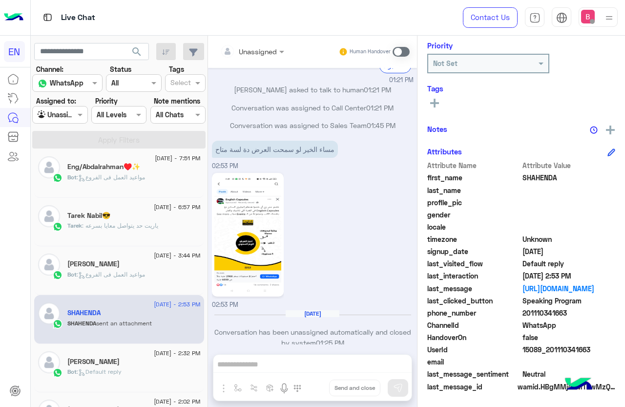
click at [250, 47] on input "text" at bounding box center [240, 51] width 40 height 10
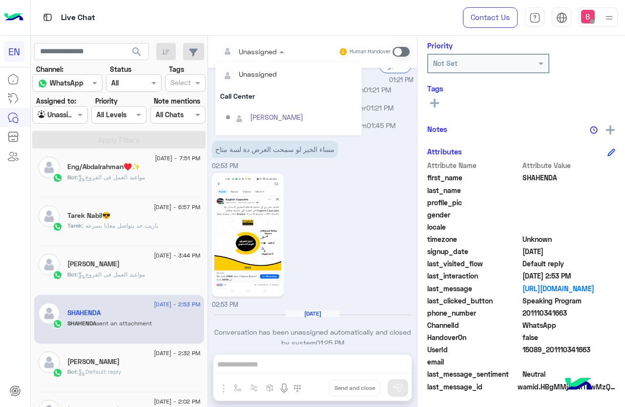
scroll to position [162, 0]
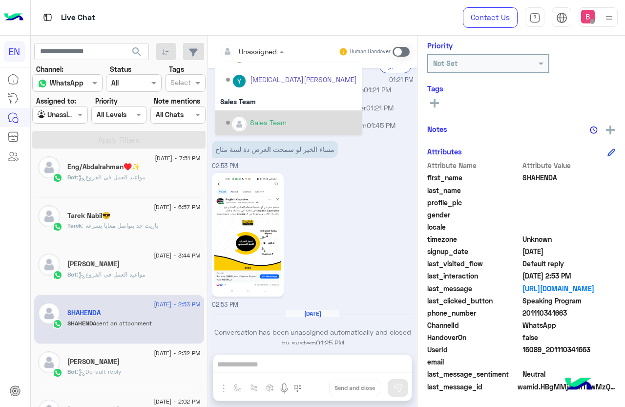
click at [252, 114] on div "Sales Team" at bounding box center [291, 122] width 131 height 17
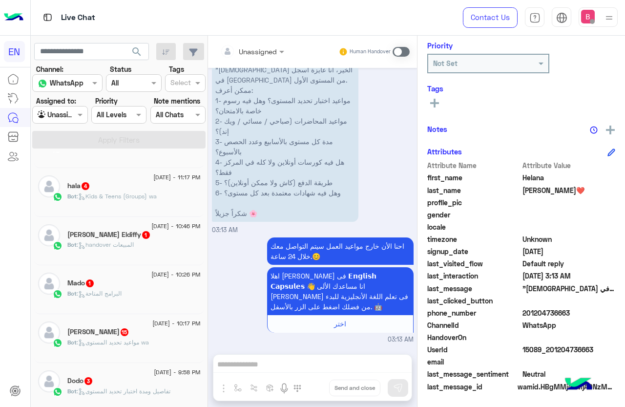
scroll to position [98, 0]
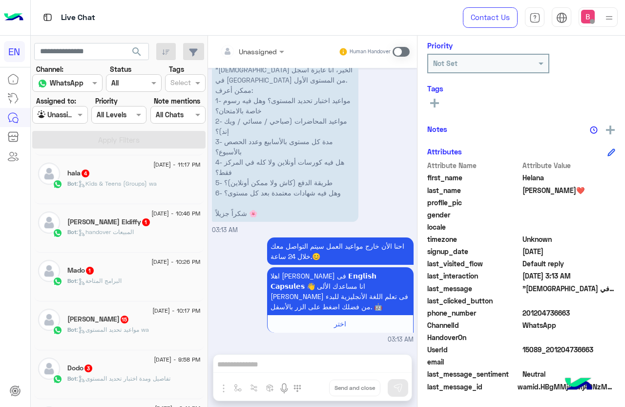
click at [138, 191] on div "Bot : Kids & Teens (Groups) wa" at bounding box center [133, 187] width 133 height 17
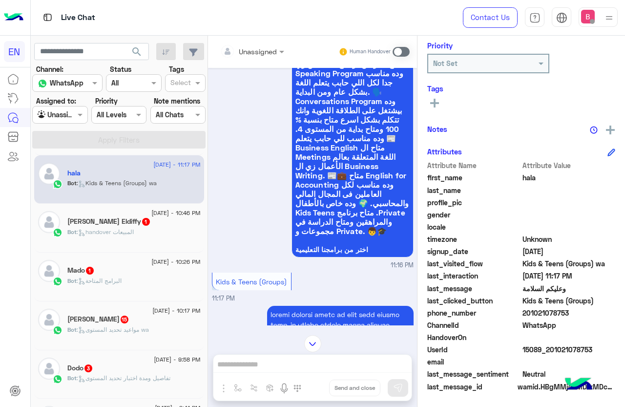
scroll to position [317, 0]
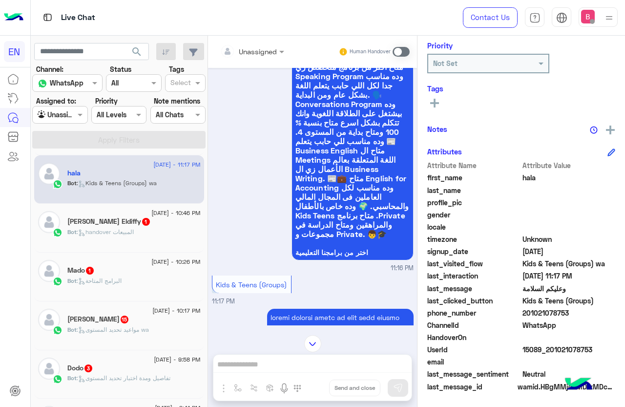
click at [267, 61] on div "Unassigned Human Handover" at bounding box center [312, 52] width 209 height 32
click at [258, 46] on input "text" at bounding box center [240, 51] width 40 height 10
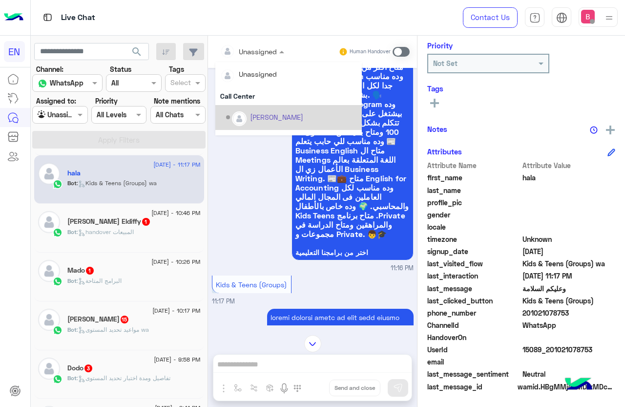
scroll to position [162, 0]
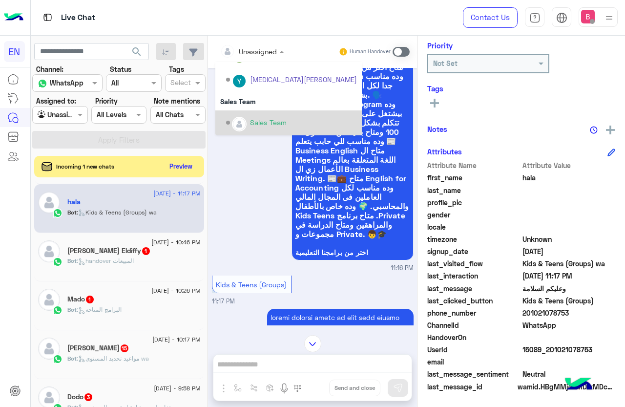
click at [242, 192] on div "متاح أكثر من برنامج متخصص زي Speaking Program وده مناسب جدا لكل اللي حابب يتعلم…" at bounding box center [313, 159] width 202 height 228
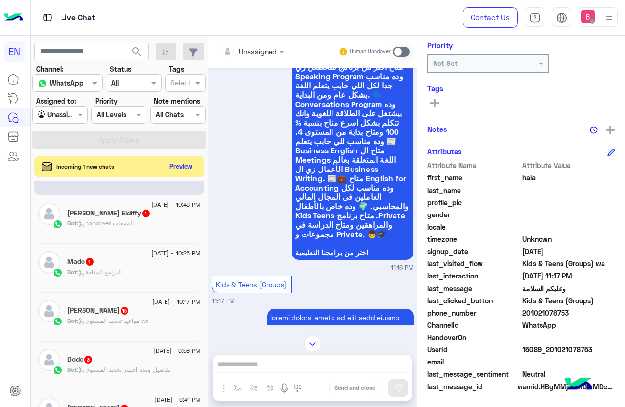
scroll to position [98, 0]
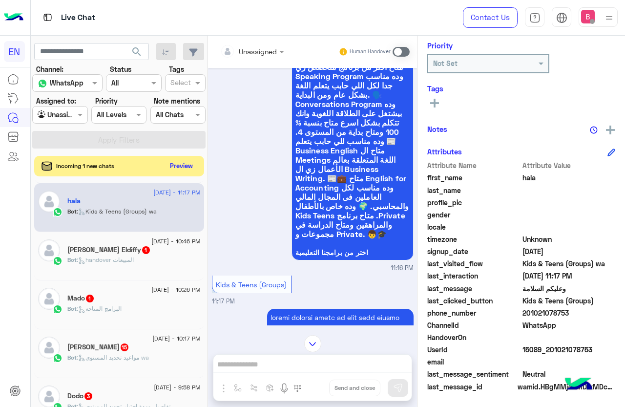
click at [176, 162] on button "Preview" at bounding box center [181, 165] width 30 height 13
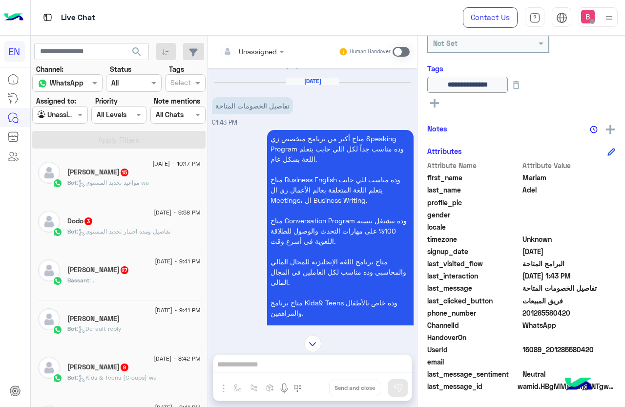
scroll to position [1225, 0]
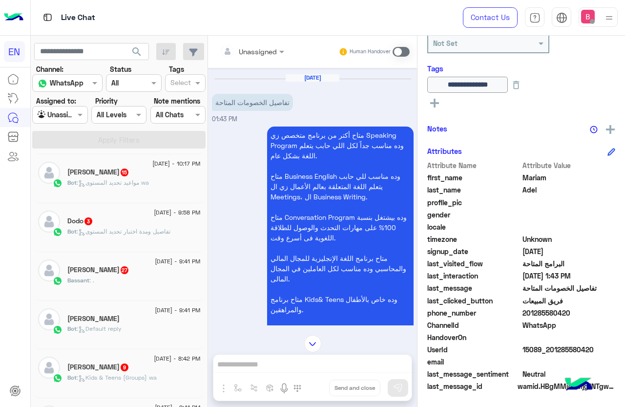
click at [260, 52] on div at bounding box center [252, 50] width 74 height 11
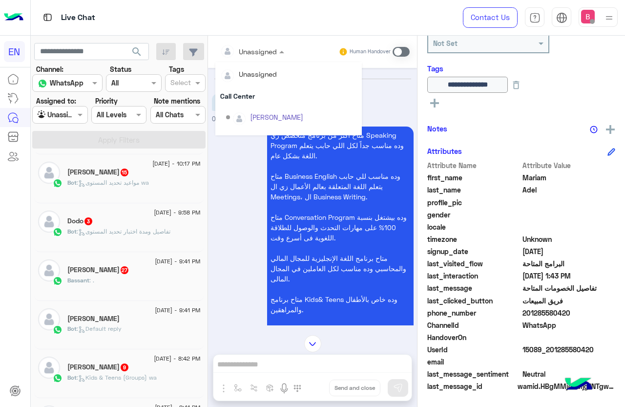
scroll to position [162, 0]
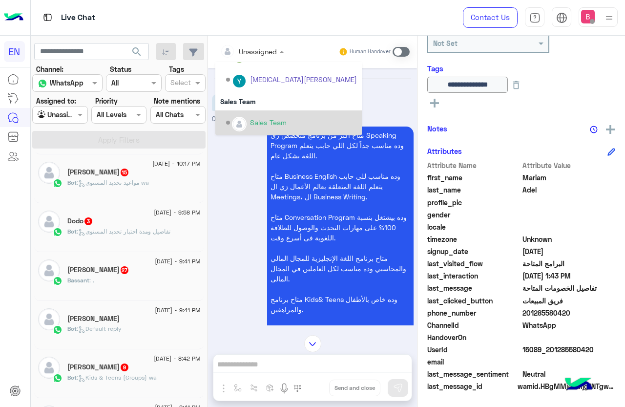
click at [251, 117] on div "Sales Team" at bounding box center [268, 122] width 37 height 10
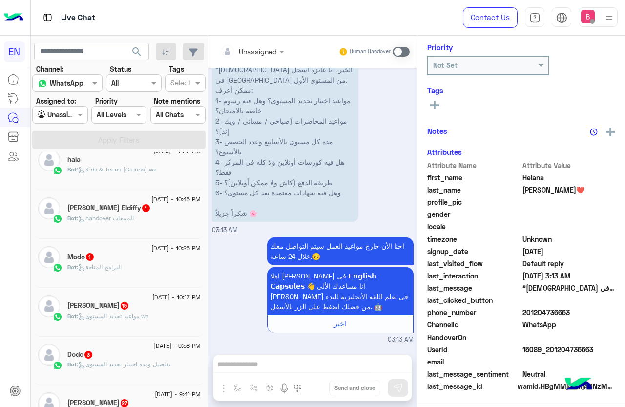
scroll to position [98, 0]
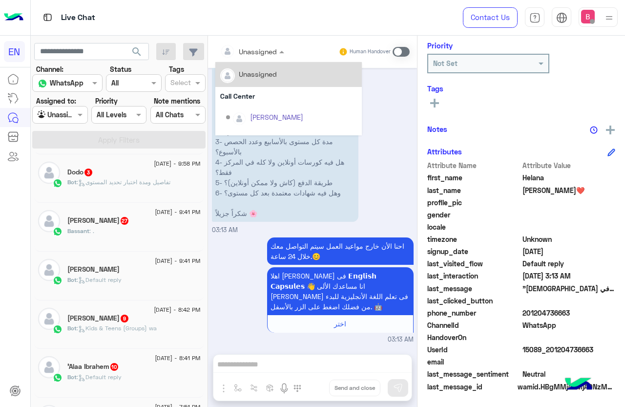
click at [231, 316] on div "احنا الأن خارج مواعيد العمل سيتم التواصل معك خلال 24 ساعة.😊 اهلا [PERSON_NAME] …" at bounding box center [313, 289] width 202 height 109
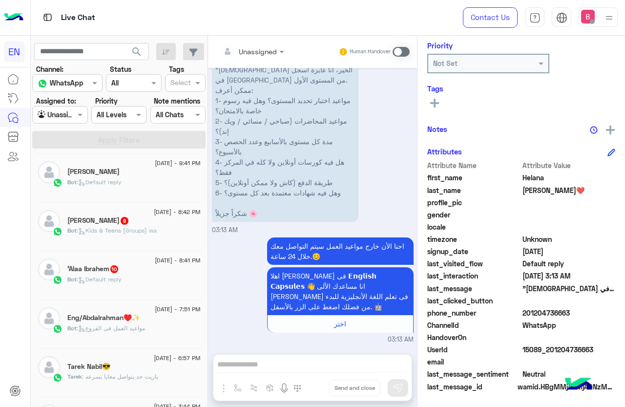
click at [129, 285] on div "Bot : Default reply" at bounding box center [133, 283] width 133 height 17
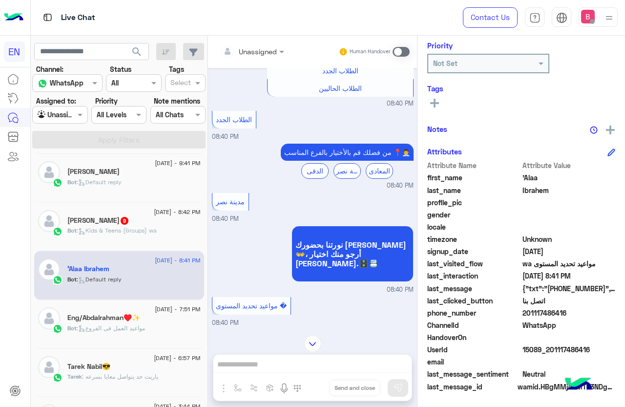
click at [257, 38] on div "Unassigned Human Handover" at bounding box center [312, 52] width 209 height 32
click at [250, 51] on input "text" at bounding box center [240, 51] width 40 height 10
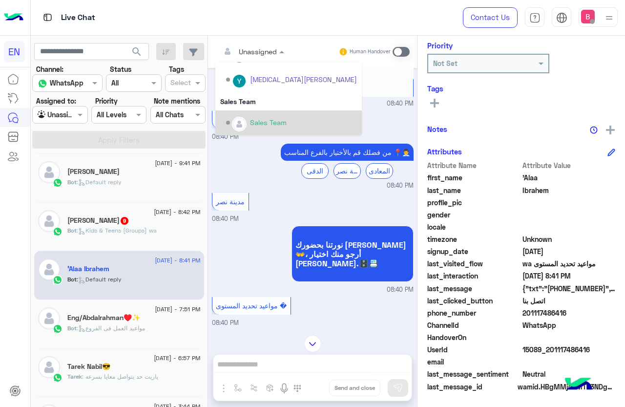
click at [245, 117] on div "Sales Team" at bounding box center [291, 122] width 131 height 17
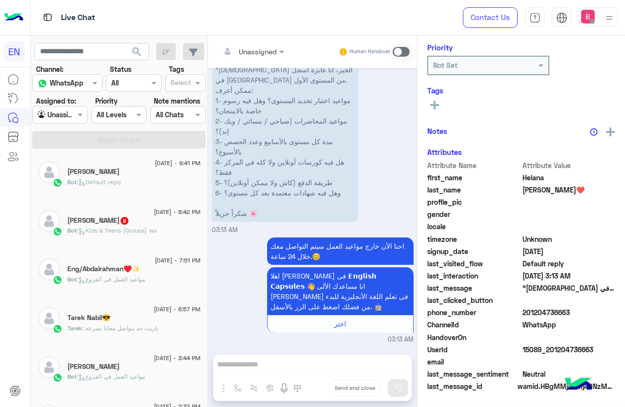
click at [173, 230] on div "Bot : Kids & Teens (Groups) wa" at bounding box center [133, 234] width 133 height 17
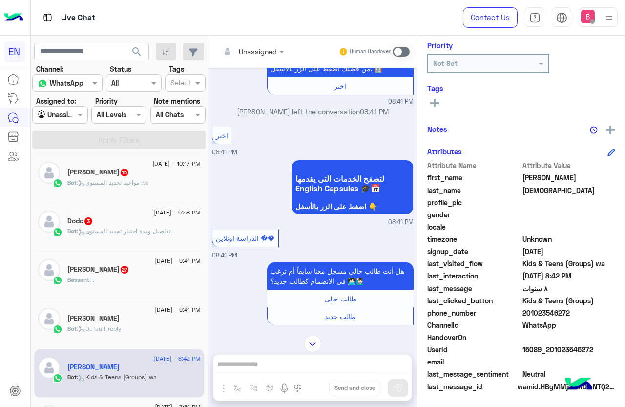
click at [122, 287] on div "Bassant : ." at bounding box center [133, 283] width 133 height 17
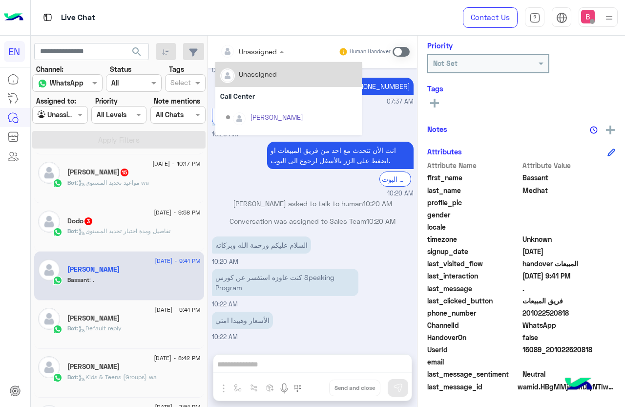
click at [244, 50] on input "text" at bounding box center [240, 51] width 40 height 10
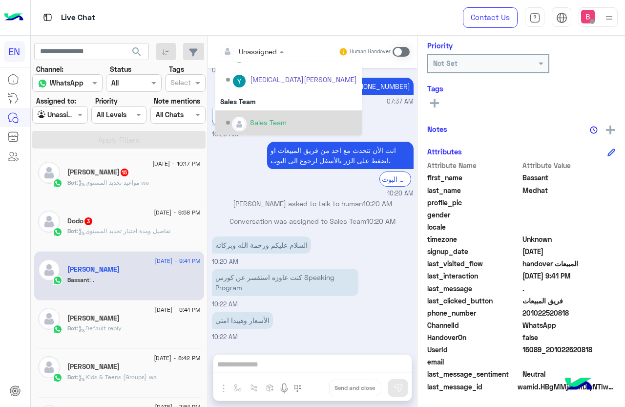
click at [237, 125] on img "Options list" at bounding box center [239, 124] width 13 height 13
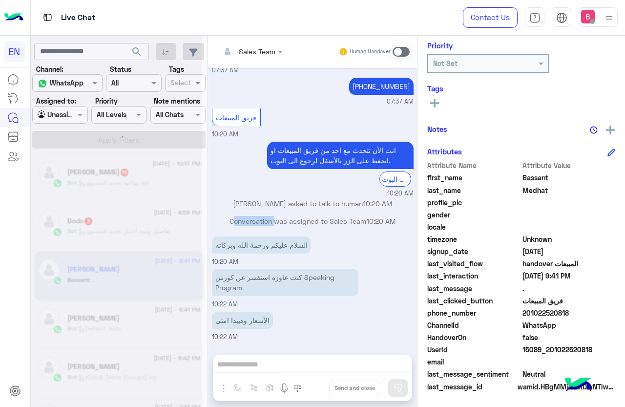
click at [237, 216] on p "Conversation was assigned to Sales Team 10:20 AM" at bounding box center [313, 221] width 202 height 10
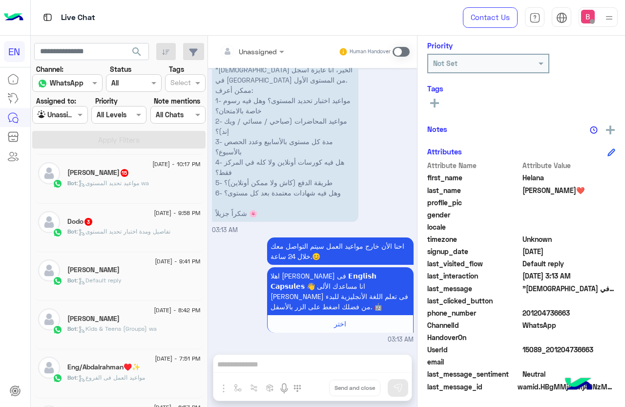
click at [147, 235] on p "Bot : تفاصيل ومدة اختبار تحديد المستوى" at bounding box center [118, 231] width 103 height 9
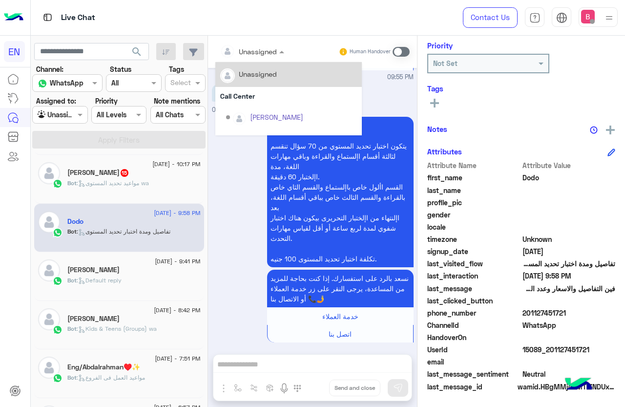
click at [258, 46] on input "text" at bounding box center [240, 51] width 40 height 10
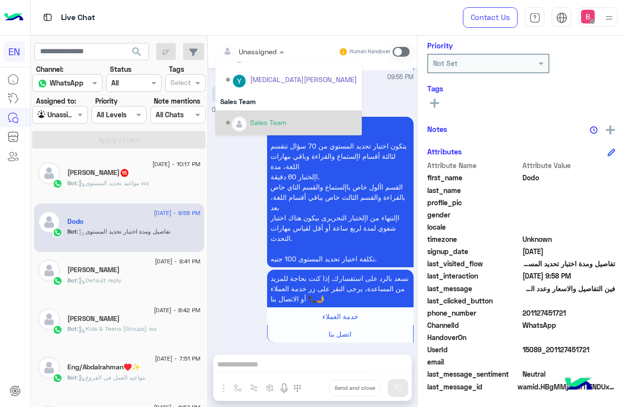
click at [242, 121] on img "Options list" at bounding box center [239, 124] width 13 height 13
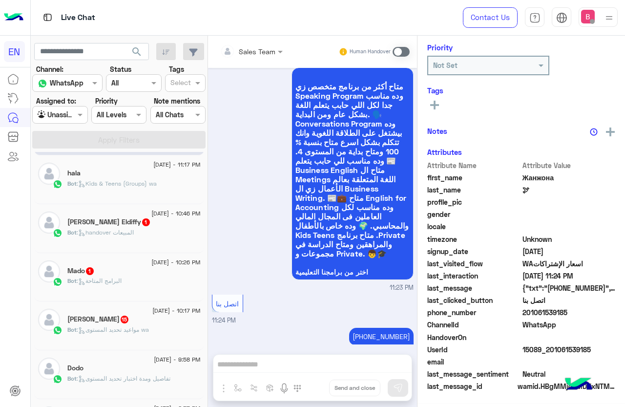
click at [137, 227] on div "[PERSON_NAME] Eldiffy 1" at bounding box center [133, 223] width 133 height 10
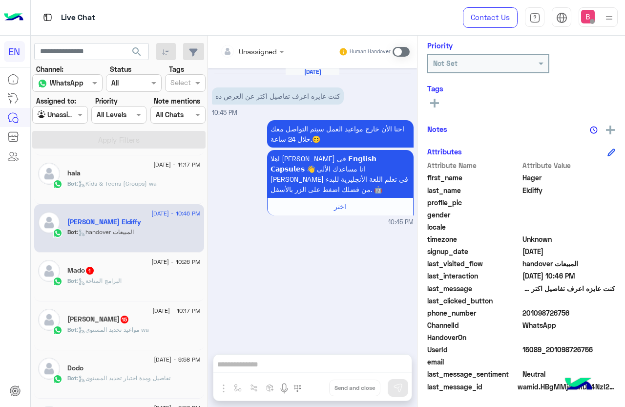
click at [253, 37] on div "Unassigned Human Handover" at bounding box center [312, 52] width 209 height 32
click at [248, 50] on input "text" at bounding box center [240, 51] width 40 height 10
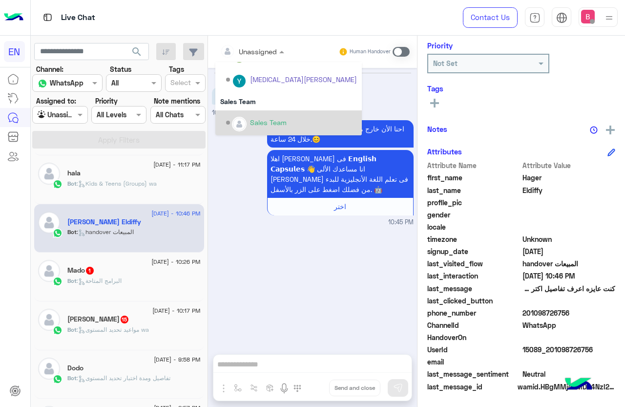
click at [246, 122] on div "Options list" at bounding box center [239, 124] width 15 height 15
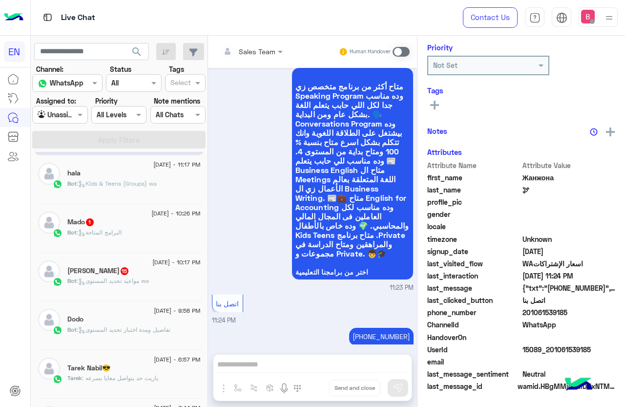
click at [160, 235] on div "Bot : البرامج المتاحة" at bounding box center [133, 236] width 133 height 17
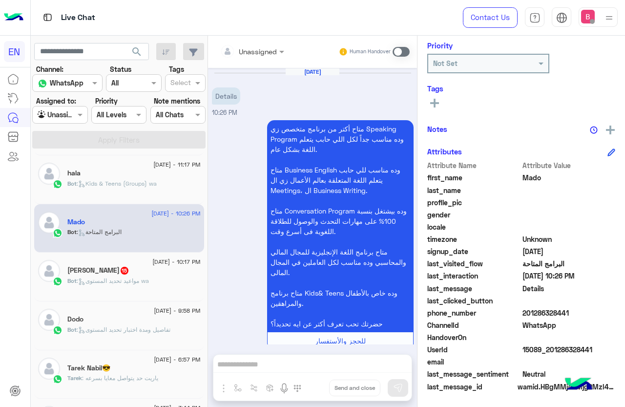
click at [264, 49] on div at bounding box center [252, 50] width 74 height 11
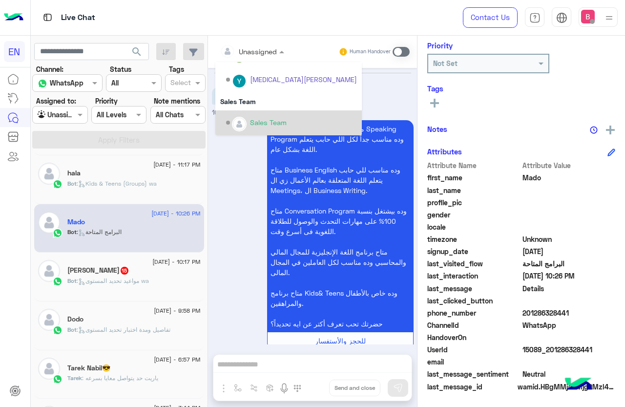
click at [239, 124] on img "Options list" at bounding box center [239, 124] width 13 height 13
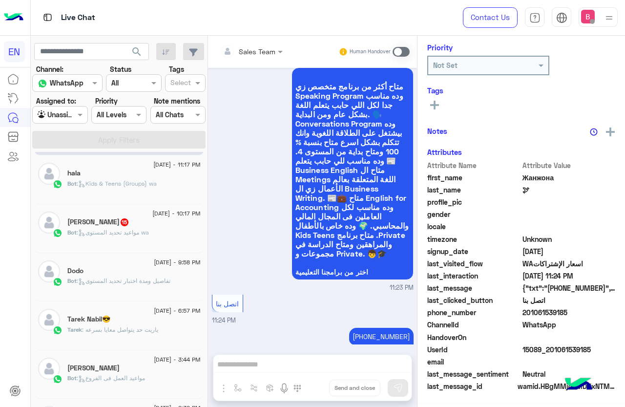
click at [140, 225] on div "[PERSON_NAME] 15" at bounding box center [133, 223] width 133 height 10
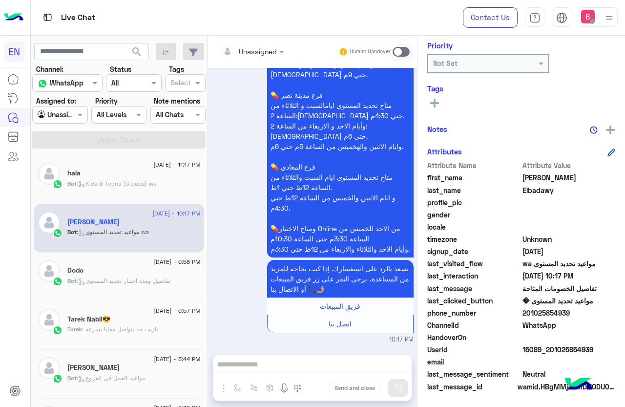
click at [57, 115] on input "text" at bounding box center [49, 115] width 22 height 10
click at [57, 187] on b "Your Team" at bounding box center [63, 190] width 33 height 8
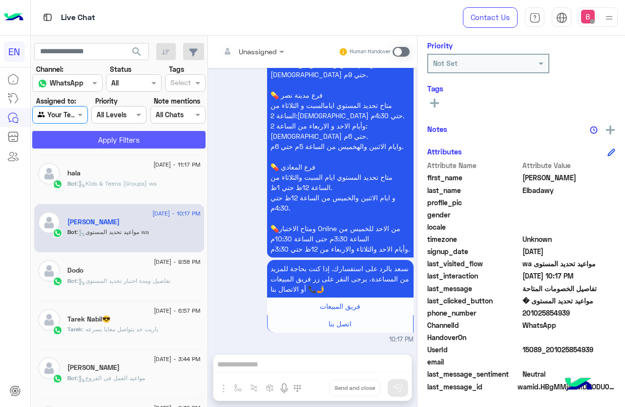
click at [83, 135] on button "Apply Filters" at bounding box center [118, 140] width 173 height 18
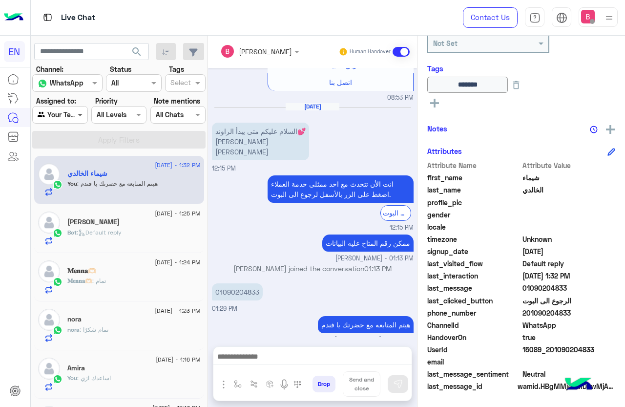
click at [81, 117] on span at bounding box center [81, 114] width 12 height 10
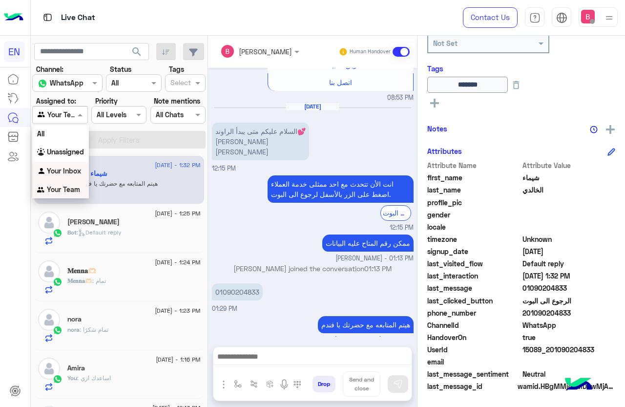
click at [61, 164] on div "Your Inbox" at bounding box center [60, 171] width 57 height 19
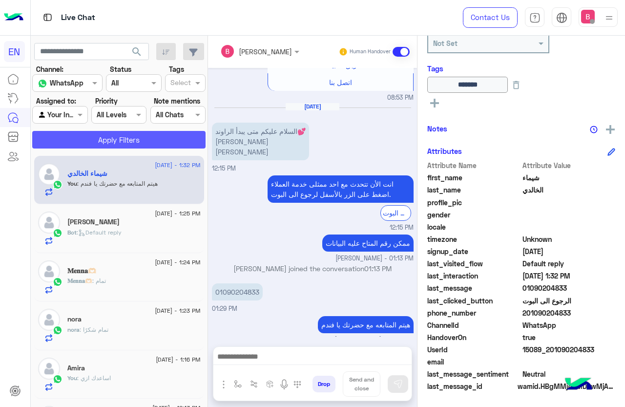
click at [84, 135] on button "Apply Filters" at bounding box center [118, 140] width 173 height 18
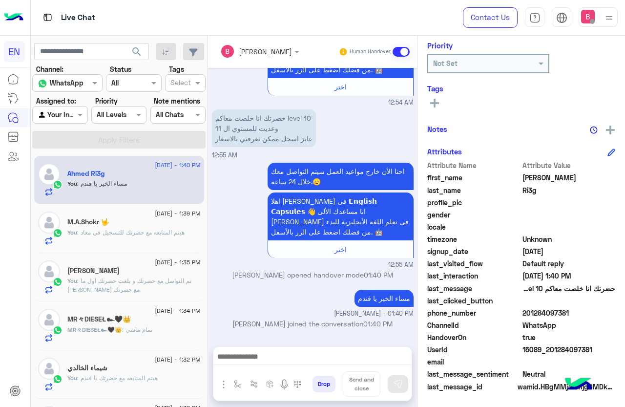
click at [56, 111] on input "text" at bounding box center [49, 115] width 22 height 10
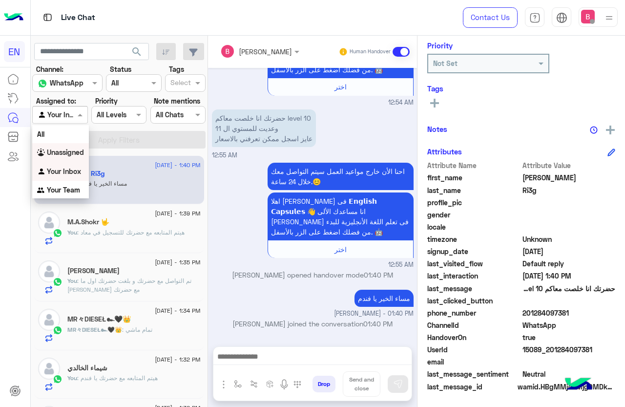
click at [61, 156] on b "Unassigned" at bounding box center [65, 152] width 37 height 8
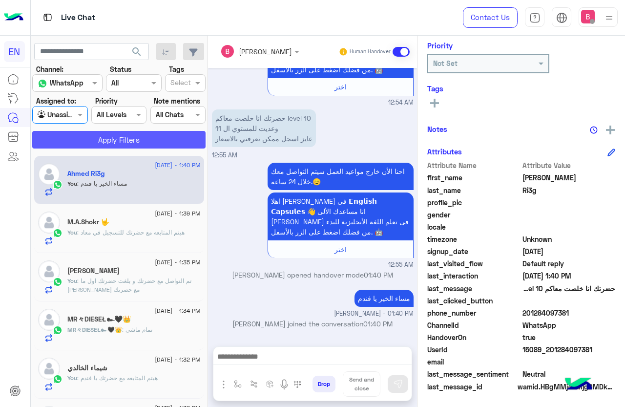
click at [80, 135] on button "Apply Filters" at bounding box center [118, 140] width 173 height 18
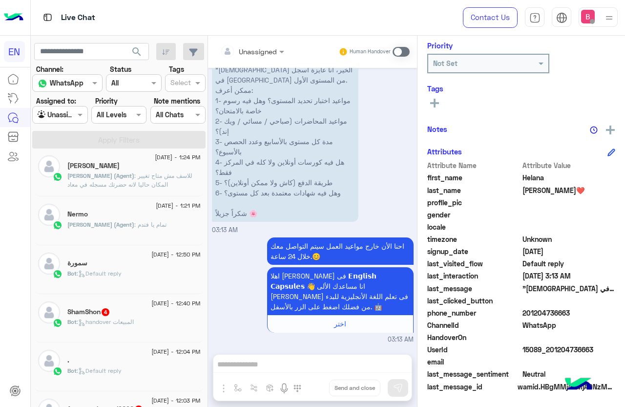
click at [127, 327] on div "Bot : handover المبيعات" at bounding box center [133, 325] width 133 height 17
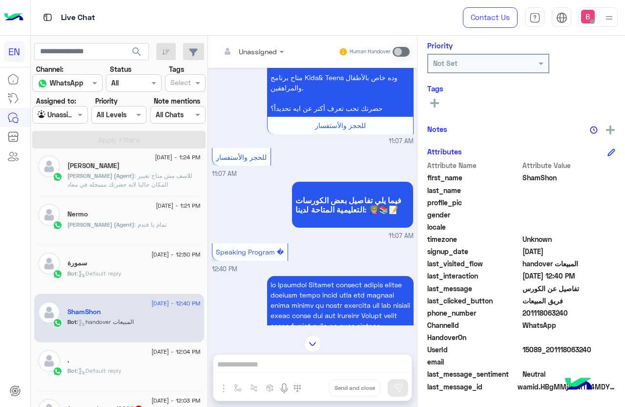
click at [248, 53] on input "text" at bounding box center [240, 51] width 40 height 10
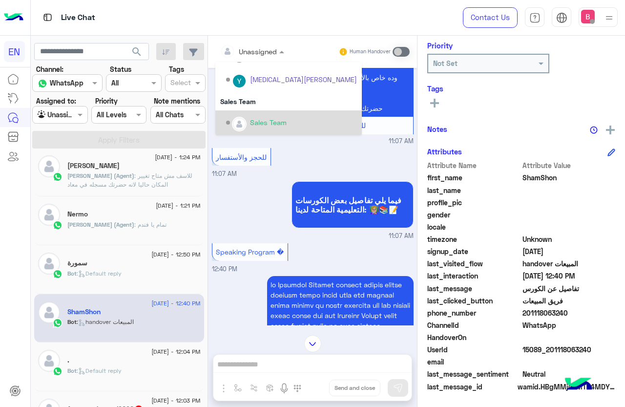
click at [231, 121] on div "Sales Team" at bounding box center [291, 122] width 131 height 17
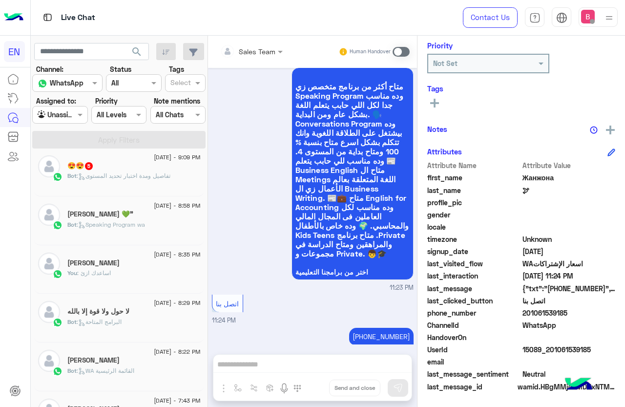
click at [78, 171] on div "😍😍 5" at bounding box center [133, 167] width 133 height 10
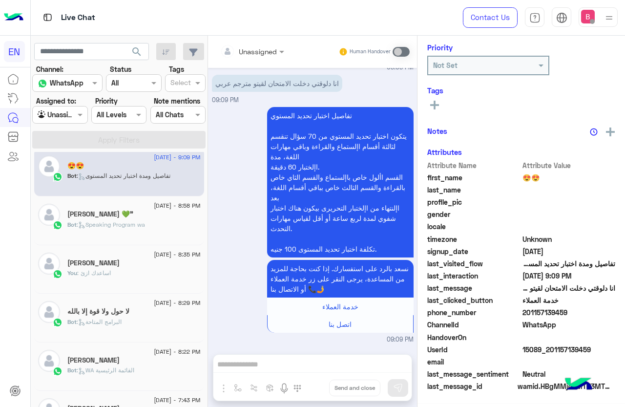
click at [260, 47] on div at bounding box center [252, 50] width 74 height 11
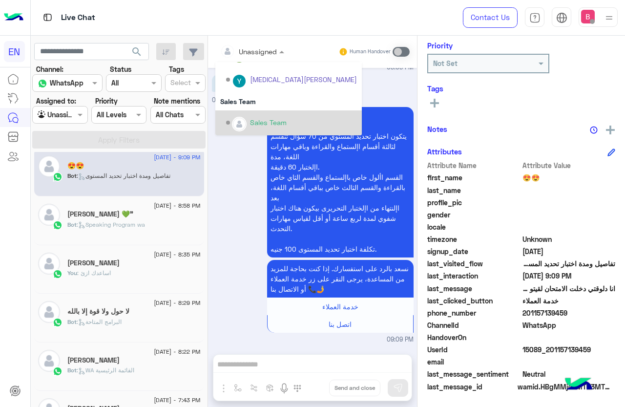
click at [264, 113] on div "Sales Team" at bounding box center [288, 122] width 146 height 25
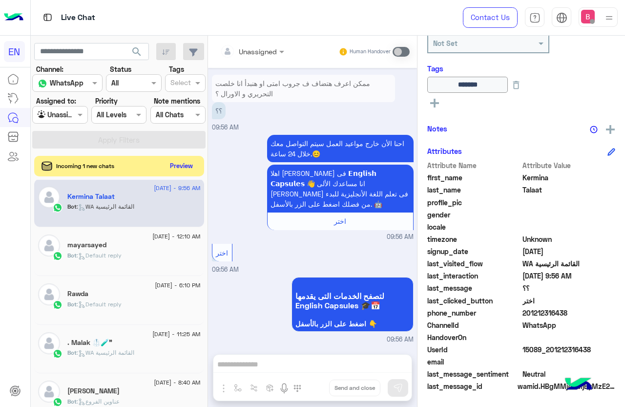
click at [177, 162] on button "Preview" at bounding box center [181, 165] width 30 height 13
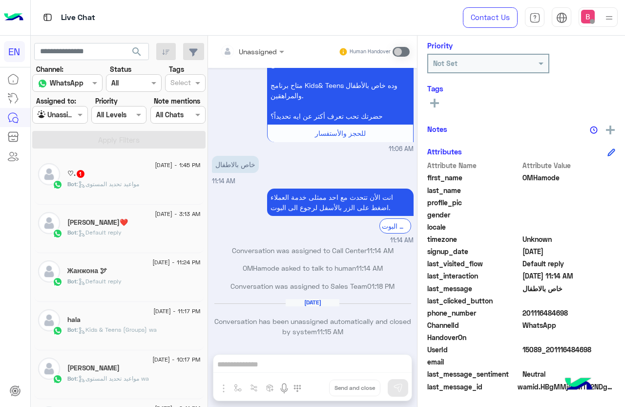
click at [136, 181] on span ": مواعيد تحديد المستوى" at bounding box center [108, 183] width 62 height 7
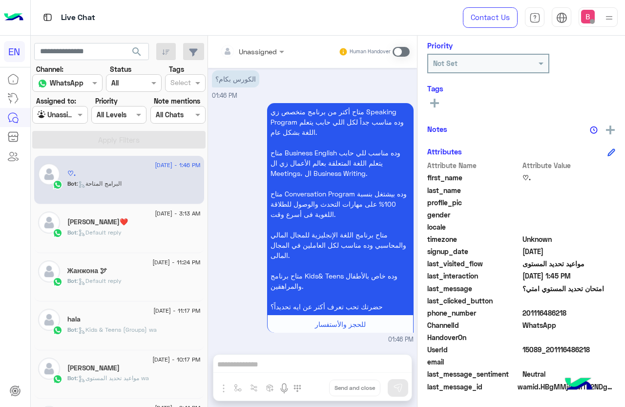
click at [255, 52] on input "text" at bounding box center [240, 51] width 40 height 10
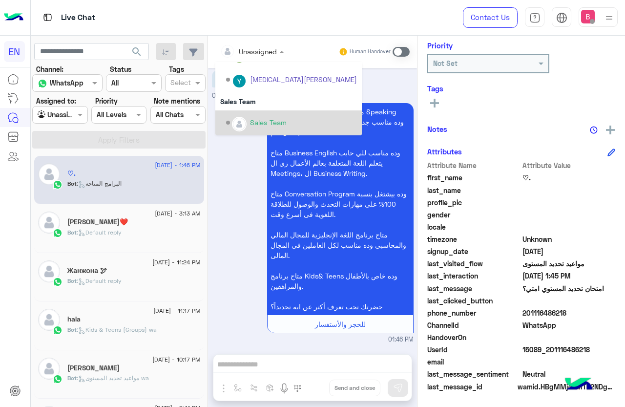
click at [248, 116] on div "Sales Team" at bounding box center [291, 122] width 131 height 17
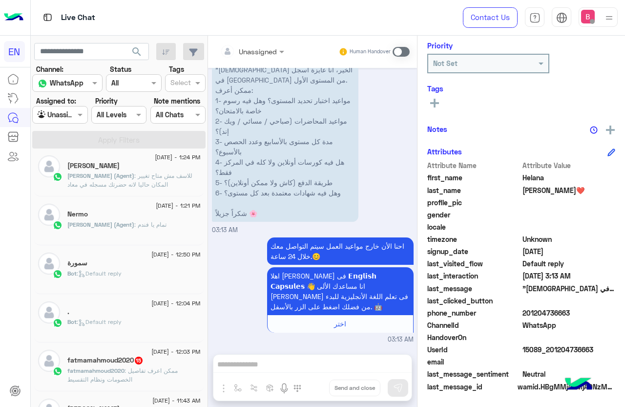
click at [115, 365] on div "fatmamahmoud2020 15" at bounding box center [133, 361] width 133 height 10
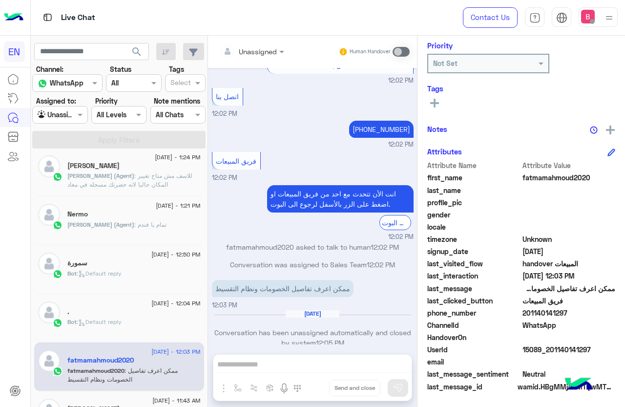
click at [262, 59] on div "Unassigned Human Handover" at bounding box center [312, 52] width 209 height 32
click at [262, 54] on div at bounding box center [252, 50] width 74 height 11
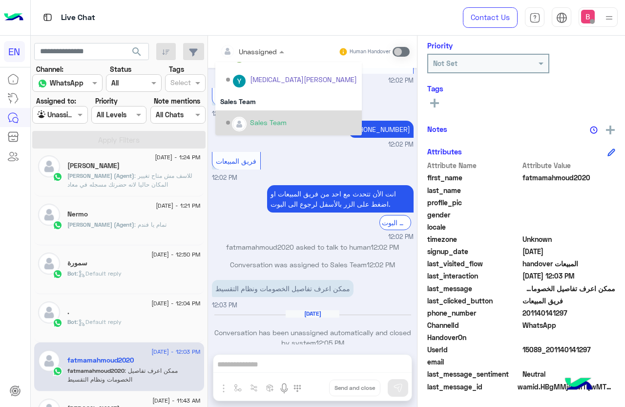
click at [256, 122] on div "Sales Team" at bounding box center [268, 122] width 37 height 10
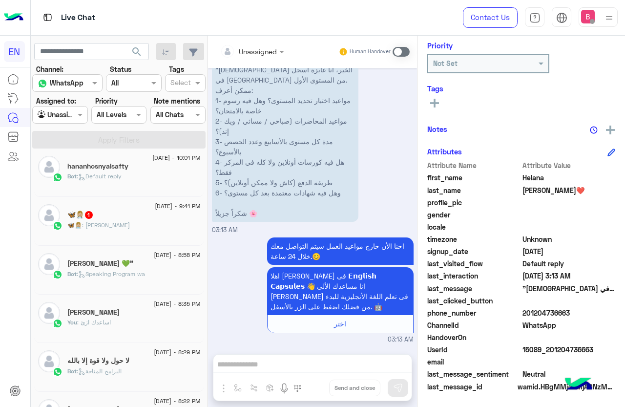
click at [135, 231] on div "🦋👩🏼‍⚕️ : [PERSON_NAME]" at bounding box center [133, 229] width 133 height 17
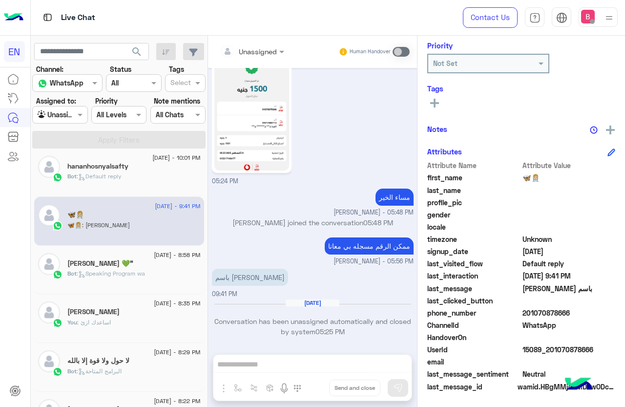
click at [319, 360] on div "Unassigned Human Handover [DATE] . 05:23 PM انت الأن تتحدث مع احد ممثلى خدمة ال…" at bounding box center [312, 223] width 209 height 375
drag, startPoint x: 527, startPoint y: 313, endPoint x: 568, endPoint y: 328, distance: 44.2
click at [587, 310] on span "201070878666" at bounding box center [568, 313] width 93 height 10
click at [560, 347] on span "15089_201070878666" at bounding box center [568, 349] width 93 height 10
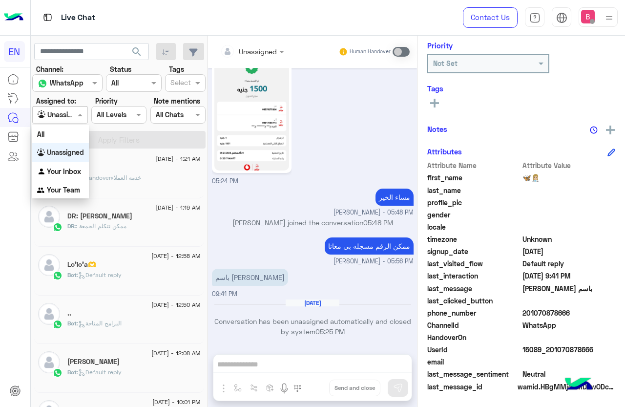
click at [73, 118] on div at bounding box center [60, 114] width 54 height 11
click at [59, 197] on div "Your Team" at bounding box center [60, 190] width 57 height 19
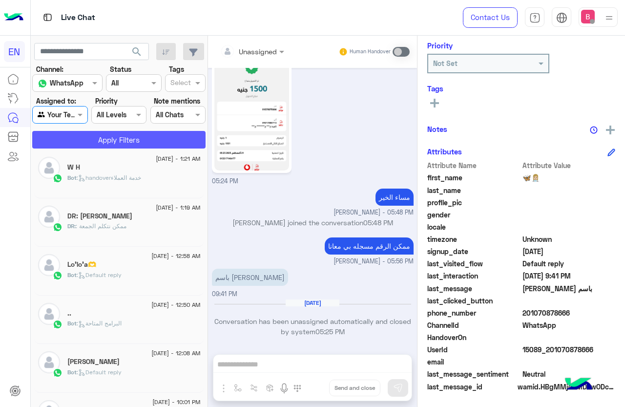
click at [99, 135] on button "Apply Filters" at bounding box center [118, 140] width 173 height 18
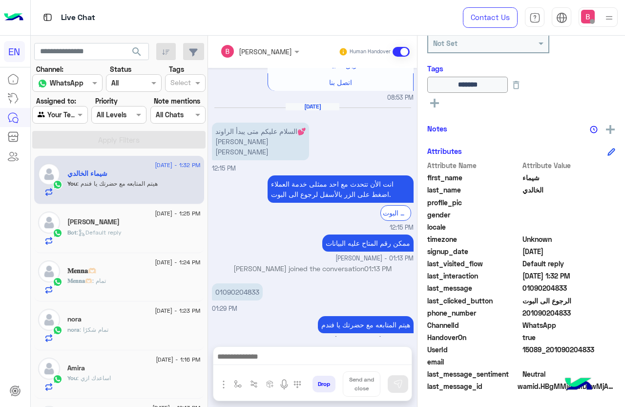
click at [73, 113] on div at bounding box center [60, 114] width 54 height 11
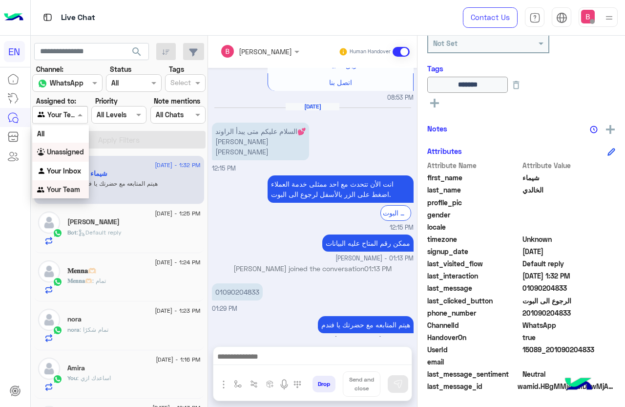
click at [76, 155] on b "Unassigned" at bounding box center [65, 151] width 37 height 8
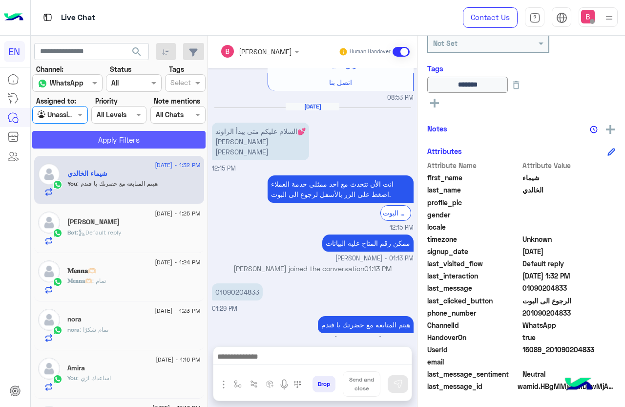
click at [83, 142] on button "Apply Filters" at bounding box center [118, 140] width 173 height 18
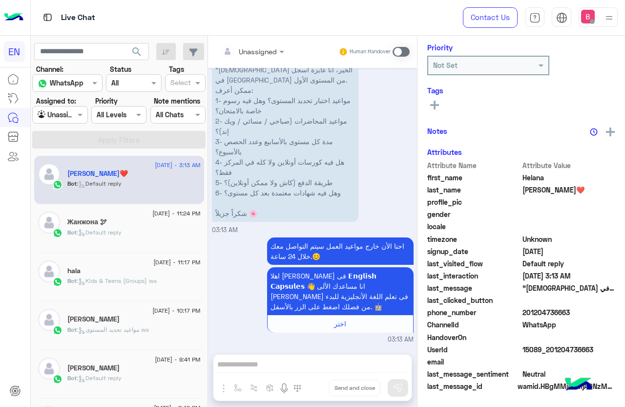
click at [56, 108] on div "Agent Filter Unassigned" at bounding box center [59, 115] width 55 height 18
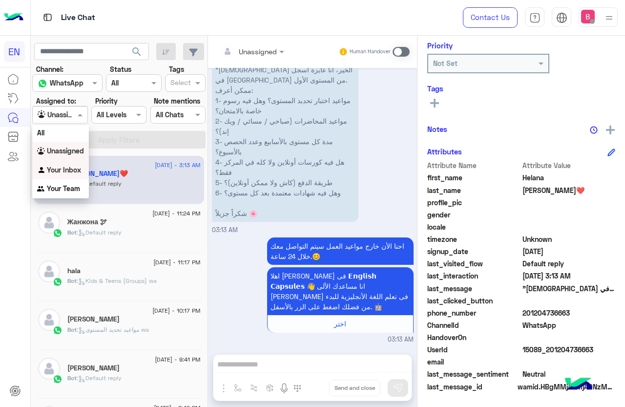
click at [55, 162] on div "Your Inbox" at bounding box center [60, 170] width 57 height 19
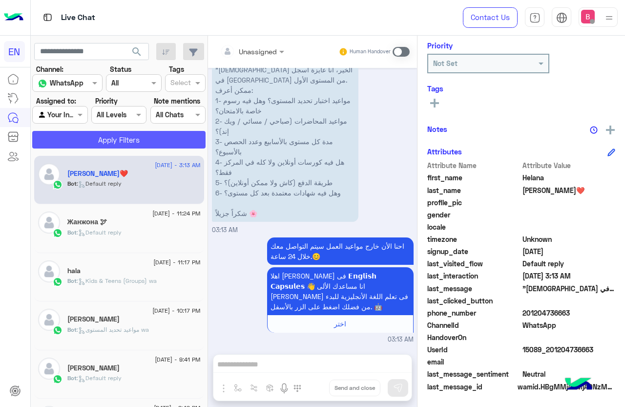
click at [78, 145] on button "Apply Filters" at bounding box center [118, 140] width 173 height 18
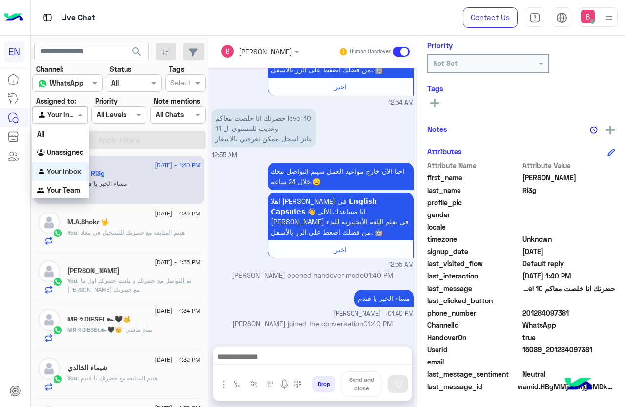
click at [58, 122] on div "Agent Filter Your Inbox" at bounding box center [59, 115] width 55 height 18
click at [59, 185] on div "Your Team" at bounding box center [60, 190] width 57 height 19
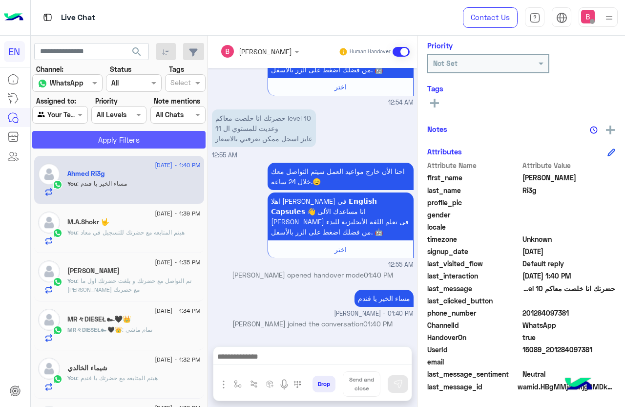
click at [83, 140] on button "Apply Filters" at bounding box center [118, 140] width 173 height 18
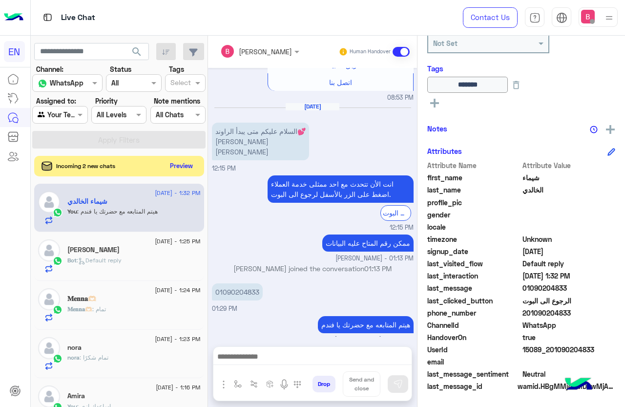
click at [181, 165] on button "Preview" at bounding box center [181, 165] width 30 height 13
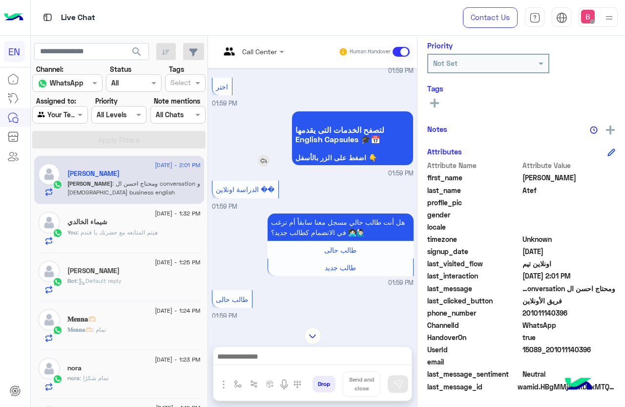
scroll to position [49, 0]
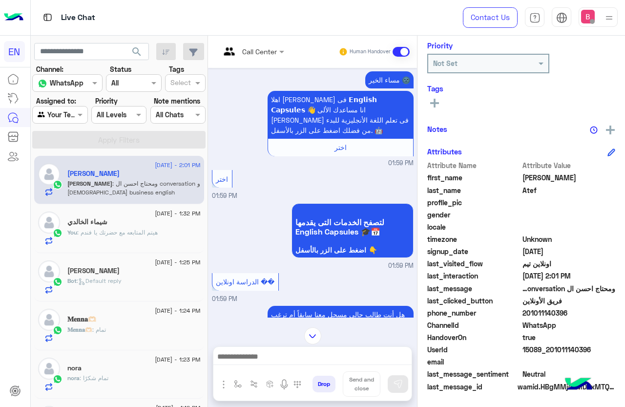
drag, startPoint x: 523, startPoint y: 311, endPoint x: 564, endPoint y: 310, distance: 41.0
click at [564, 310] on span "201011140396" at bounding box center [568, 313] width 93 height 10
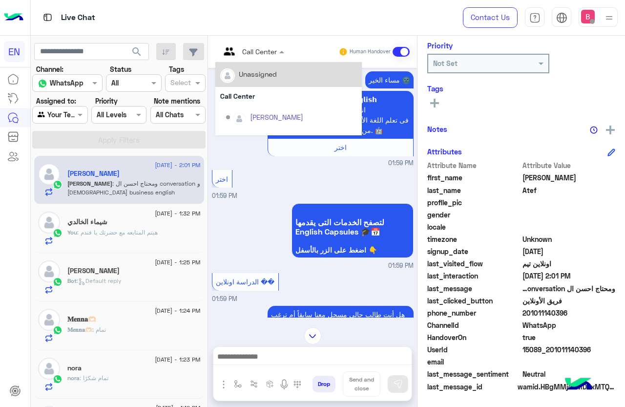
click at [270, 48] on div at bounding box center [252, 50] width 74 height 11
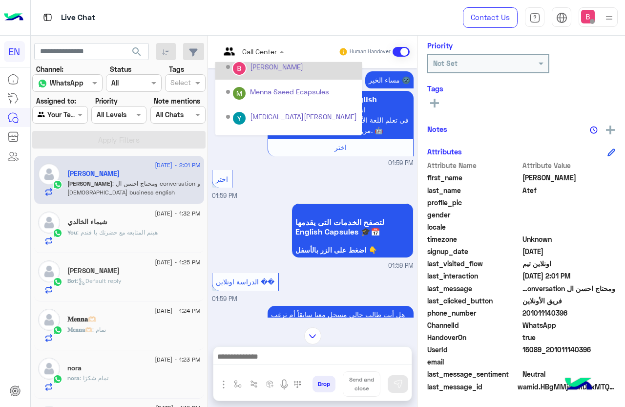
scroll to position [162, 0]
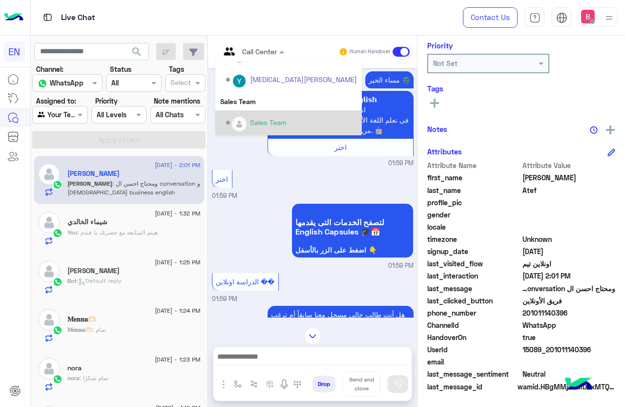
click at [273, 119] on div "Sales Team" at bounding box center [268, 122] width 37 height 10
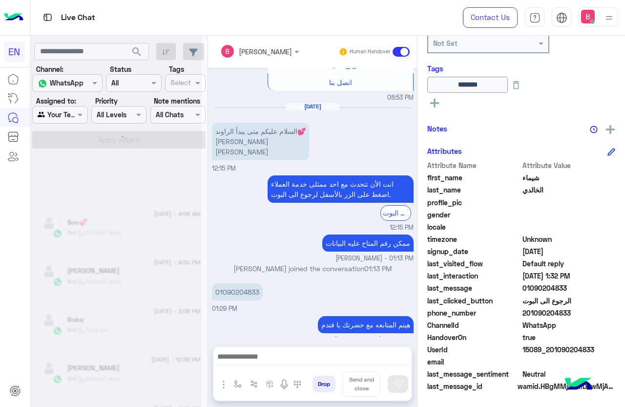
scroll to position [5, 0]
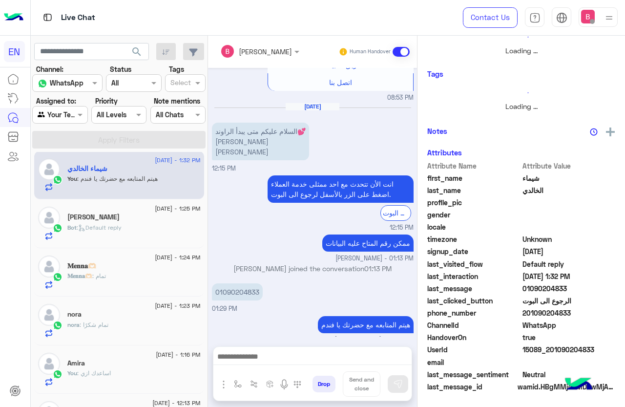
click at [63, 114] on div at bounding box center [60, 114] width 54 height 11
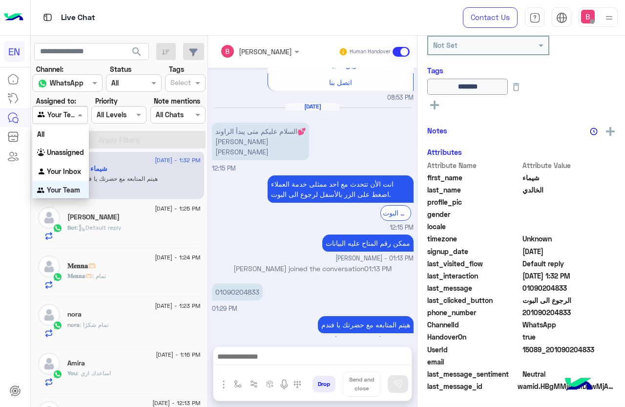
scroll to position [0, 0]
click at [60, 148] on b "Unassigned" at bounding box center [65, 151] width 37 height 8
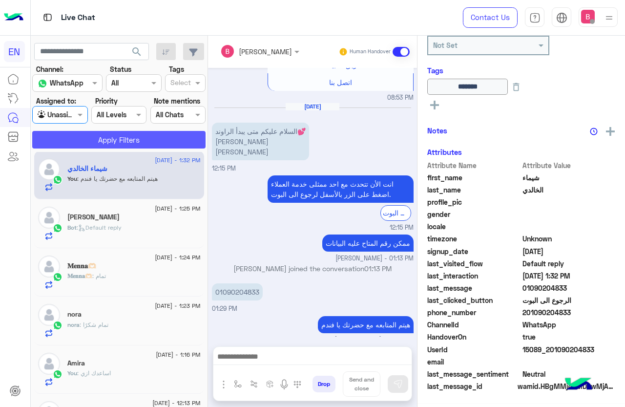
click at [80, 136] on button "Apply Filters" at bounding box center [118, 140] width 173 height 18
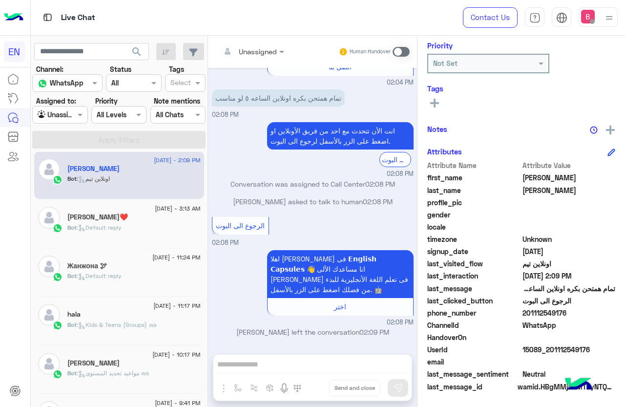
scroll to position [394, 0]
drag, startPoint x: 525, startPoint y: 311, endPoint x: 606, endPoint y: 328, distance: 82.7
click at [606, 328] on div "Attribute Name Attribute Value first_name [PERSON_NAME] last_name [PERSON_NAME]…" at bounding box center [521, 276] width 188 height 233
click at [581, 328] on span "WhatsApp" at bounding box center [568, 325] width 93 height 10
drag, startPoint x: 524, startPoint y: 313, endPoint x: 546, endPoint y: 311, distance: 22.5
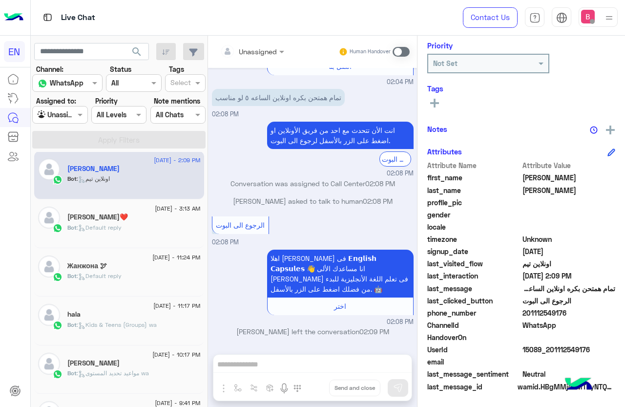
click at [568, 316] on span "201112549176" at bounding box center [568, 313] width 93 height 10
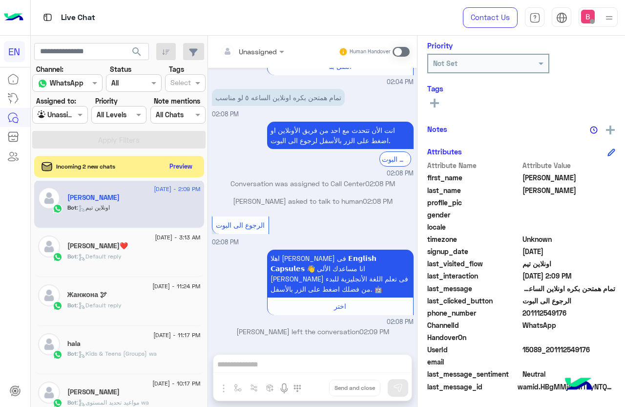
click at [436, 103] on rect at bounding box center [434, 103] width 9 height 2
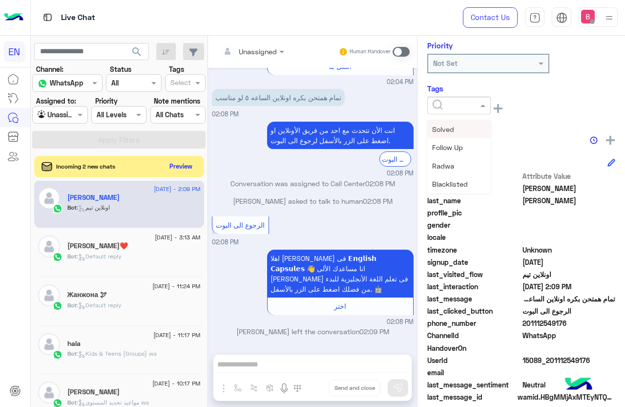
click at [456, 104] on input "text" at bounding box center [448, 106] width 30 height 10
click at [446, 128] on span "Solved" at bounding box center [443, 129] width 22 height 8
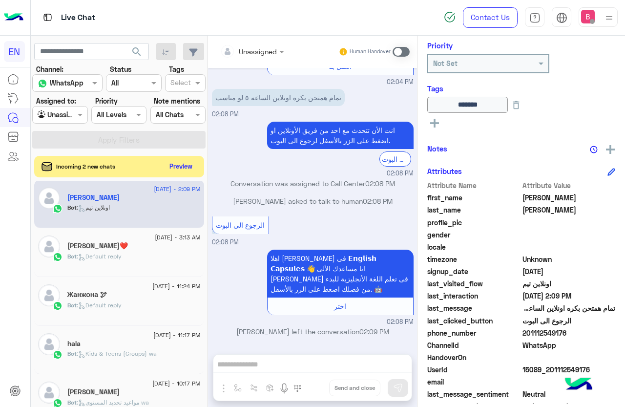
scroll to position [0, 0]
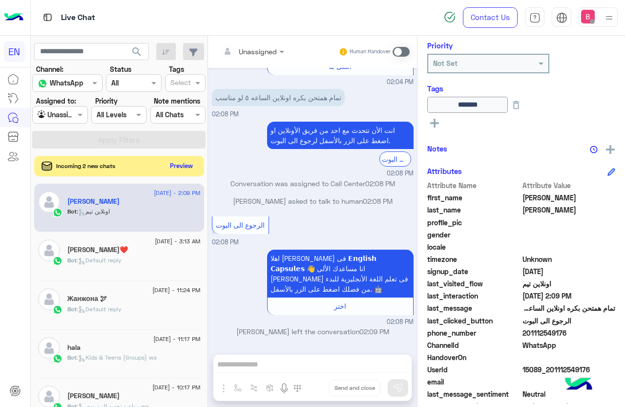
click at [186, 165] on button "Preview" at bounding box center [181, 165] width 30 height 13
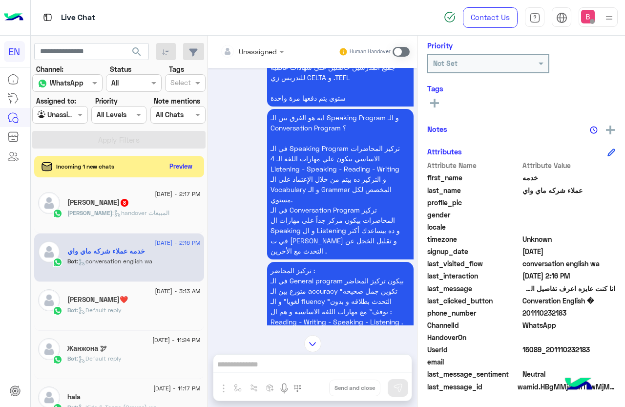
scroll to position [1681, 0]
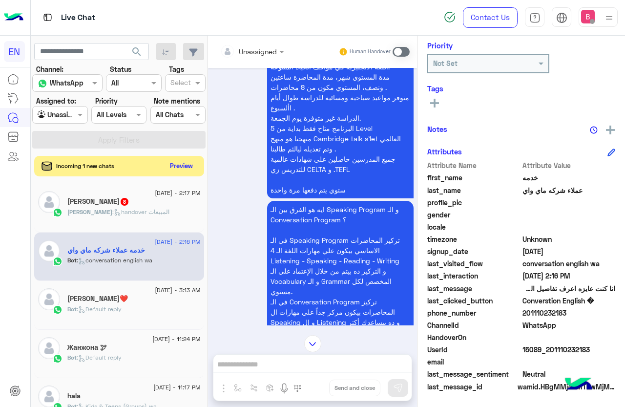
click at [184, 161] on button "Preview" at bounding box center [181, 165] width 30 height 13
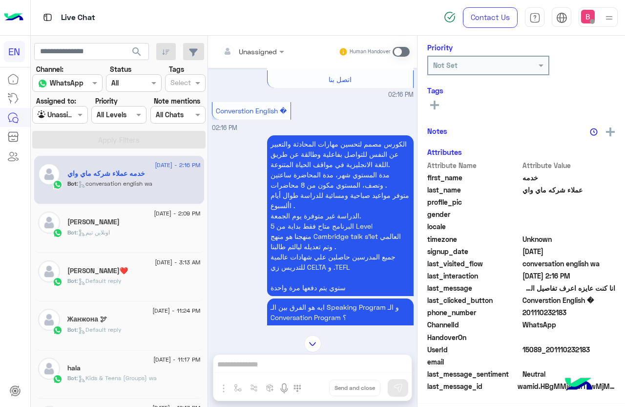
scroll to position [119, 0]
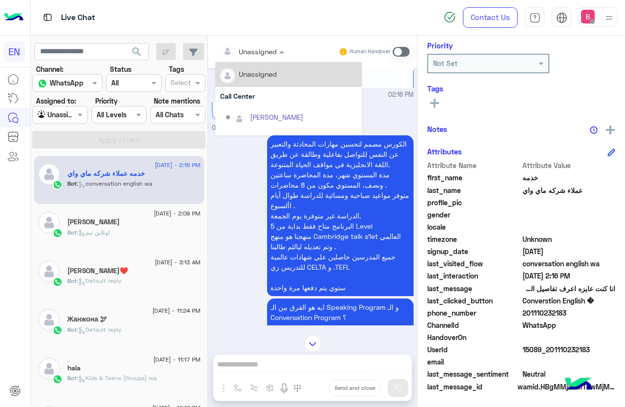
click at [265, 46] on div at bounding box center [252, 50] width 74 height 11
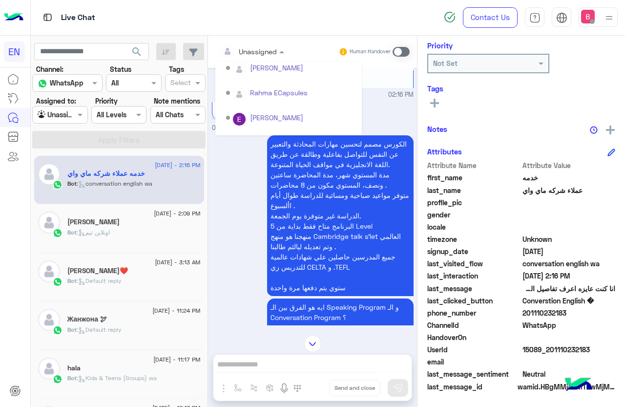
scroll to position [162, 0]
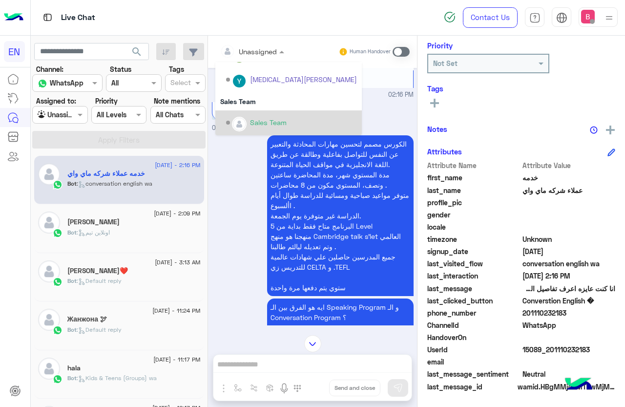
click at [258, 118] on div "Sales Team" at bounding box center [268, 122] width 37 height 10
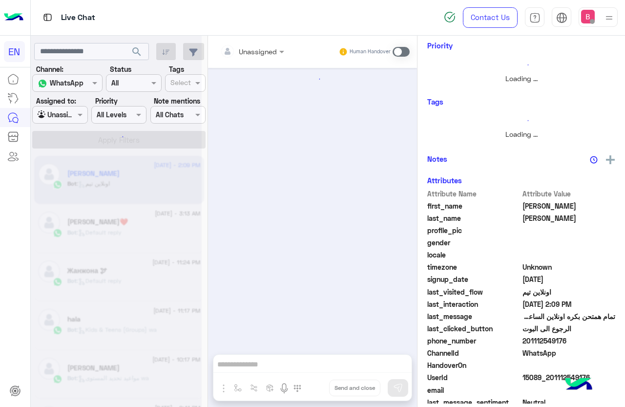
scroll to position [394, 0]
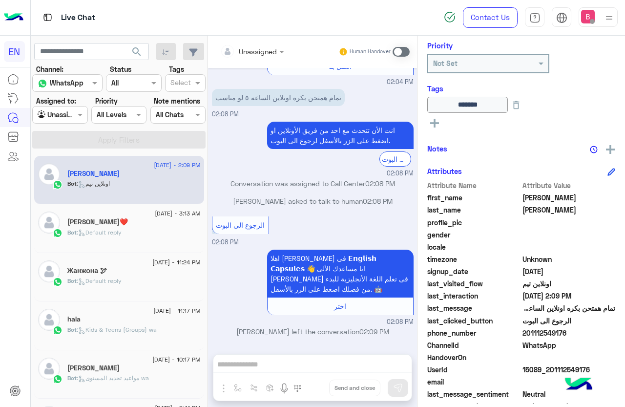
click at [310, 371] on div "Unassigned Human Handover [DATE] صباح الخير كنت عايز اعرف المواعيد المتاحه لامت…" at bounding box center [312, 223] width 209 height 375
click at [331, 363] on div "Unassigned Human Handover [DATE] صباح الخير كنت عايز اعرف المواعيد المتاحه لامت…" at bounding box center [312, 223] width 209 height 375
click at [285, 366] on div "Unassigned Human Handover [DATE] صباح الخير كنت عايز اعرف المواعيد المتاحه لامت…" at bounding box center [312, 223] width 209 height 375
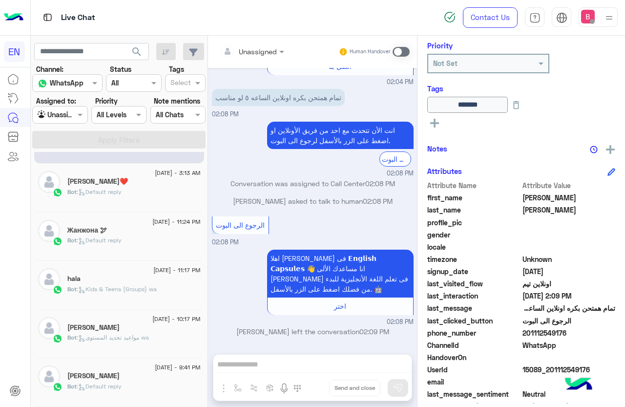
scroll to position [0, 0]
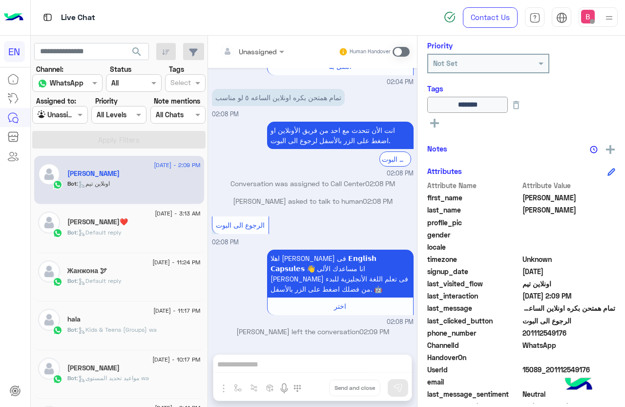
click at [145, 230] on div "Bot : Default reply" at bounding box center [133, 236] width 133 height 17
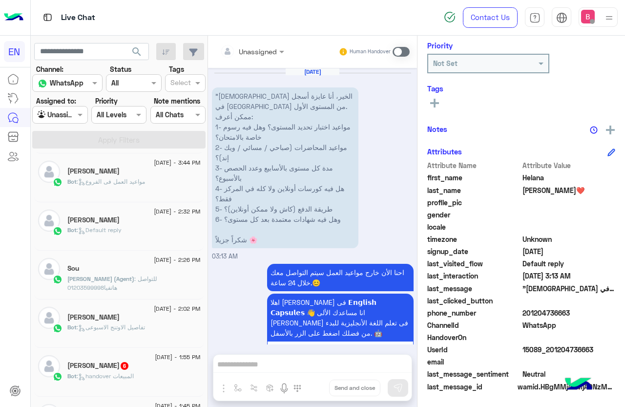
scroll to position [635, 0]
click at [141, 233] on div "Bot : handover المبيعات" at bounding box center [133, 233] width 133 height 17
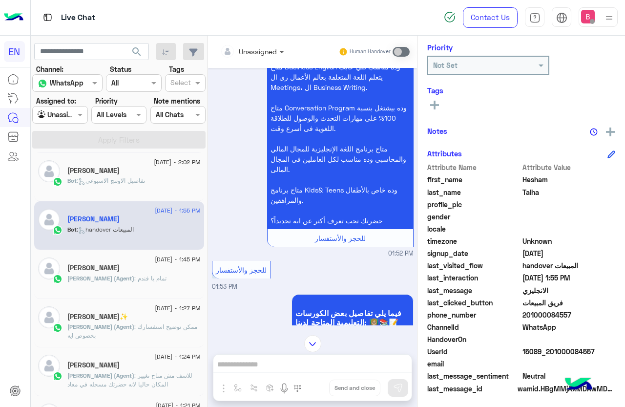
scroll to position [119, 0]
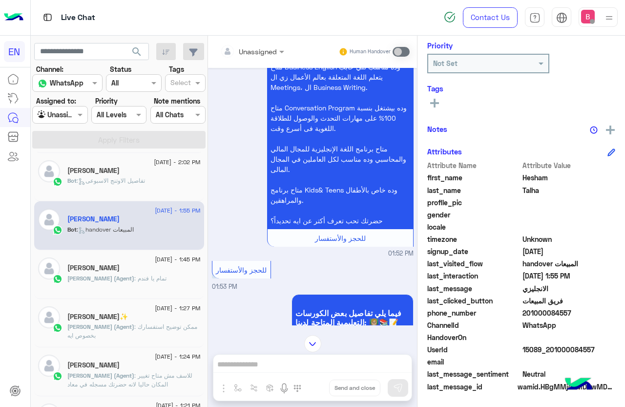
click at [273, 45] on div at bounding box center [252, 50] width 74 height 11
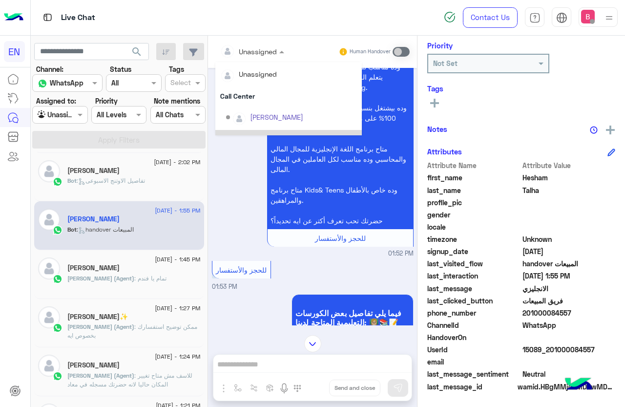
scroll to position [162, 0]
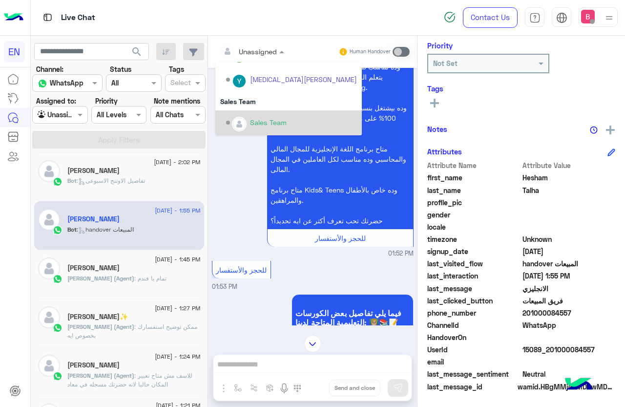
click at [249, 118] on div "Sales Team" at bounding box center [291, 122] width 131 height 17
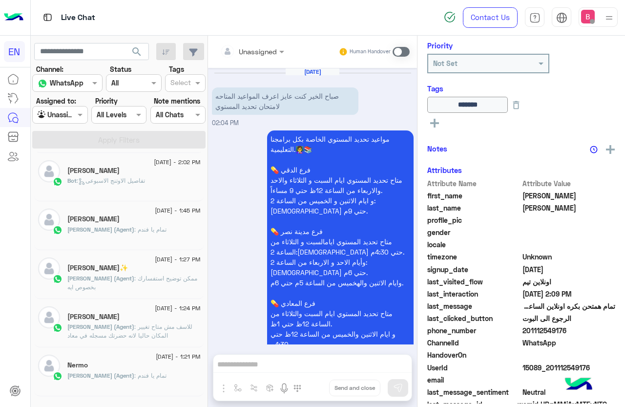
scroll to position [394, 0]
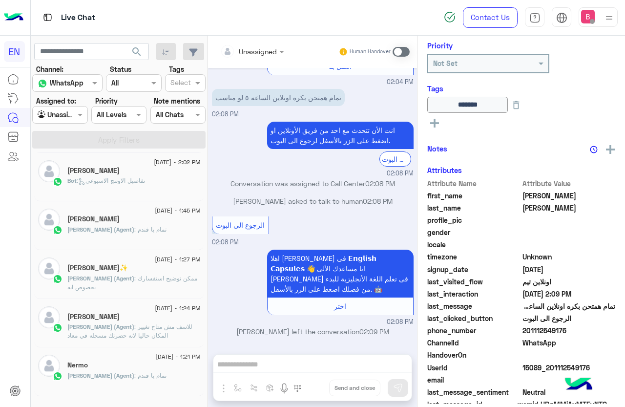
click at [58, 119] on input "text" at bounding box center [49, 115] width 22 height 10
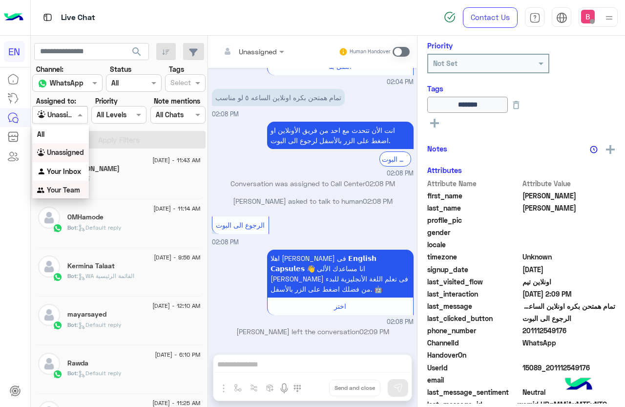
click at [59, 190] on b "Your Team" at bounding box center [63, 190] width 33 height 8
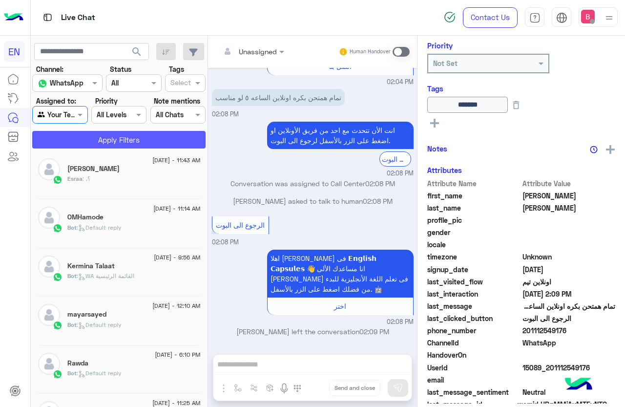
click at [101, 137] on button "Apply Filters" at bounding box center [118, 140] width 173 height 18
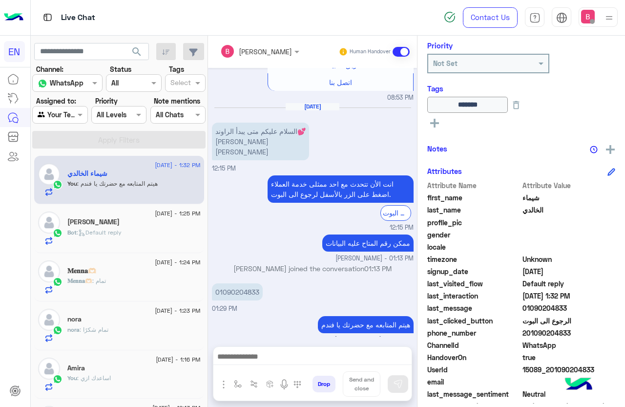
click at [128, 233] on div "Bot : Default reply" at bounding box center [133, 236] width 133 height 17
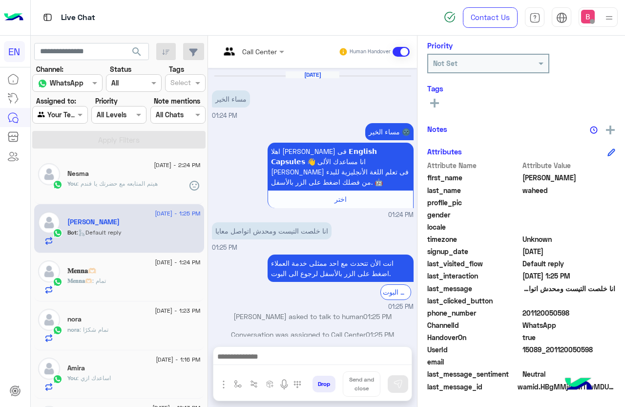
click at [69, 113] on div at bounding box center [60, 114] width 54 height 11
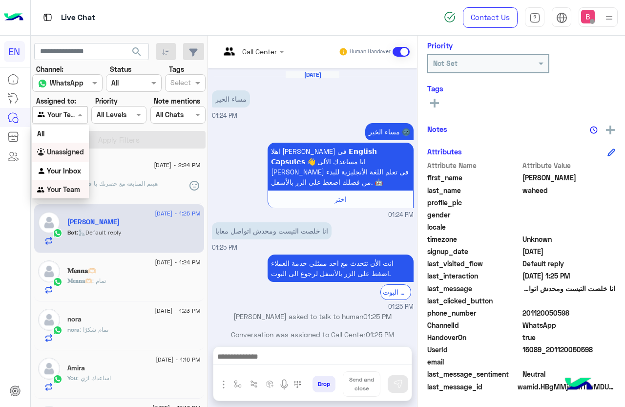
click at [68, 152] on b "Unassigned" at bounding box center [65, 151] width 37 height 8
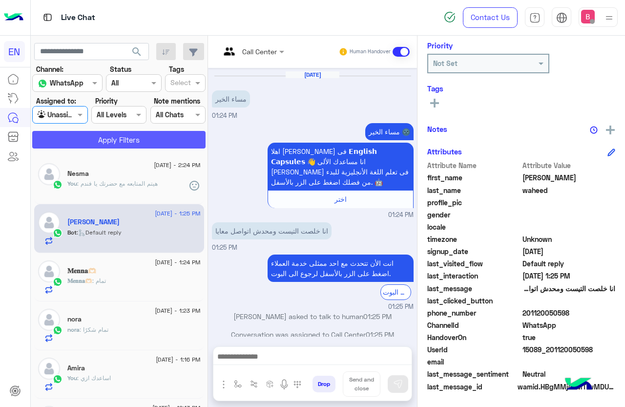
click at [83, 138] on button "Apply Filters" at bounding box center [118, 140] width 173 height 18
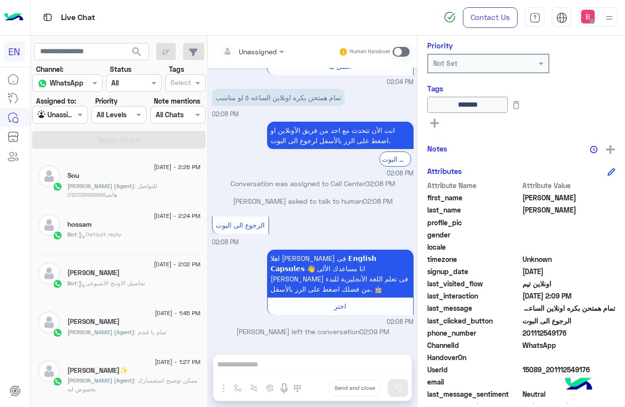
scroll to position [635, 0]
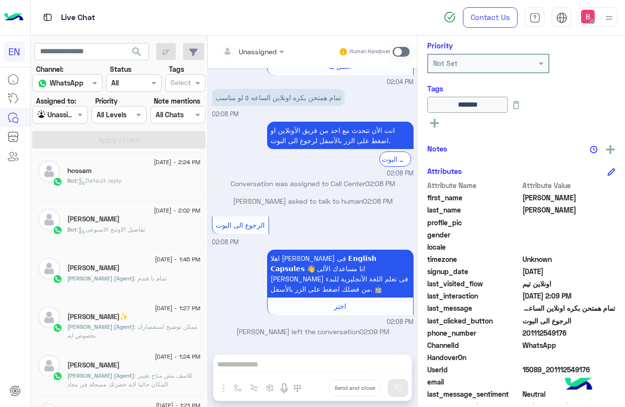
click at [70, 119] on div at bounding box center [60, 114] width 54 height 11
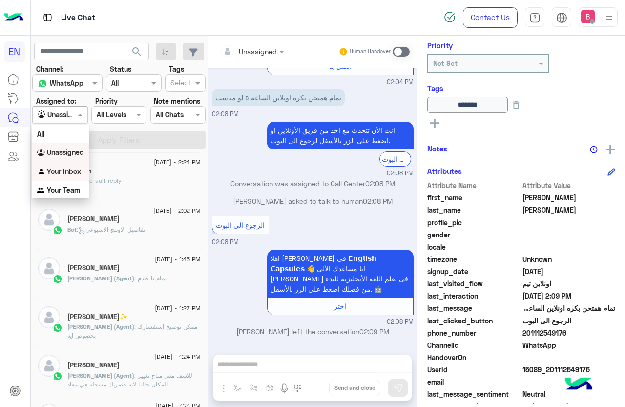
click at [71, 169] on b "Your Inbox" at bounding box center [64, 171] width 34 height 8
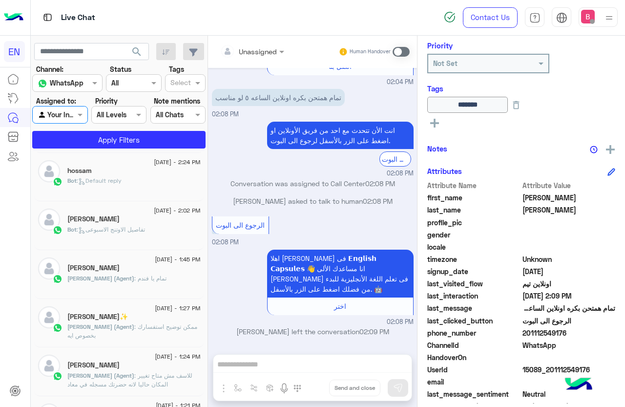
click at [92, 149] on app-inbox-users-filters "search Channel: Channel WhatsApp Status Channel All Tags Select Assigned to: Ag…" at bounding box center [119, 94] width 177 height 117
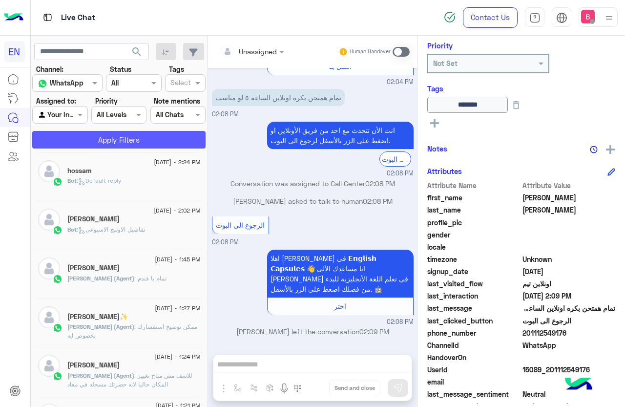
click at [103, 137] on button "Apply Filters" at bounding box center [118, 140] width 173 height 18
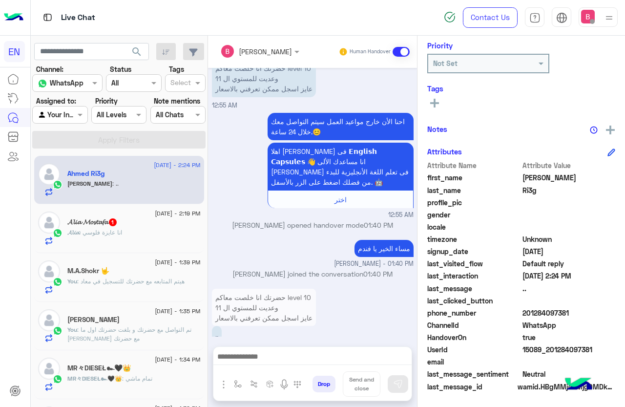
scroll to position [178, 0]
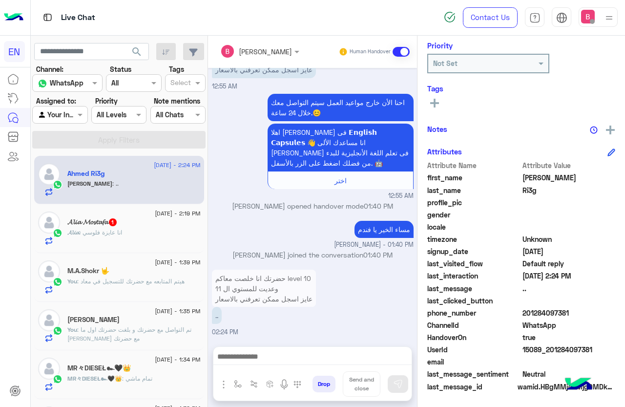
drag, startPoint x: 523, startPoint y: 312, endPoint x: 578, endPoint y: 313, distance: 54.2
click at [581, 313] on span "201284097381" at bounding box center [568, 313] width 93 height 10
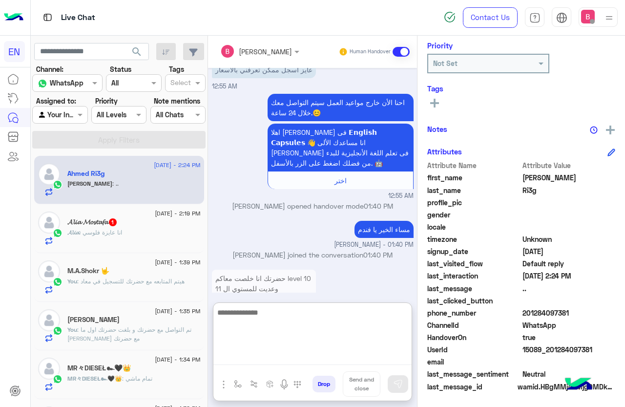
click at [255, 356] on textarea at bounding box center [312, 335] width 198 height 59
type textarea "**********"
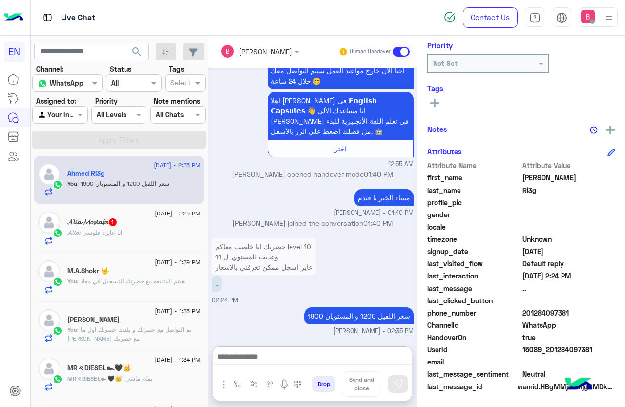
click at [154, 227] on div "[PERSON_NAME] 1" at bounding box center [133, 223] width 133 height 10
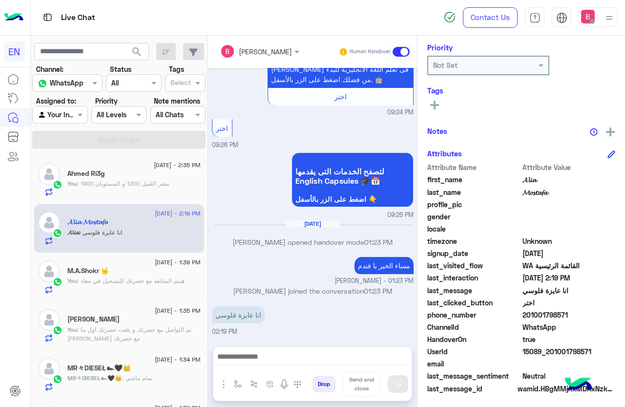
scroll to position [119, 0]
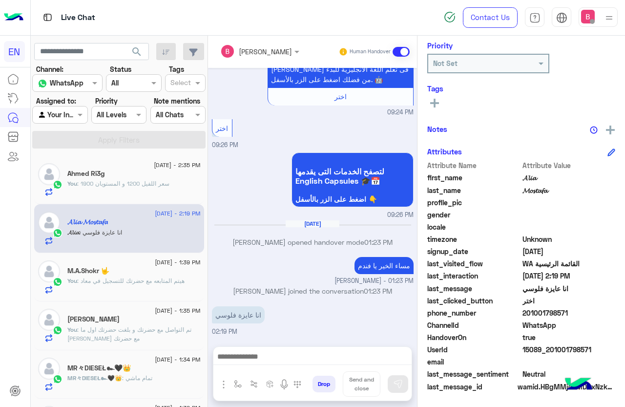
drag, startPoint x: 525, startPoint y: 313, endPoint x: 590, endPoint y: 313, distance: 64.9
click at [592, 314] on span "201001798571" at bounding box center [568, 313] width 93 height 10
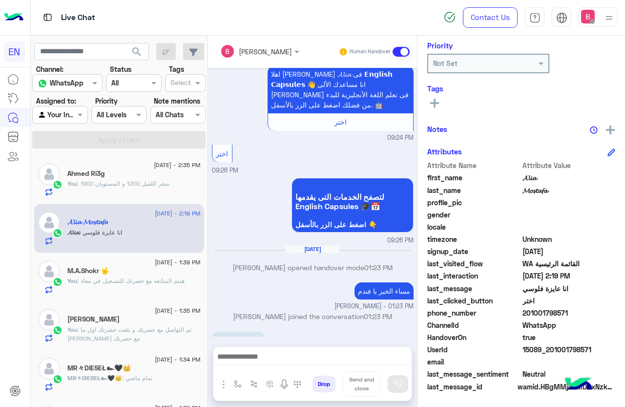
scroll to position [109, 0]
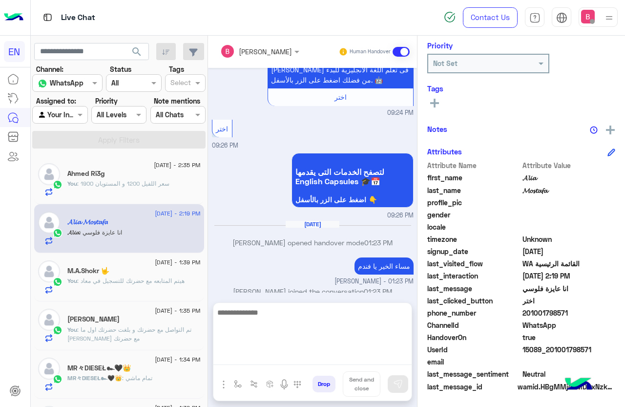
click at [288, 355] on textarea at bounding box center [312, 335] width 198 height 59
type textarea "**********"
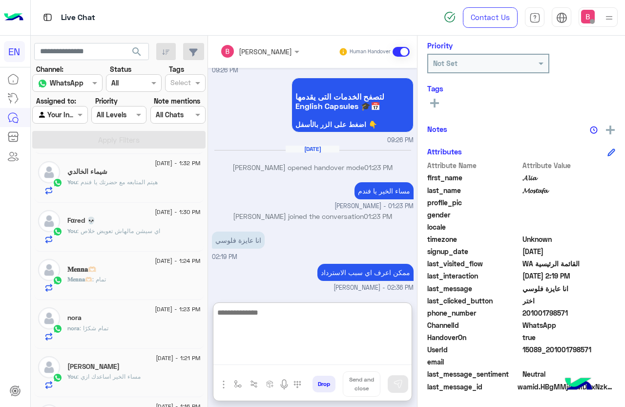
scroll to position [146, 0]
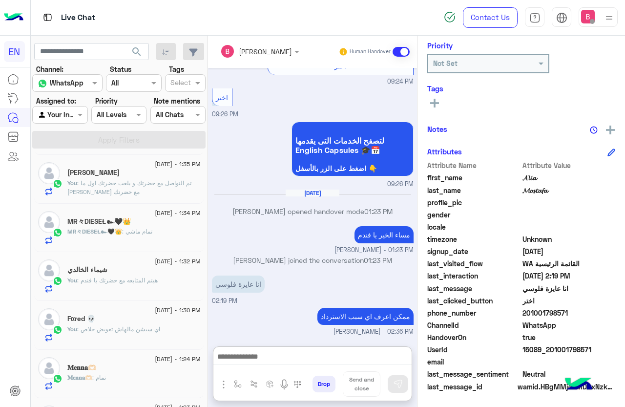
click at [63, 110] on div at bounding box center [60, 114] width 54 height 11
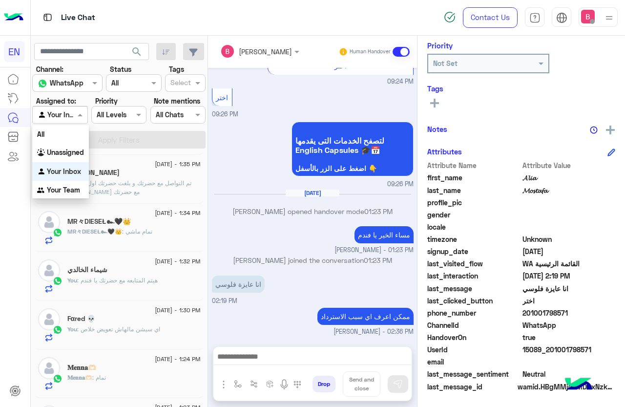
scroll to position [141, 0]
click at [70, 147] on div "Unassigned" at bounding box center [60, 152] width 57 height 19
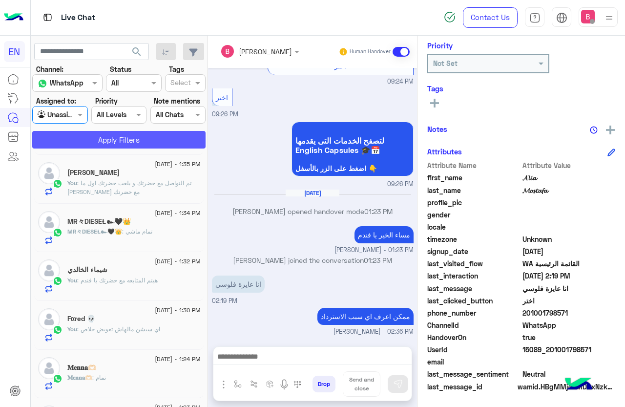
click at [101, 134] on button "Apply Filters" at bounding box center [118, 140] width 173 height 18
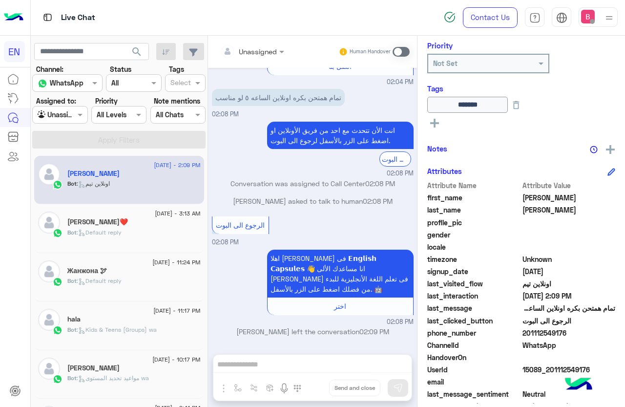
click at [68, 116] on div at bounding box center [60, 114] width 54 height 11
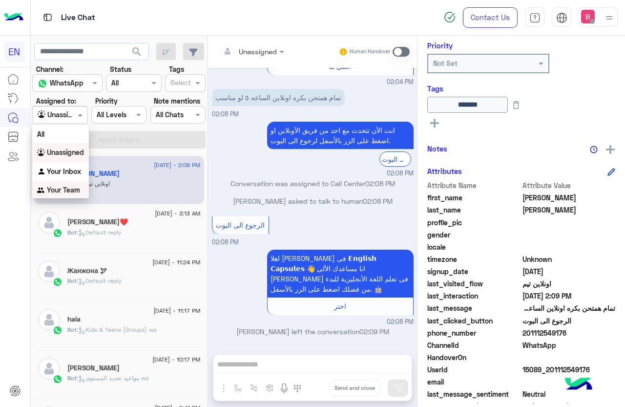
click at [68, 189] on b "Your Team" at bounding box center [63, 190] width 33 height 8
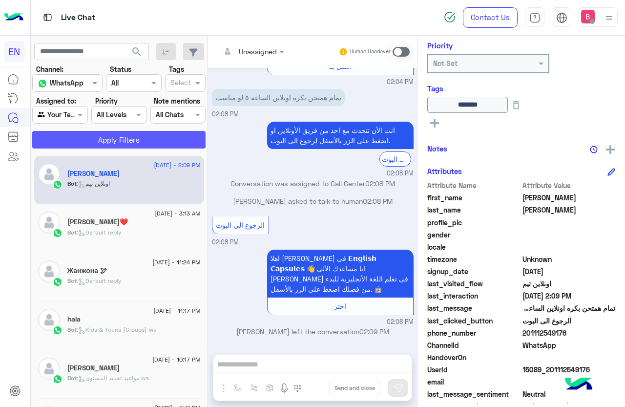
click at [98, 135] on button "Apply Filters" at bounding box center [118, 140] width 173 height 18
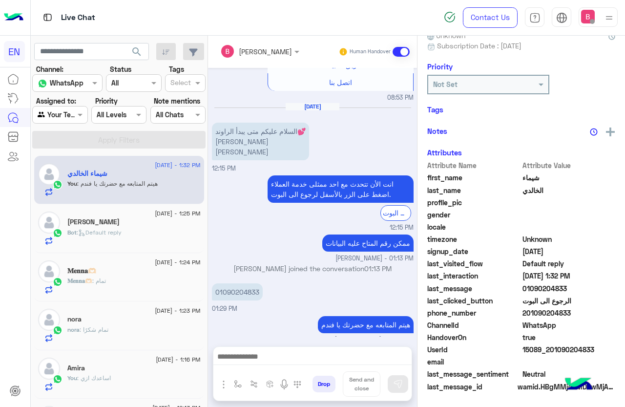
scroll to position [119, 0]
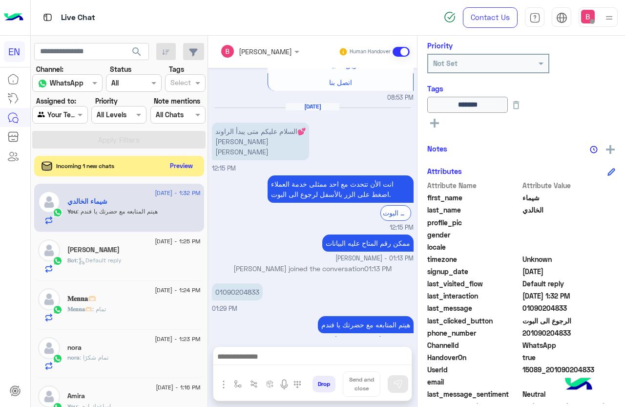
click at [175, 166] on button "Preview" at bounding box center [181, 165] width 30 height 13
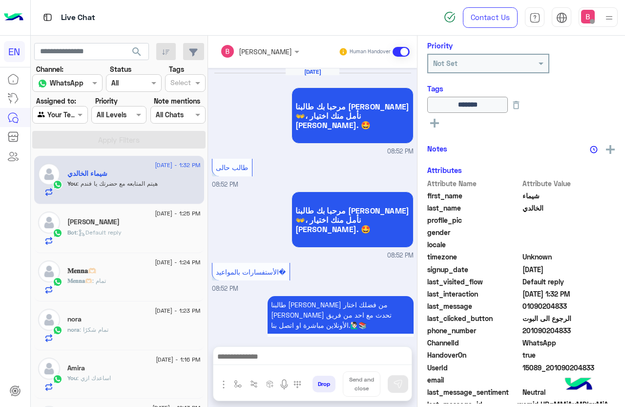
scroll to position [920, 0]
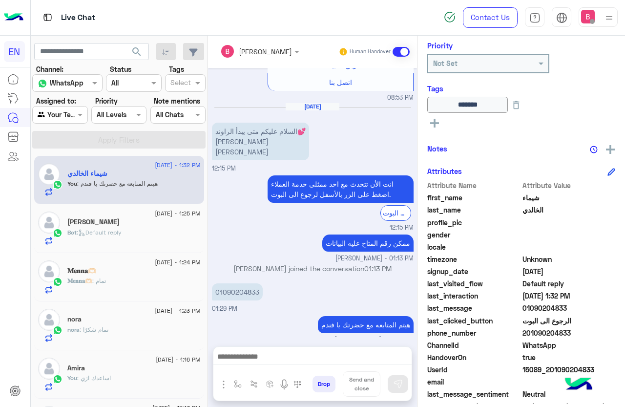
click at [68, 109] on div at bounding box center [60, 114] width 54 height 11
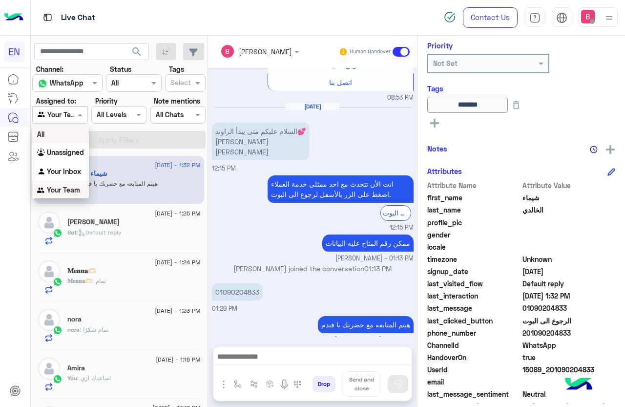
scroll to position [0, 0]
click at [50, 152] on b "Unassigned" at bounding box center [65, 151] width 37 height 8
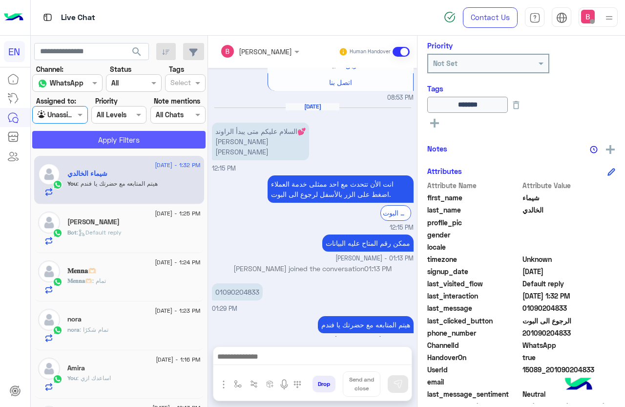
click at [95, 137] on button "Apply Filters" at bounding box center [118, 140] width 173 height 18
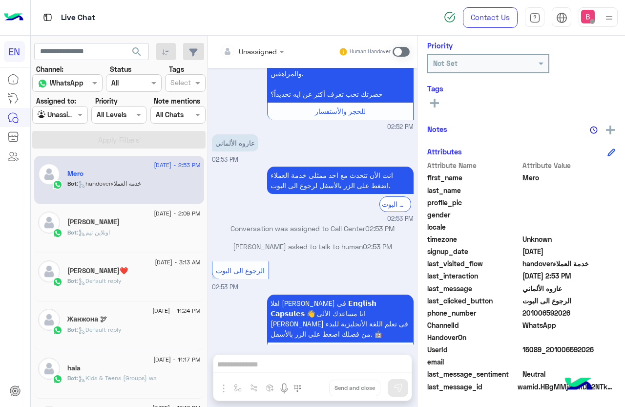
scroll to position [621, 0]
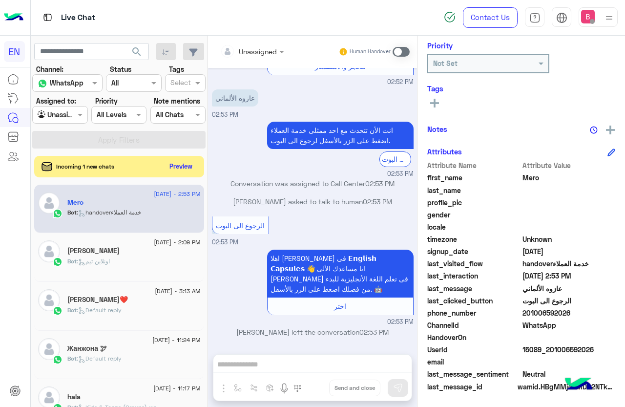
click at [397, 51] on span at bounding box center [401, 52] width 17 height 10
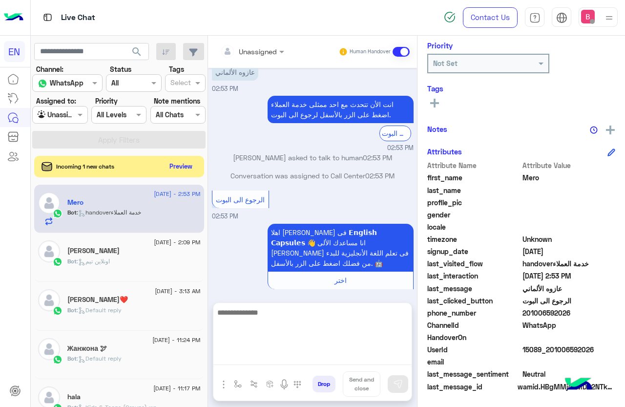
click at [321, 354] on textarea at bounding box center [312, 335] width 198 height 59
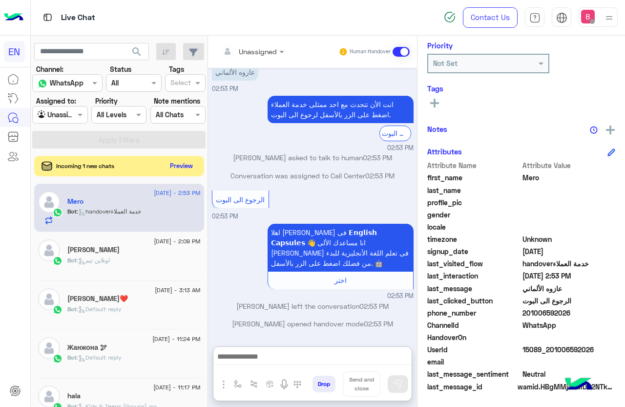
click at [188, 163] on button "Preview" at bounding box center [181, 165] width 30 height 13
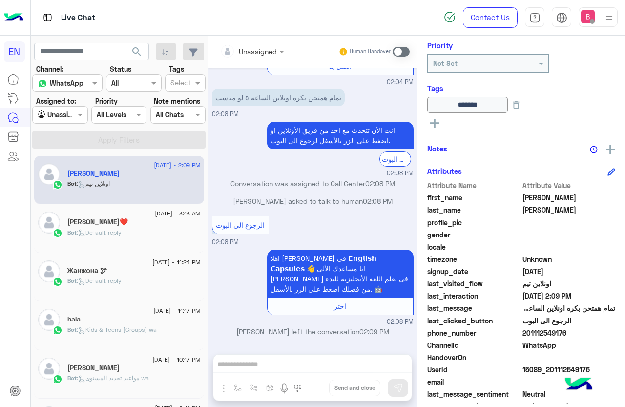
scroll to position [49, 0]
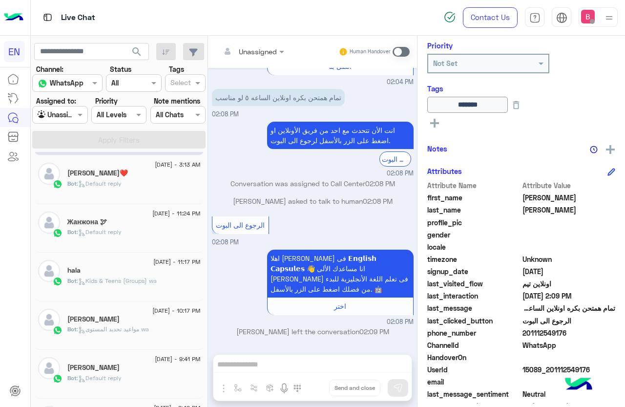
click at [71, 118] on div at bounding box center [60, 114] width 54 height 11
click at [72, 193] on b "Your Team" at bounding box center [63, 190] width 33 height 8
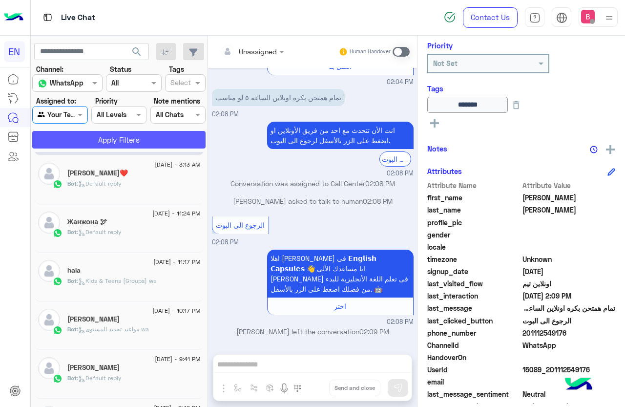
click at [102, 143] on button "Apply Filters" at bounding box center [118, 140] width 173 height 18
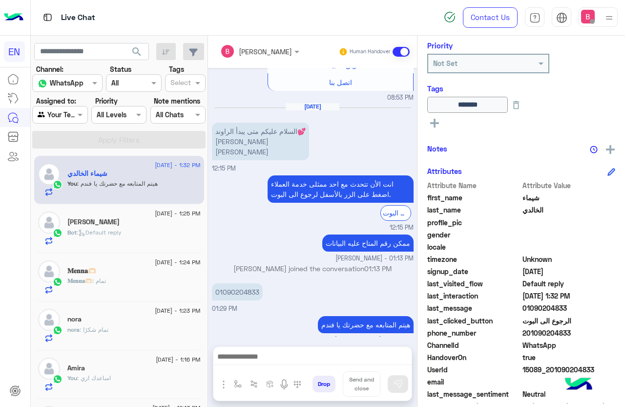
click at [71, 111] on div at bounding box center [60, 114] width 54 height 11
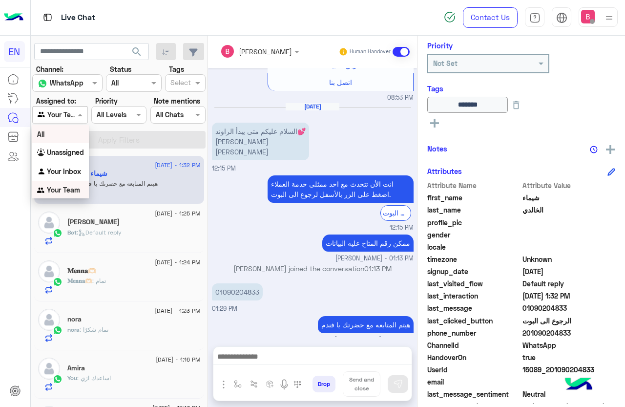
scroll to position [0, 0]
click at [75, 174] on b "Your Inbox" at bounding box center [64, 170] width 34 height 8
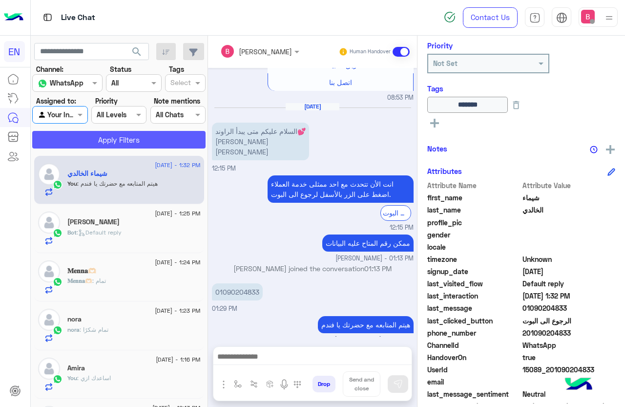
click at [96, 135] on button "Apply Filters" at bounding box center [118, 140] width 173 height 18
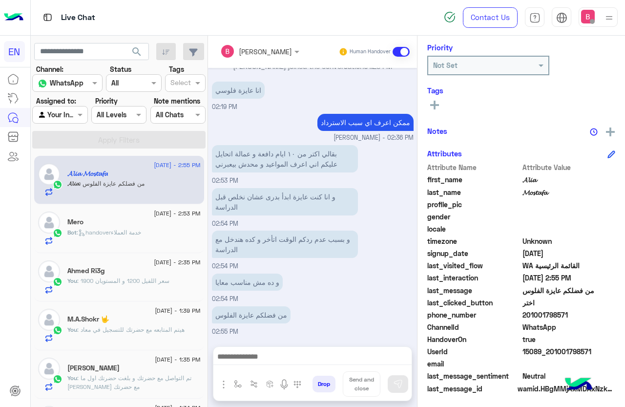
scroll to position [119, 0]
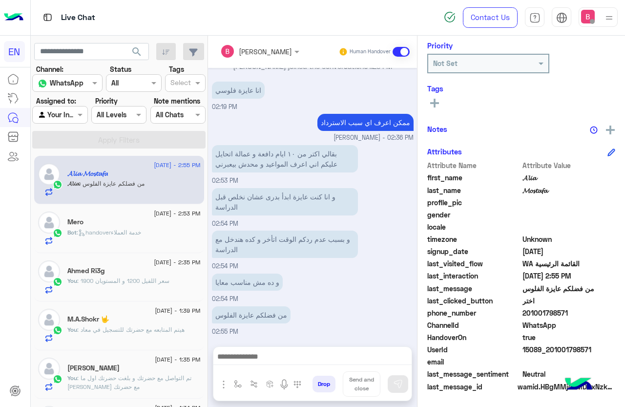
drag, startPoint x: 523, startPoint y: 311, endPoint x: 561, endPoint y: 315, distance: 38.3
click at [581, 315] on span "201001798571" at bounding box center [568, 313] width 93 height 10
